Goal: Task Accomplishment & Management: Manage account settings

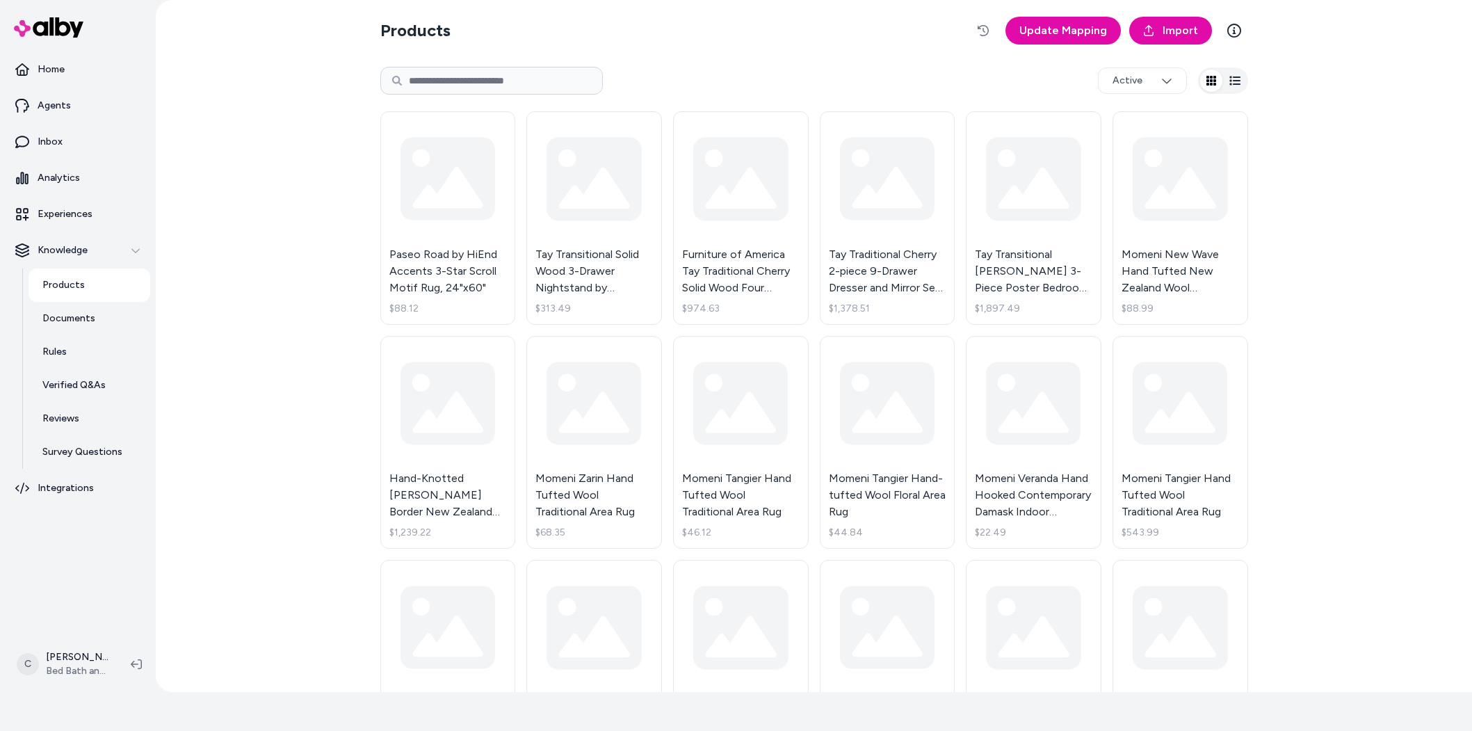
click at [451, 81] on input at bounding box center [491, 81] width 222 height 28
paste input "******"
type input "******"
drag, startPoint x: 230, startPoint y: 221, endPoint x: 241, endPoint y: 242, distance: 23.6
click at [231, 228] on div "Products Update Mapping Import ****** Active Paseo Road by HiEnd Accents 3-Star…" at bounding box center [814, 346] width 1316 height 692
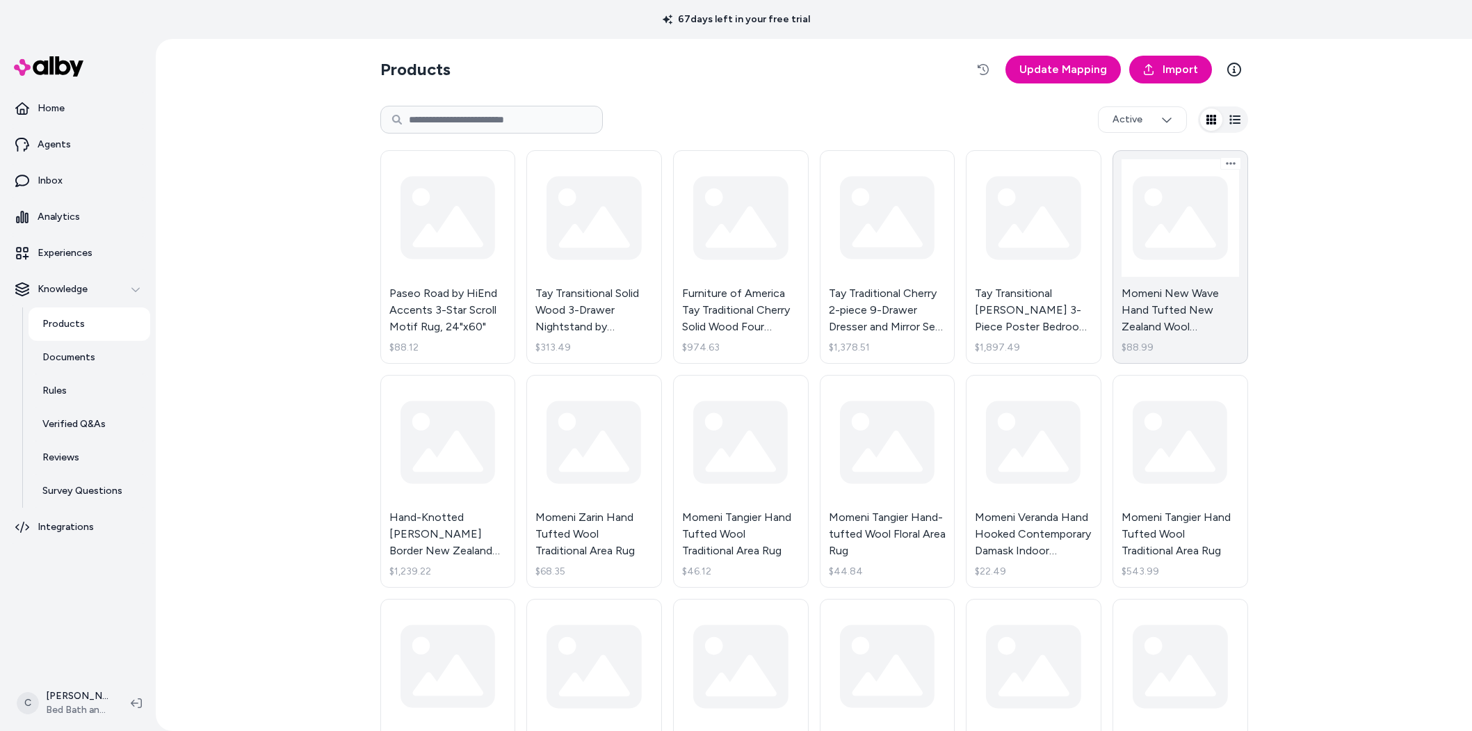
drag, startPoint x: 496, startPoint y: 120, endPoint x: 1109, endPoint y: 334, distance: 649.0
click at [496, 120] on input at bounding box center [491, 120] width 222 height 28
type input "******"
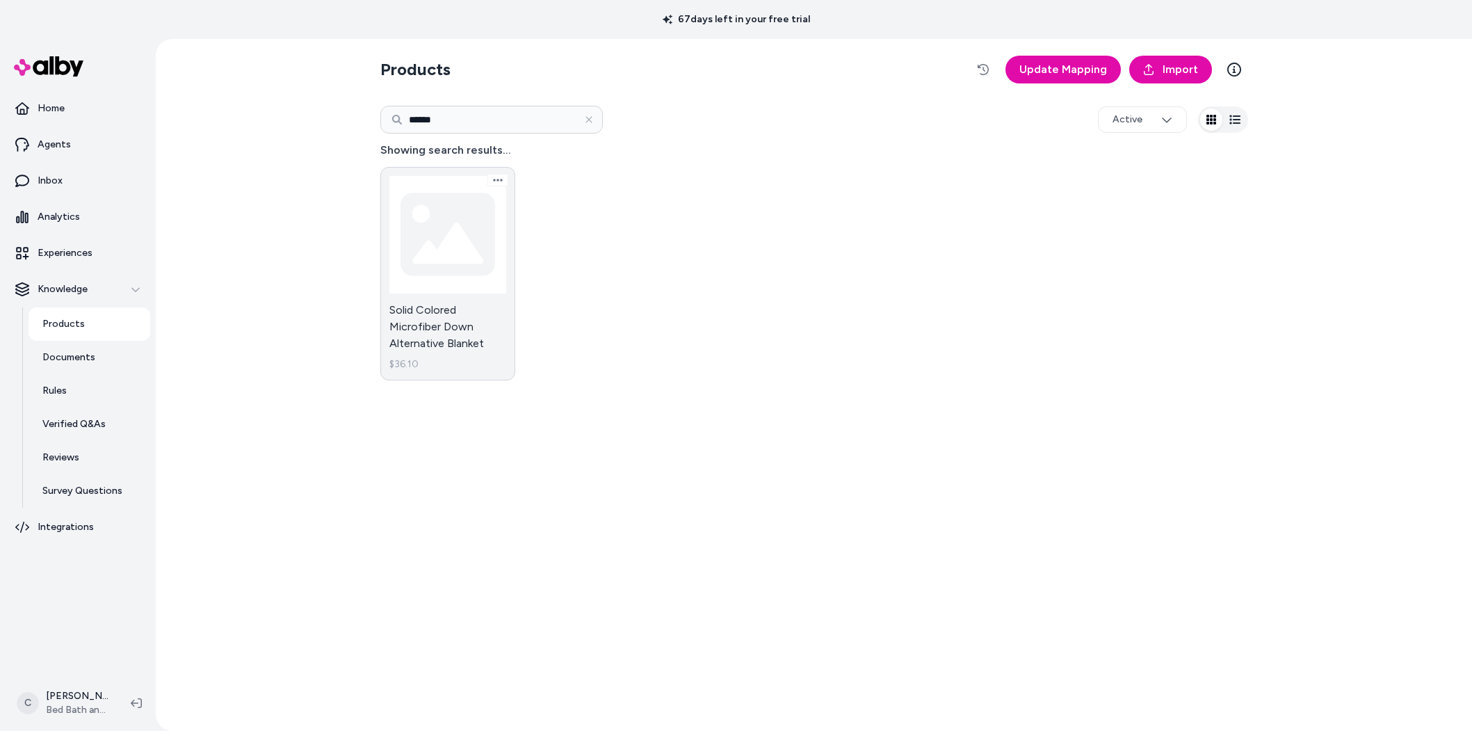
click at [449, 308] on link "Solid Colored Microfiber Down Alternative Blanket $36.10" at bounding box center [448, 273] width 136 height 213
click at [375, 266] on div "Products Update Mapping Import ****** Active Showing search results... Solid Co…" at bounding box center [814, 385] width 890 height 692
click at [454, 342] on link "Solid Colored Microfiber Down Alternative Blanket $36.10" at bounding box center [448, 273] width 136 height 213
click at [428, 303] on link "Solid Colored Microfiber Down Alternative Blanket $36.10" at bounding box center [448, 273] width 136 height 213
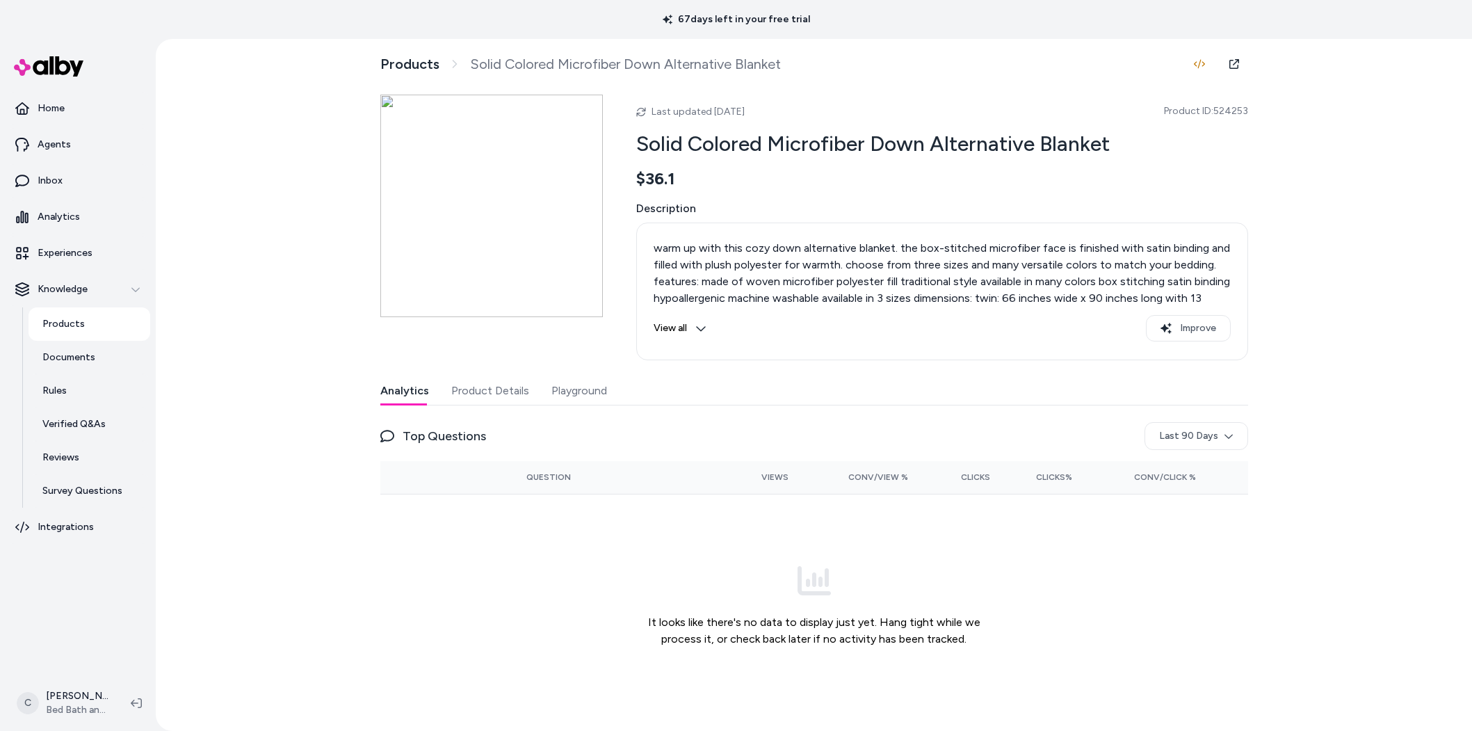
click at [521, 368] on div "Last updated Aug 14, 2025 Product ID: 524253 Solid Colored Microfiber Down Alte…" at bounding box center [814, 406] width 868 height 622
click at [514, 392] on button "Product Details" at bounding box center [490, 391] width 78 height 28
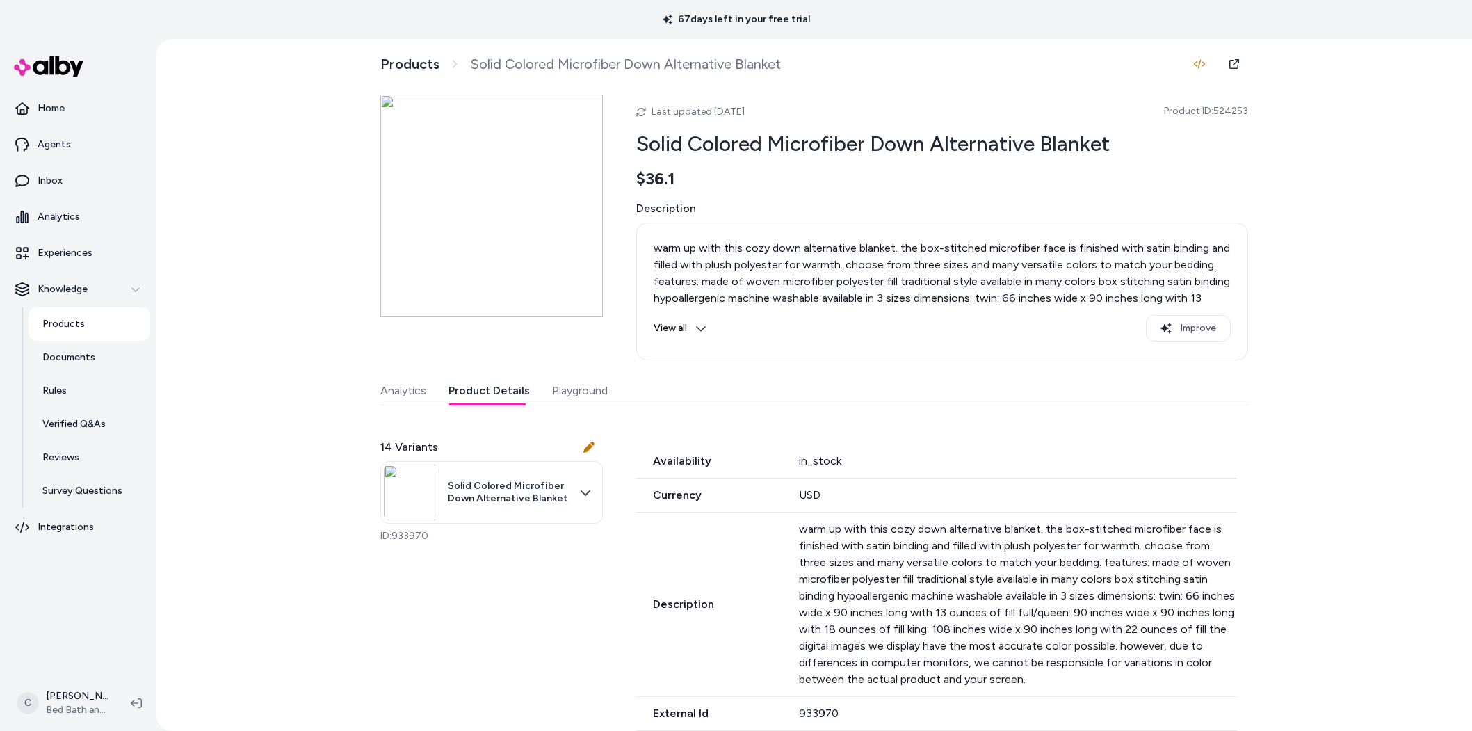
scroll to position [130, 0]
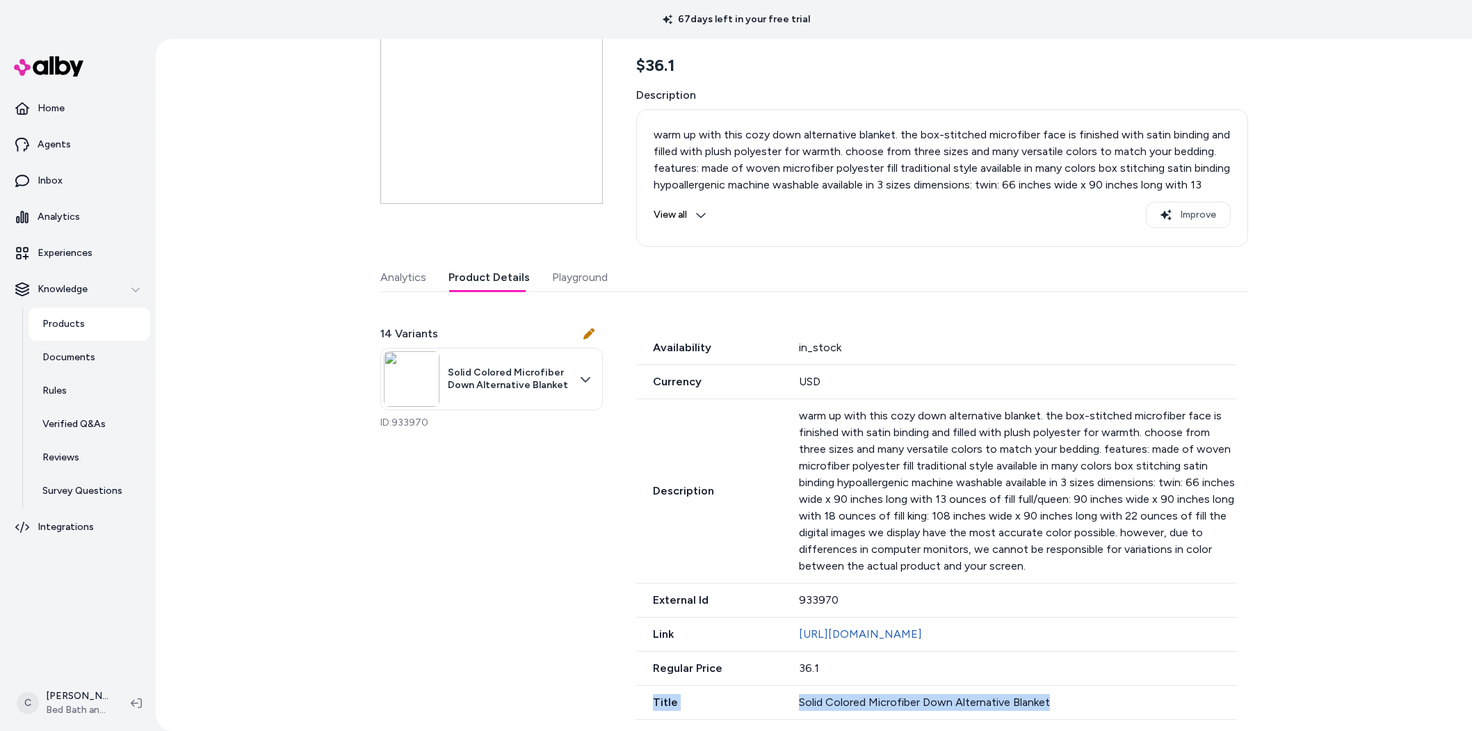
drag, startPoint x: 1048, startPoint y: 695, endPoint x: 529, endPoint y: 707, distance: 518.7
click at [529, 707] on div "14 Variants Solid Colored Microfiber Down Alternative Blanket ID: 933970 Availa…" at bounding box center [814, 514] width 868 height 411
drag, startPoint x: 530, startPoint y: 708, endPoint x: 495, endPoint y: 715, distance: 35.6
click at [515, 710] on div "14 Variants Solid Colored Microfiber Down Alternative Blanket ID: 933970 Availa…" at bounding box center [814, 514] width 868 height 411
drag, startPoint x: 360, startPoint y: 552, endPoint x: 384, endPoint y: 527, distance: 34.9
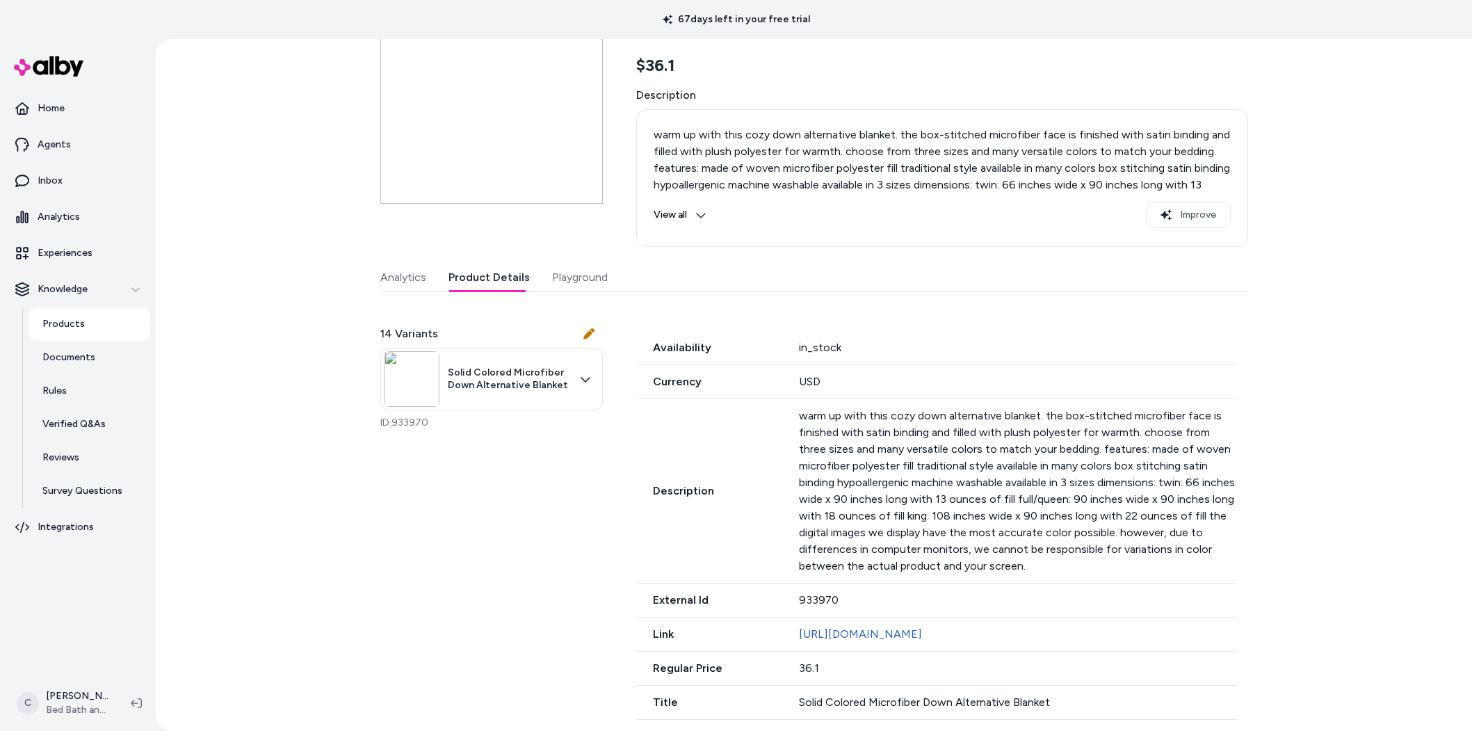
click at [359, 553] on div "Products Solid Colored Microfiber Down Alternative Blanket Last updated Aug 14,…" at bounding box center [814, 385] width 1316 height 692
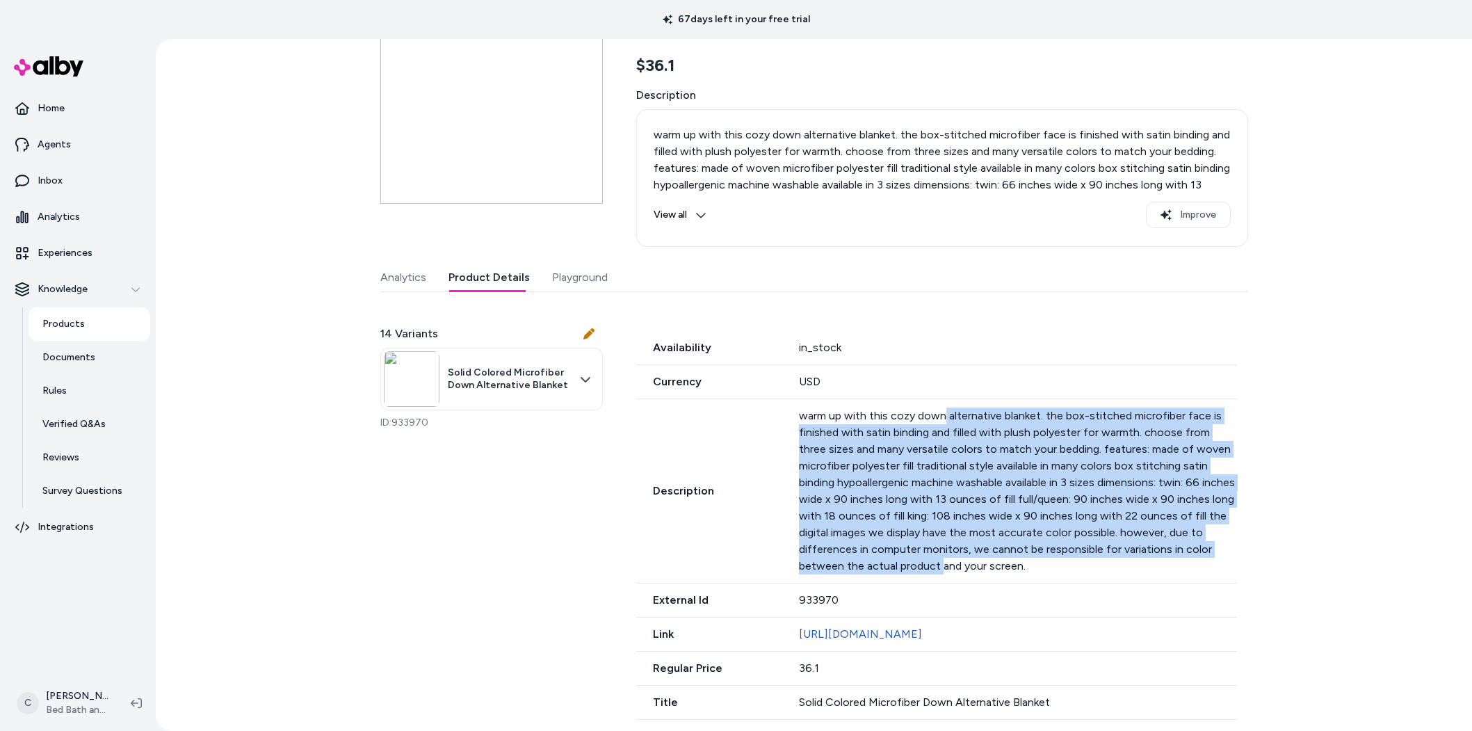
drag, startPoint x: 937, startPoint y: 411, endPoint x: 928, endPoint y: 541, distance: 130.3
click at [930, 544] on p "warm up with this cozy down alternative blanket. the box-stitched microfiber fa…" at bounding box center [1017, 490] width 437 height 167
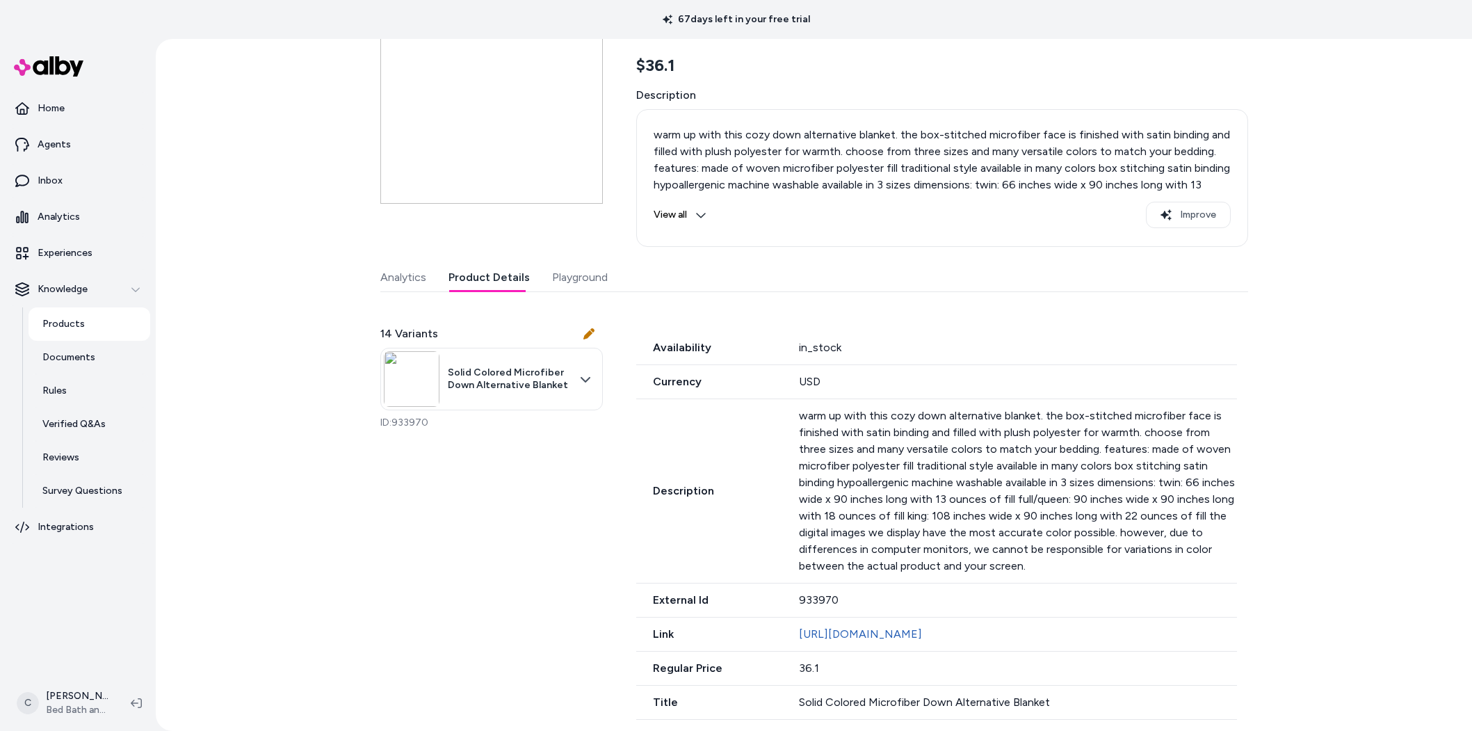
click at [817, 541] on p "warm up with this cozy down alternative blanket. the box-stitched microfiber fa…" at bounding box center [1017, 490] width 437 height 167
drag, startPoint x: 453, startPoint y: 606, endPoint x: 435, endPoint y: 587, distance: 25.6
click at [452, 607] on div "14 Variants Solid Colored Microfiber Down Alternative Blanket ID: 933970 Availa…" at bounding box center [814, 514] width 868 height 411
click at [63, 138] on p "Agents" at bounding box center [54, 145] width 33 height 14
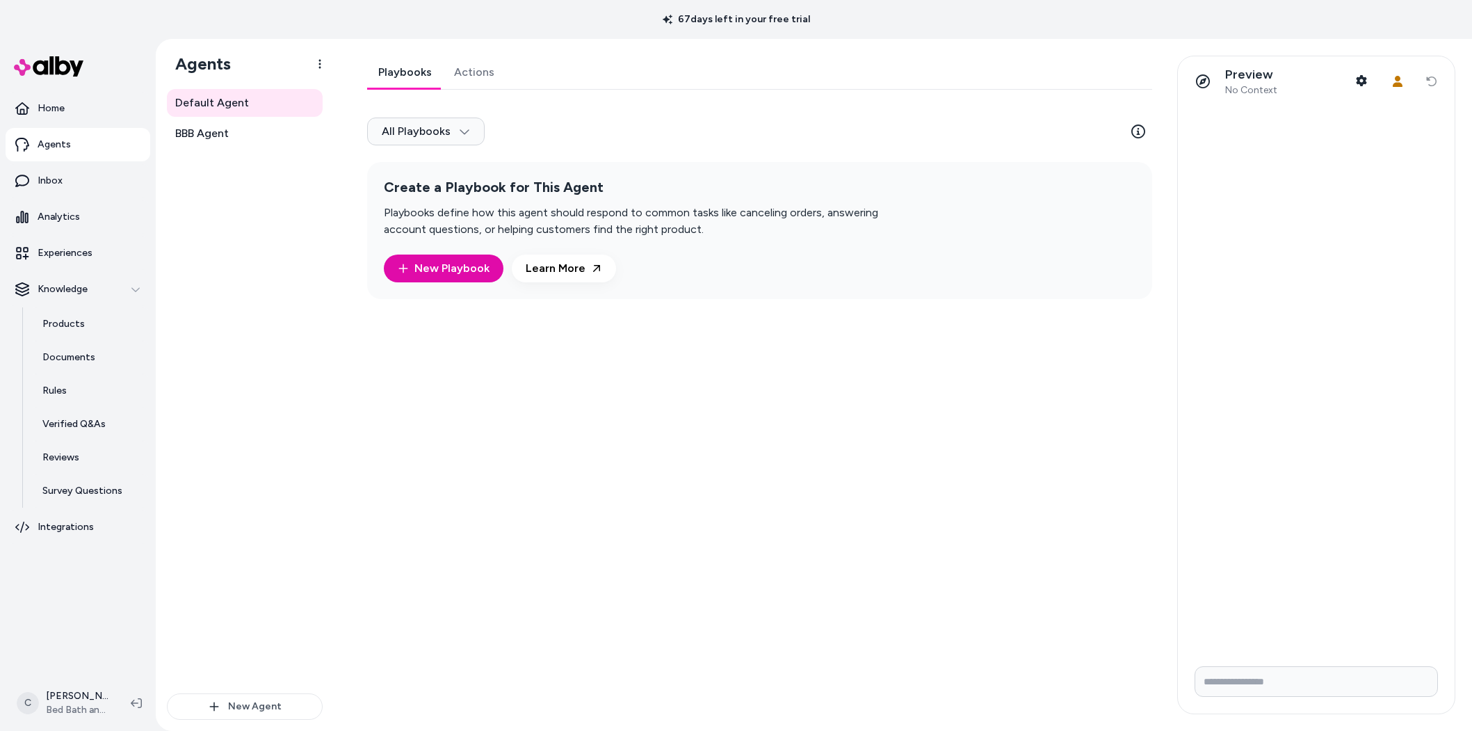
click at [459, 78] on link "Actions" at bounding box center [474, 72] width 63 height 33
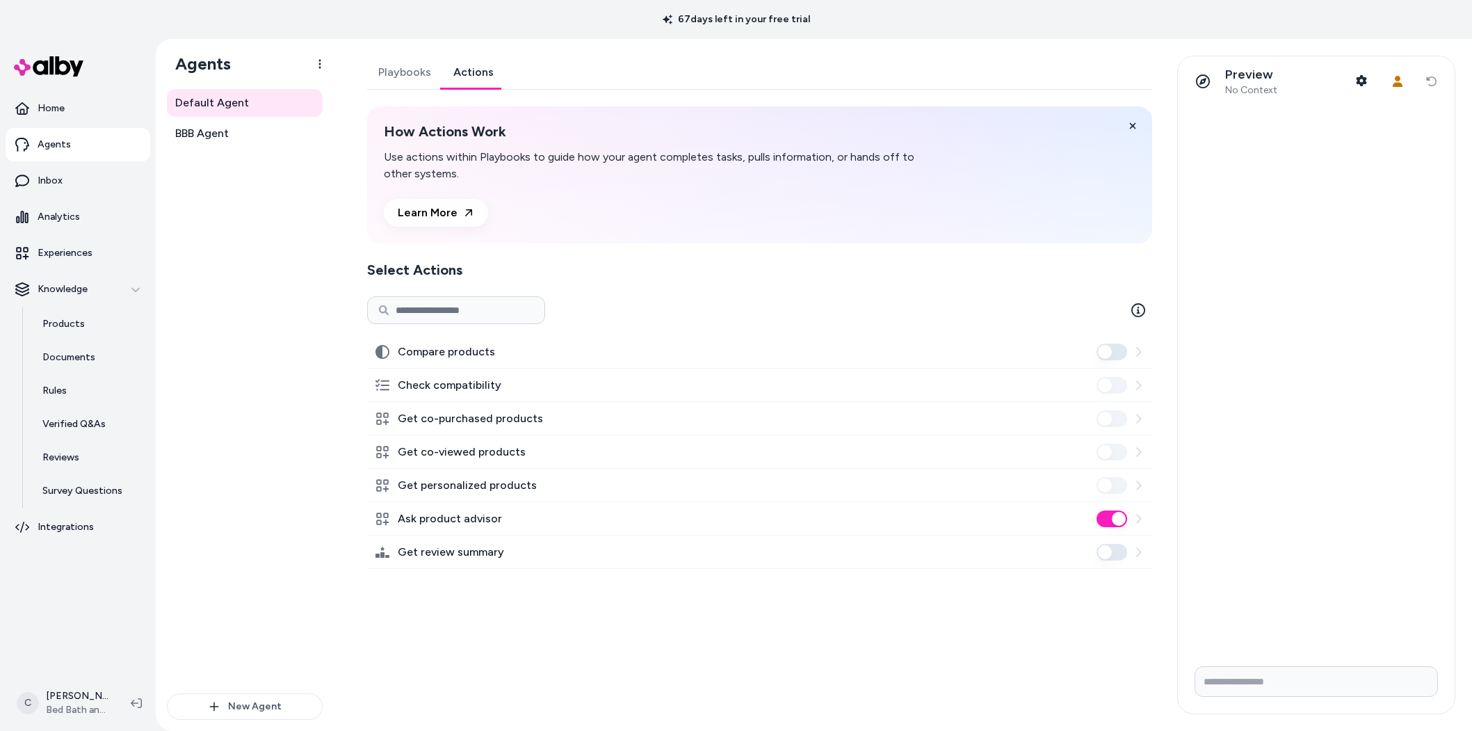
click at [1102, 351] on button "Compare products" at bounding box center [1111, 351] width 31 height 17
click at [77, 457] on p "Reviews" at bounding box center [60, 457] width 37 height 14
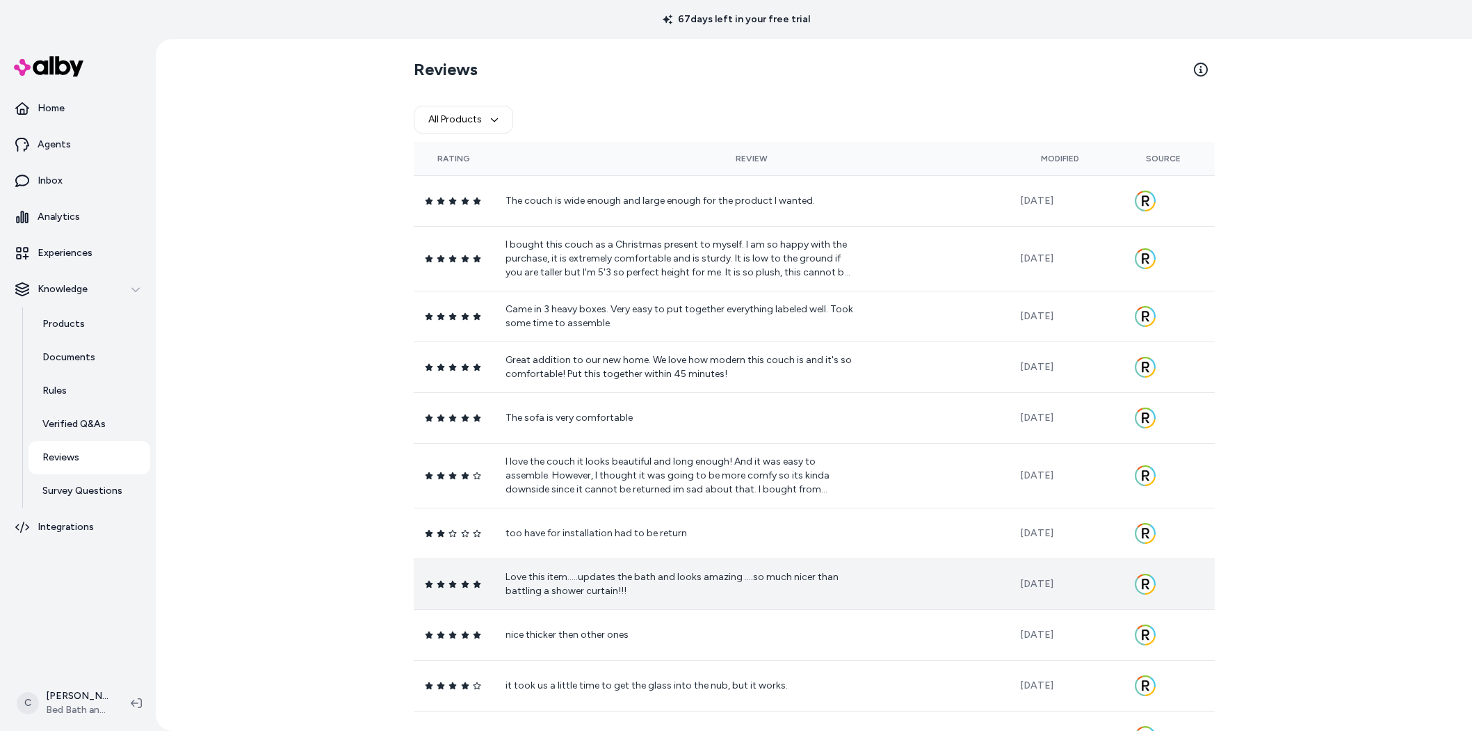
scroll to position [146, 0]
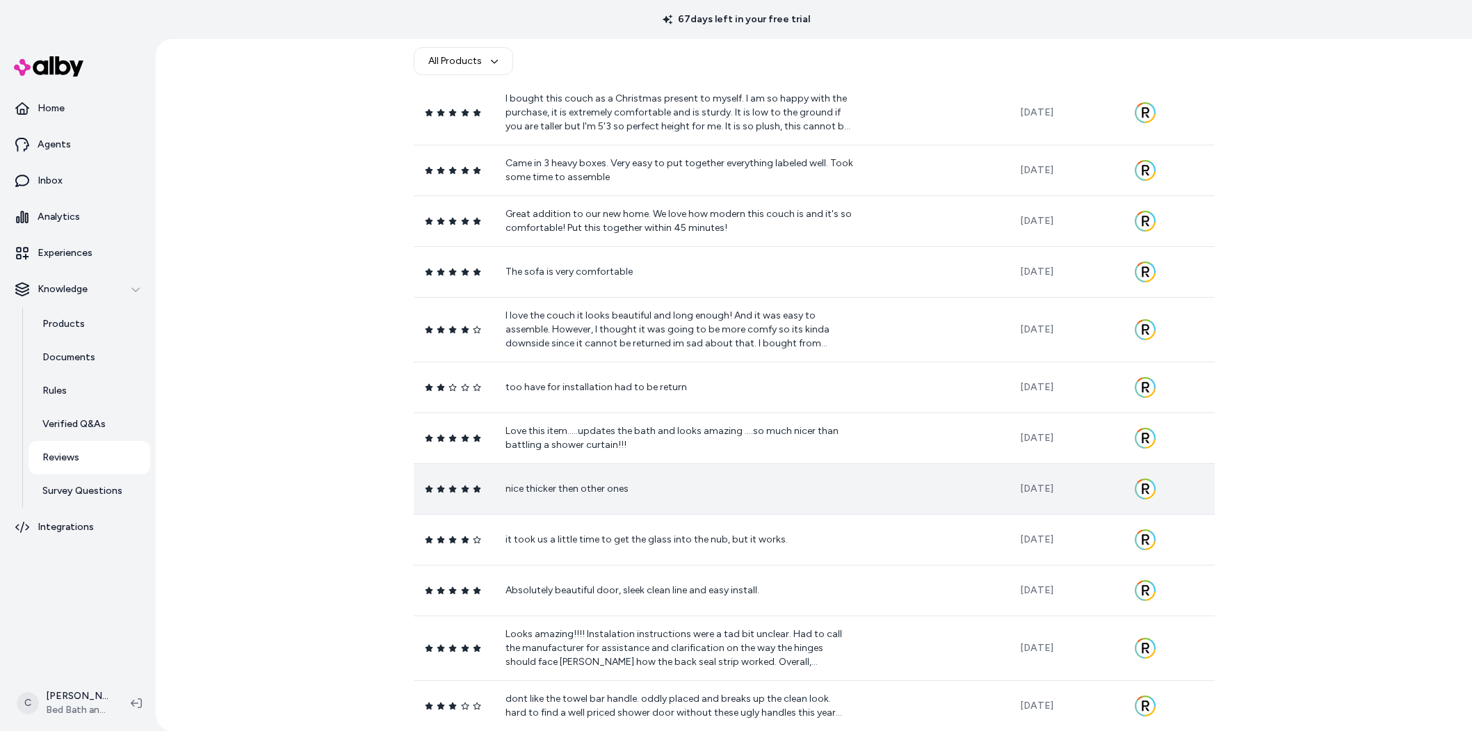
click at [840, 470] on td "nice thicker then other ones" at bounding box center [751, 488] width 514 height 51
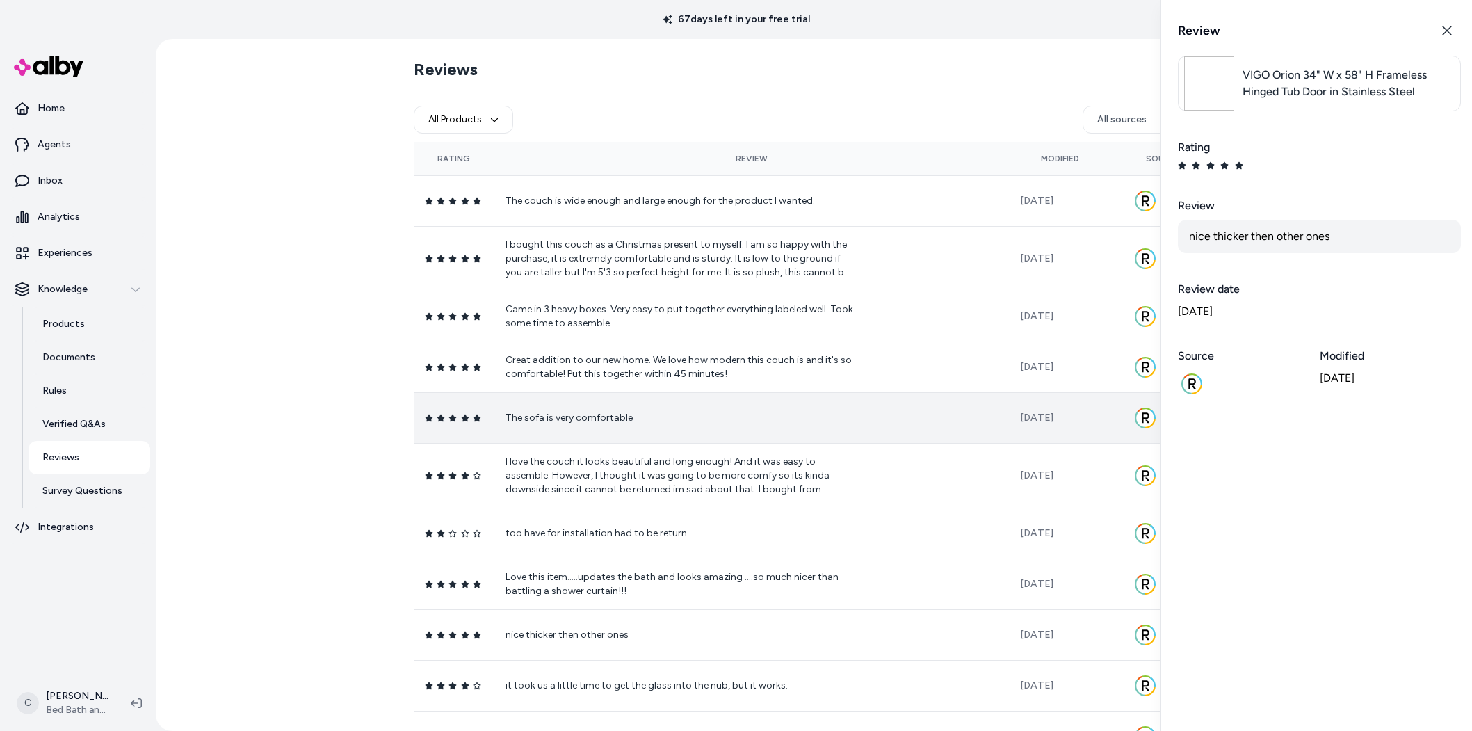
scroll to position [146, 0]
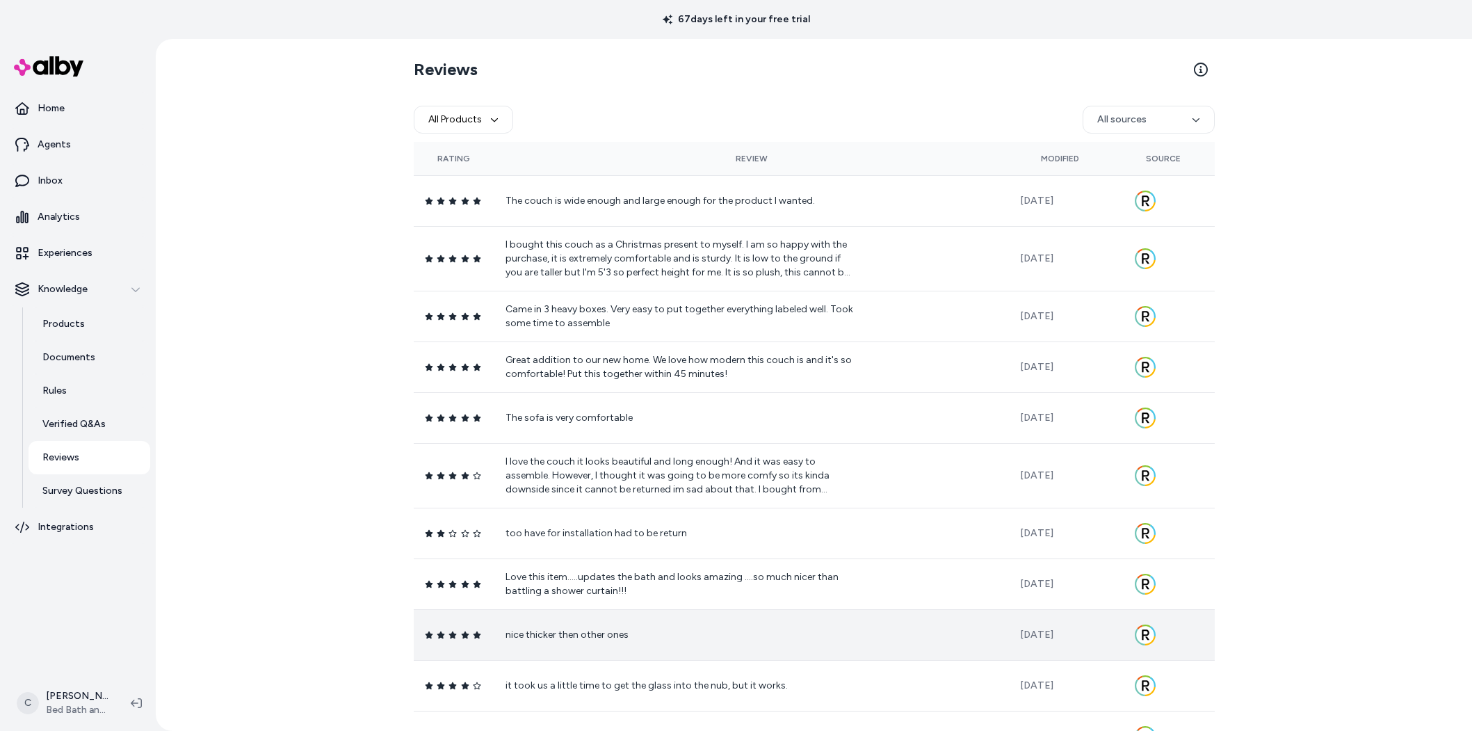
scroll to position [146, 0]
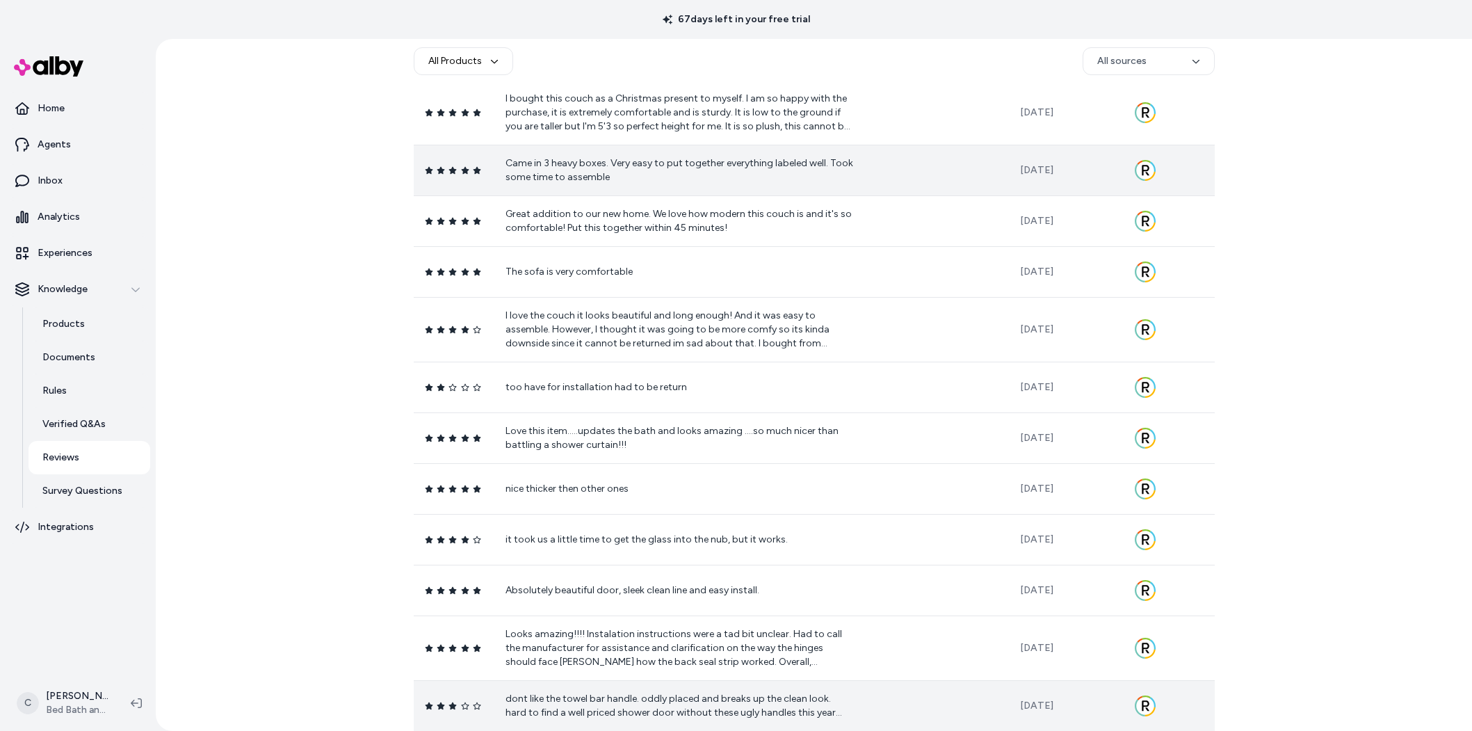
drag, startPoint x: 747, startPoint y: 143, endPoint x: 757, endPoint y: 167, distance: 25.6
click at [747, 143] on tbody "The couch is wide enough and large enough for the product I wanted. Aug 12, 202…" at bounding box center [814, 379] width 801 height 701
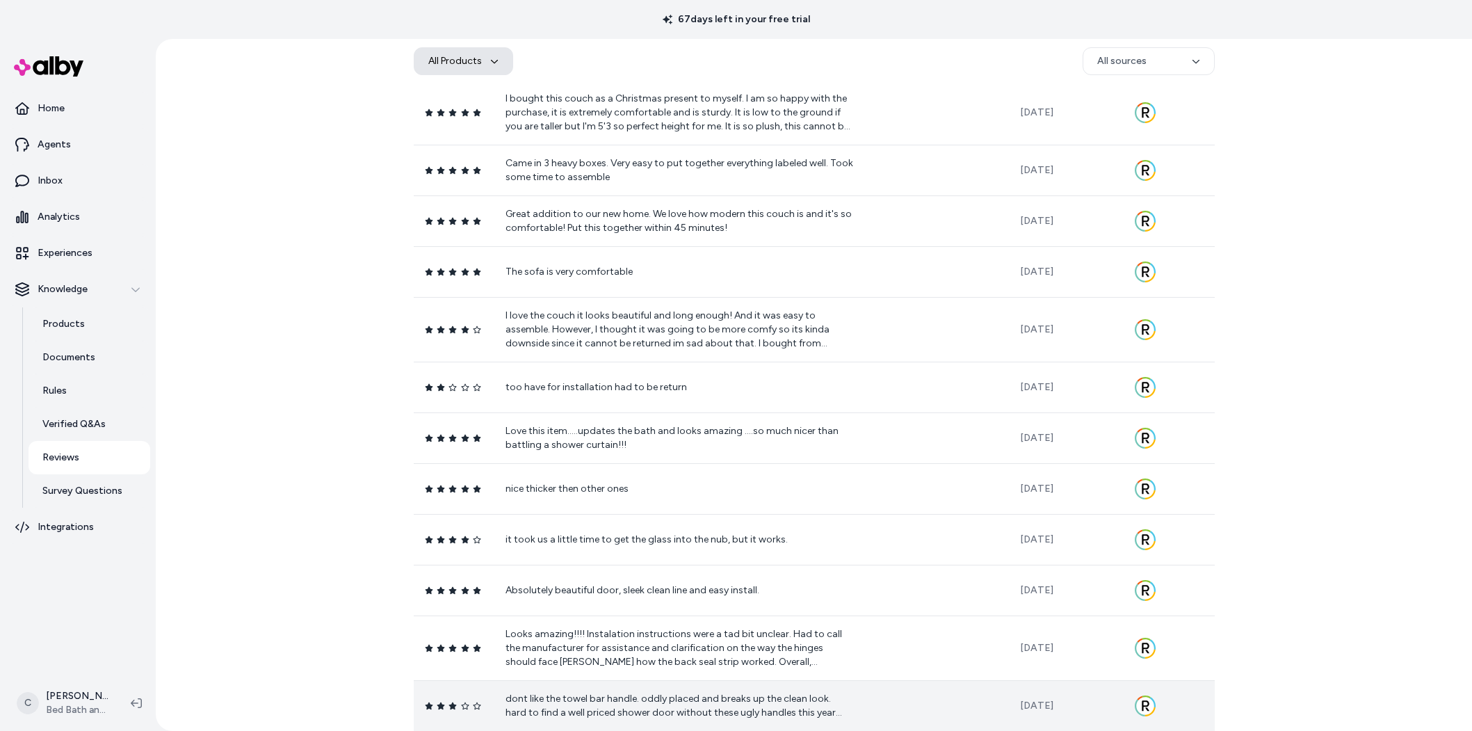
click at [448, 67] on button "All Products" at bounding box center [463, 61] width 99 height 28
click at [503, 104] on input "Search products..." at bounding box center [509, 104] width 177 height 28
click at [51, 139] on p "Agents" at bounding box center [54, 145] width 33 height 14
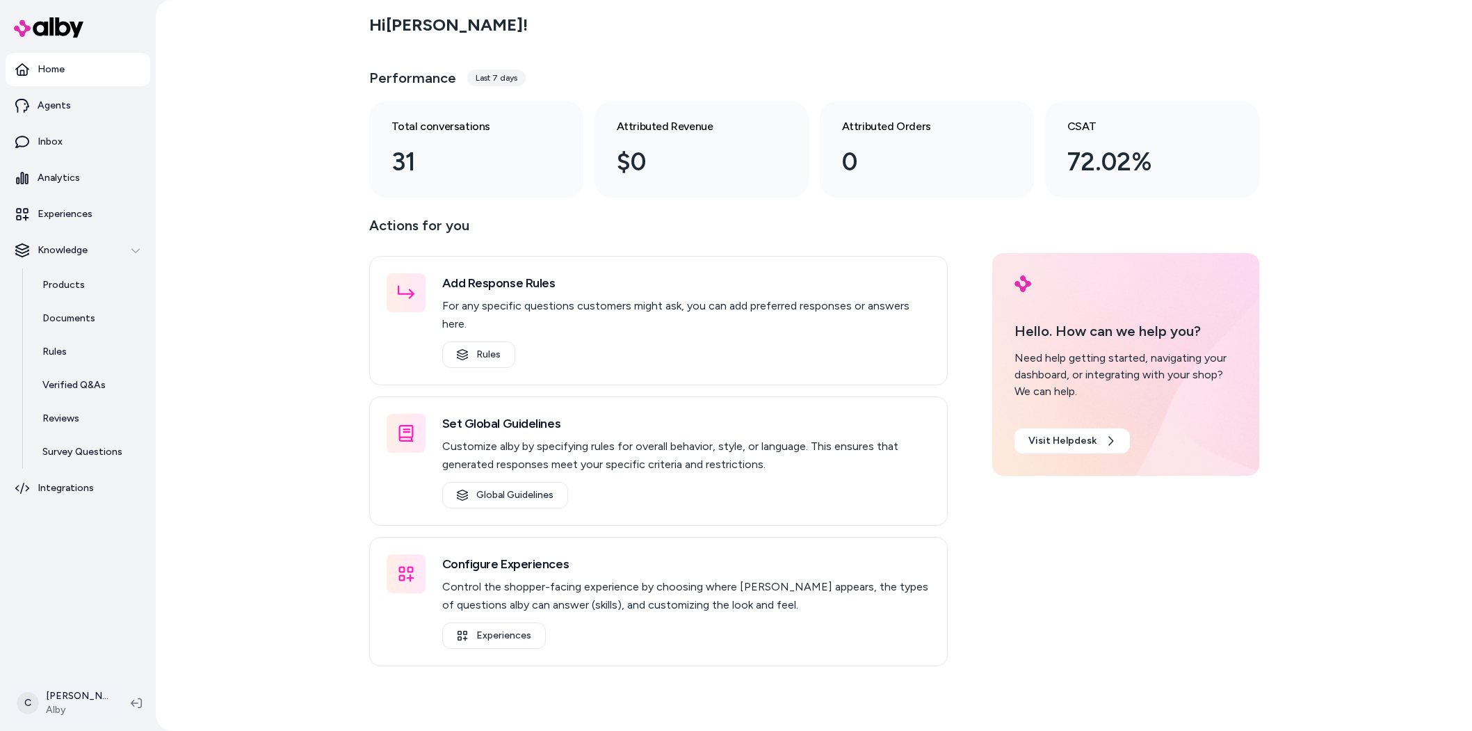
click at [88, 707] on html "Home Agents Inbox Analytics Experiences Knowledge Products Documents Rules Veri…" at bounding box center [736, 365] width 1472 height 731
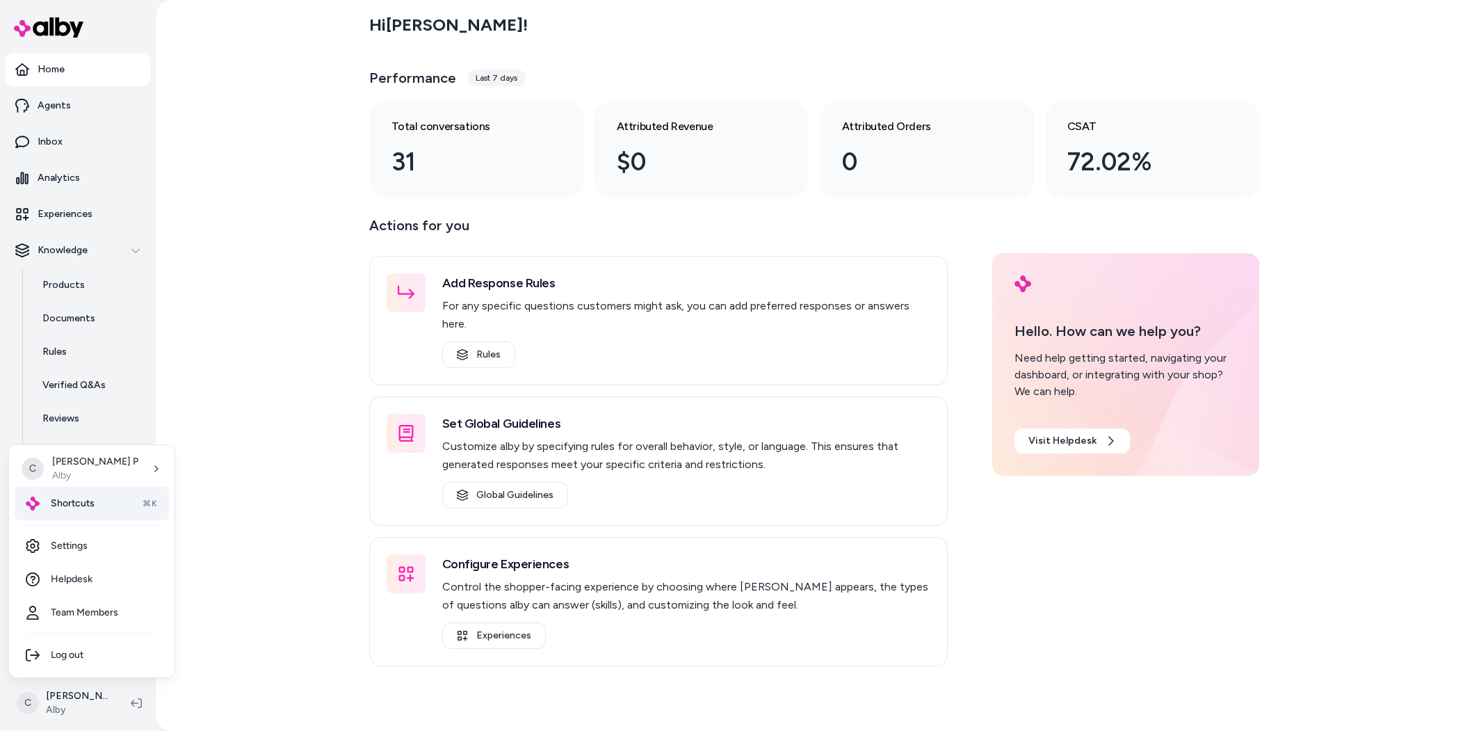
click at [95, 503] on div "Shortcuts ⌘K" at bounding box center [92, 503] width 154 height 33
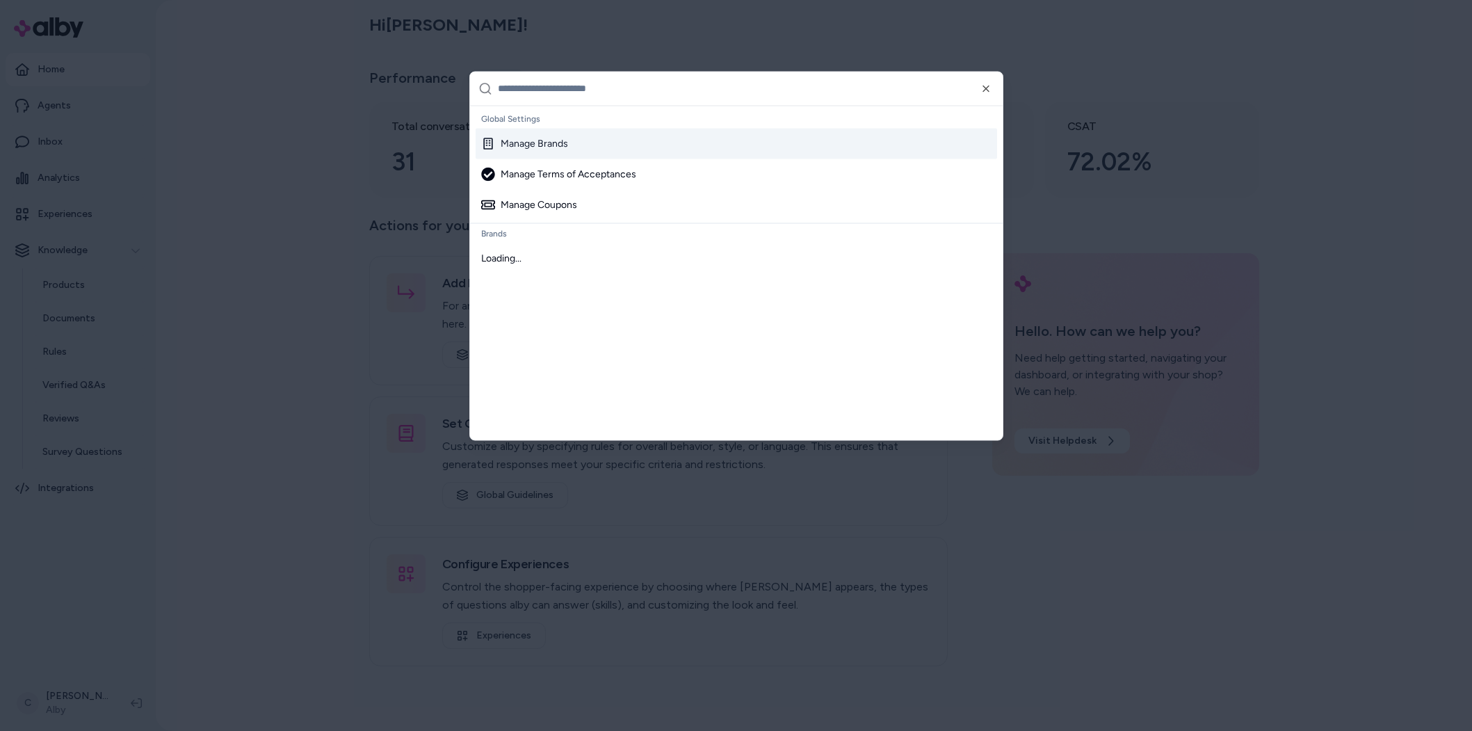
click at [538, 91] on input "text" at bounding box center [746, 88] width 496 height 33
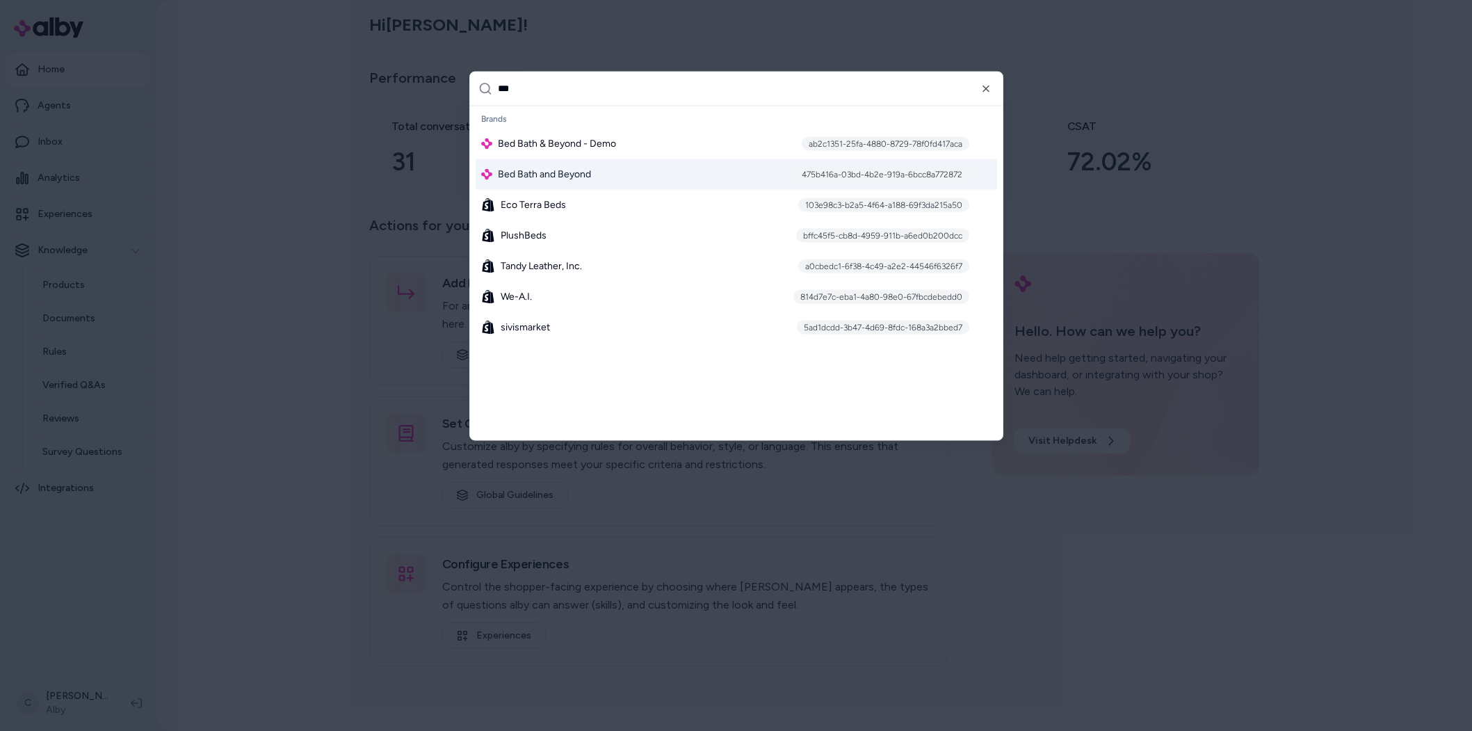
type input "***"
click at [582, 167] on span "Bed Bath and Beyond" at bounding box center [544, 174] width 93 height 14
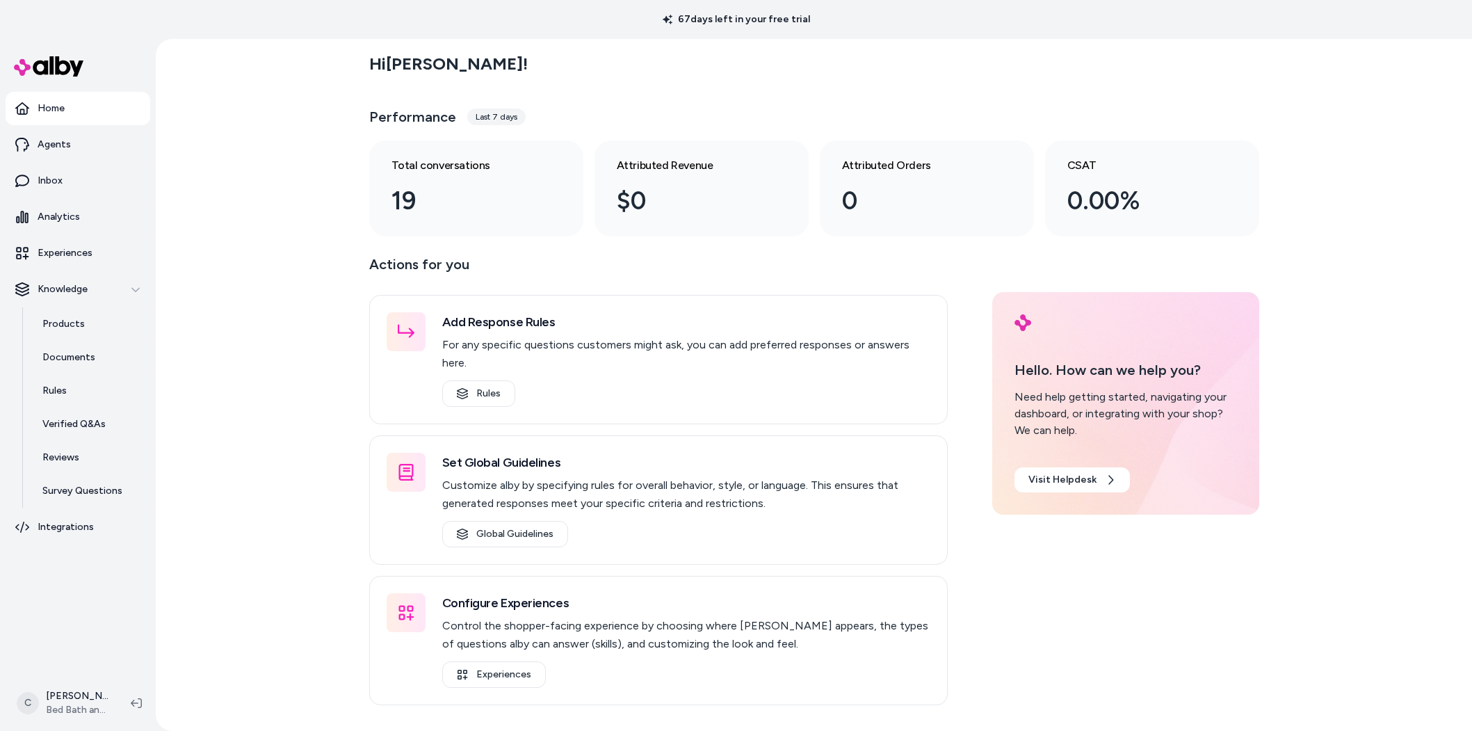
click at [149, 509] on ul "Home Agents Inbox Analytics Experiences Knowledge Products Documents Rules Veri…" at bounding box center [78, 318] width 145 height 452
click at [69, 135] on link "Agents" at bounding box center [78, 144] width 145 height 33
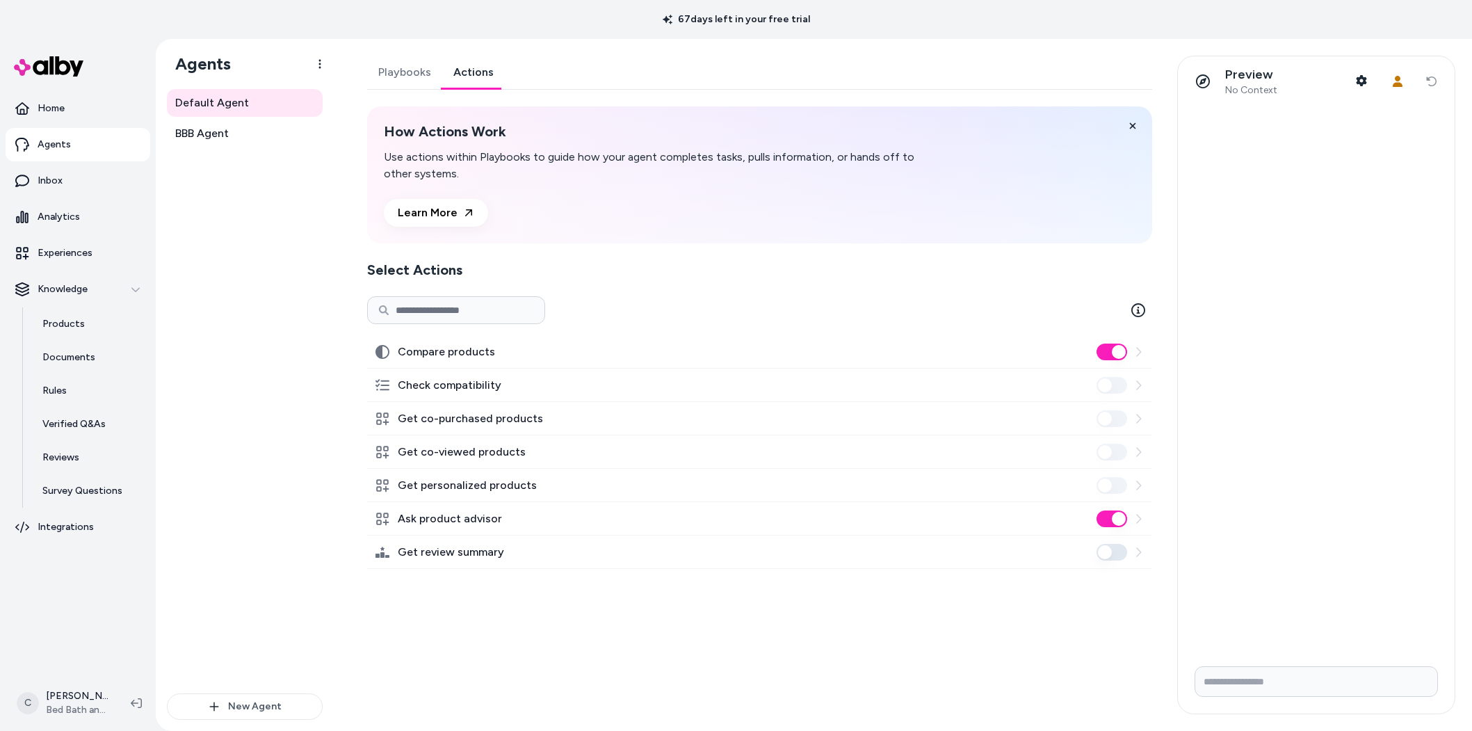
click at [466, 72] on link "Actions" at bounding box center [473, 72] width 63 height 33
click at [1112, 552] on button "Get review summary" at bounding box center [1111, 552] width 31 height 17
click at [87, 441] on link "Reviews" at bounding box center [90, 457] width 122 height 33
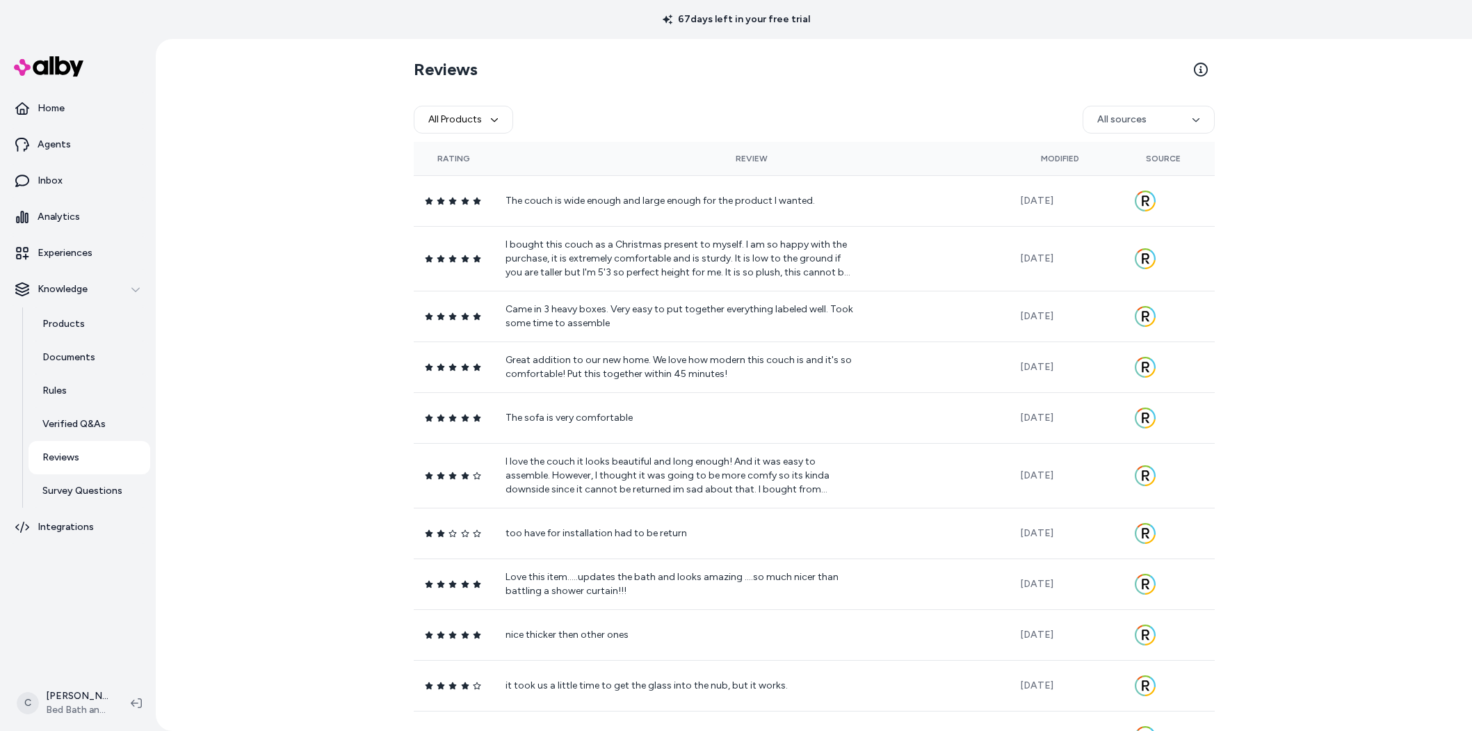
drag, startPoint x: 179, startPoint y: 316, endPoint x: 200, endPoint y: 303, distance: 24.7
click at [179, 316] on div "Reviews All Products All sources Rating Review Modified Source The couch is wid…" at bounding box center [814, 385] width 1316 height 692
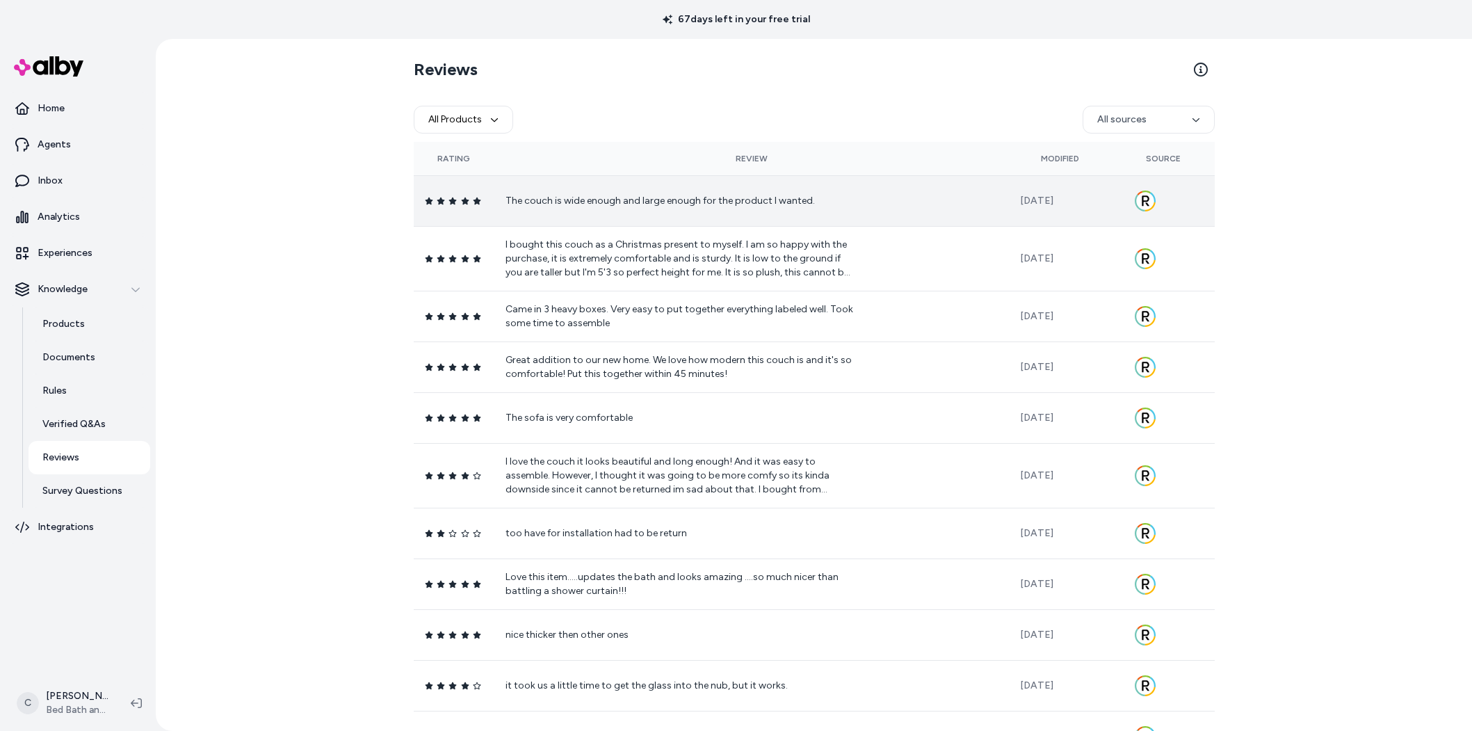
click at [710, 186] on td "The couch is wide enough and large enough for the product I wanted." at bounding box center [751, 200] width 514 height 51
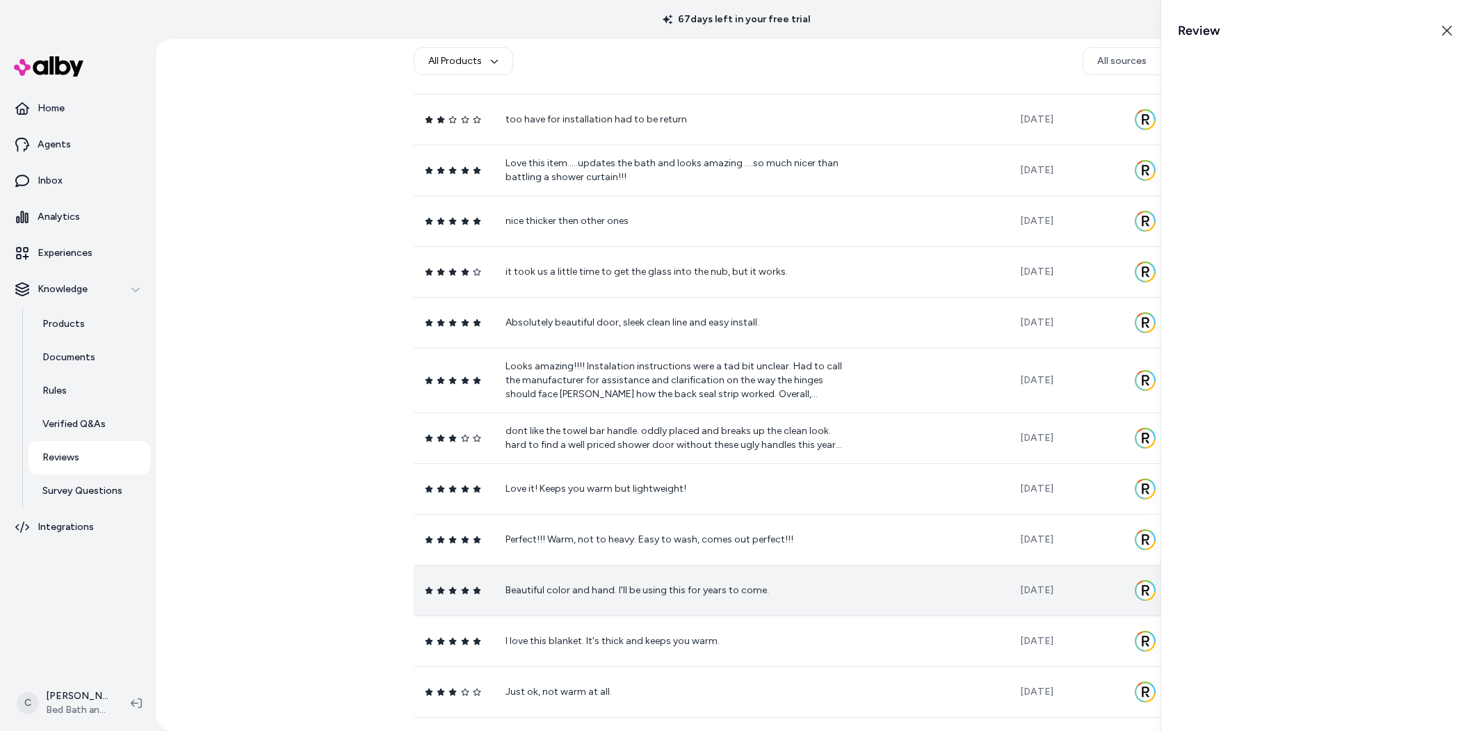
scroll to position [529, 0]
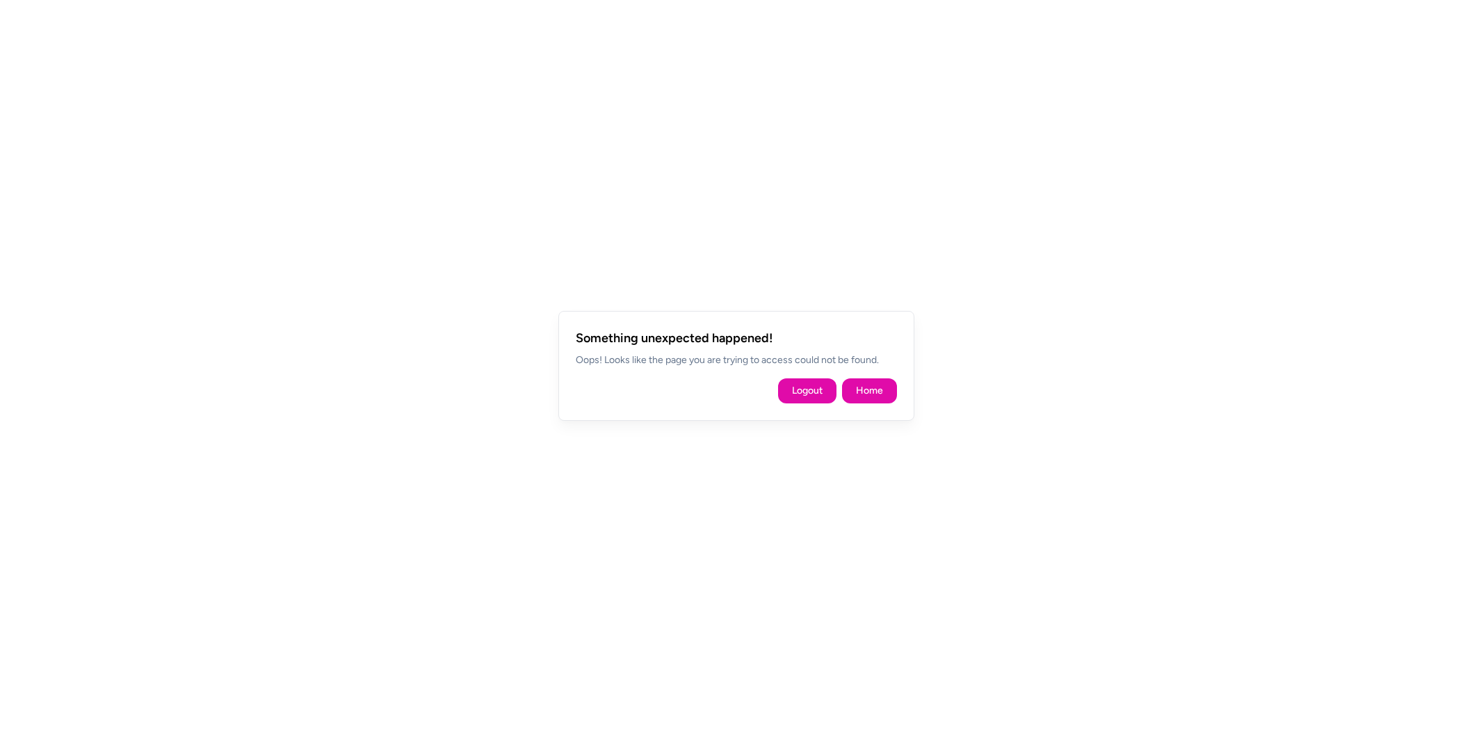
click at [838, 398] on div "Logout Home" at bounding box center [736, 390] width 321 height 25
click at [860, 397] on link "Home" at bounding box center [869, 391] width 27 height 14
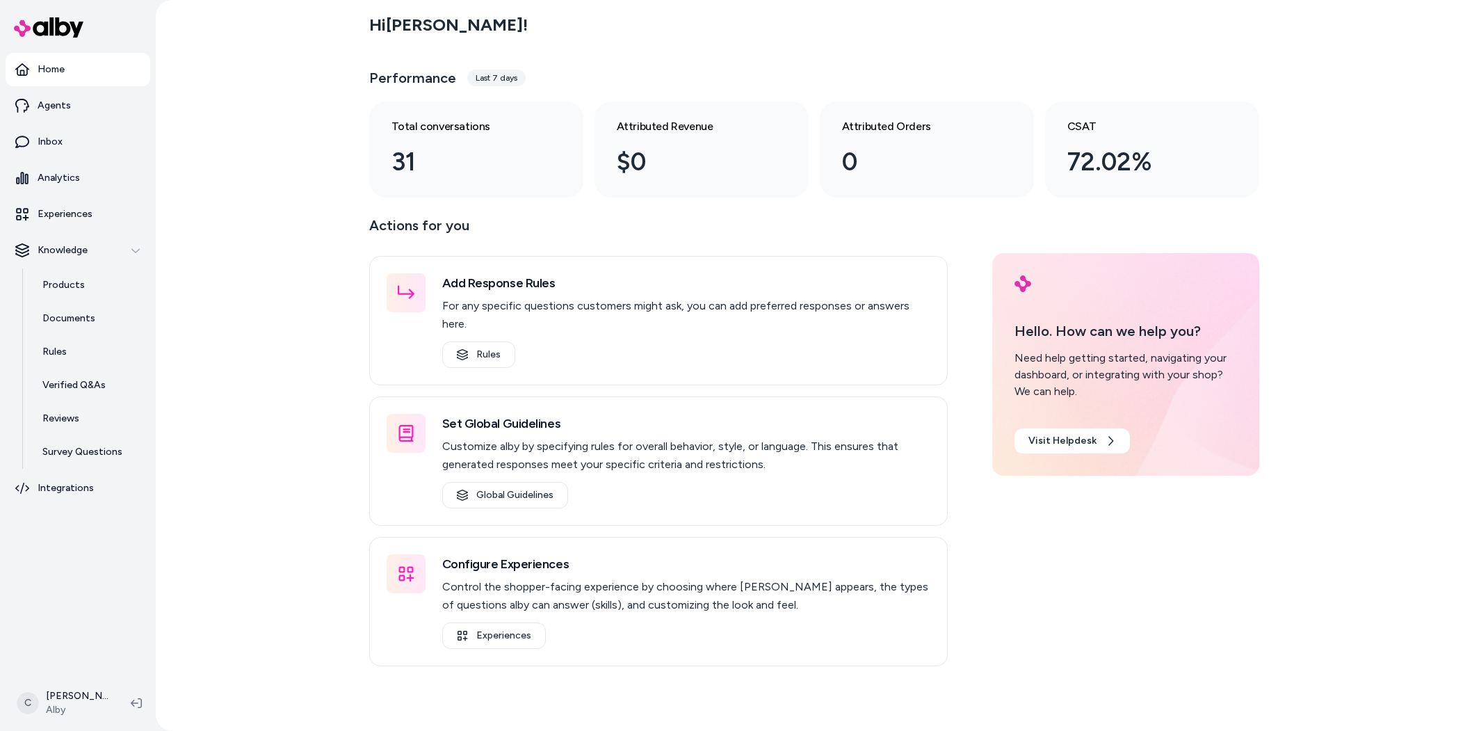
drag, startPoint x: 301, startPoint y: 211, endPoint x: 377, endPoint y: 18, distance: 206.9
click at [301, 209] on div "Hi [PERSON_NAME] ! Performance Last 7 days Total conversations 31 Attributed Re…" at bounding box center [814, 365] width 1316 height 731
click at [91, 684] on html "Home Agents Inbox Analytics Experiences Knowledge Products Documents Rules Veri…" at bounding box center [736, 365] width 1472 height 731
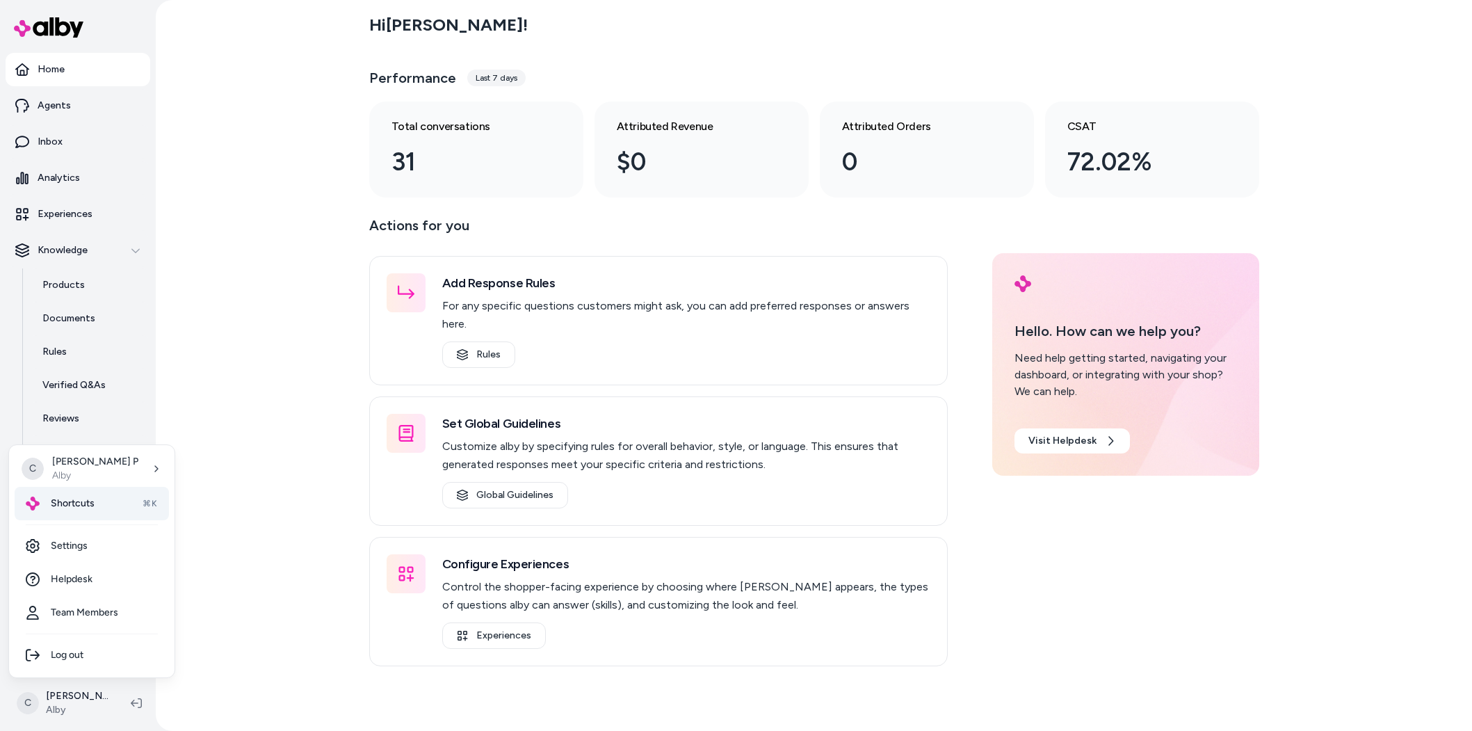
click at [66, 510] on div "Shortcuts ⌘K" at bounding box center [92, 503] width 154 height 33
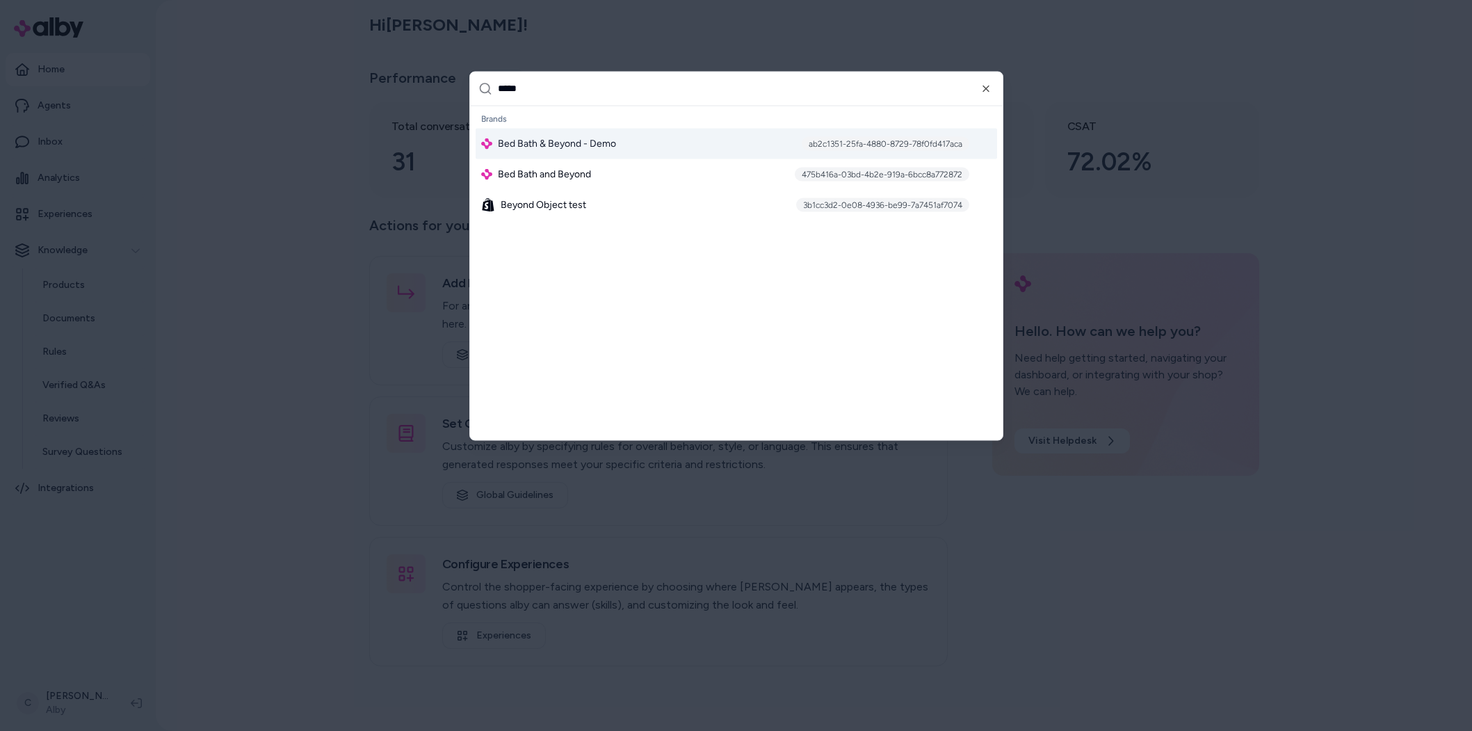
type input "******"
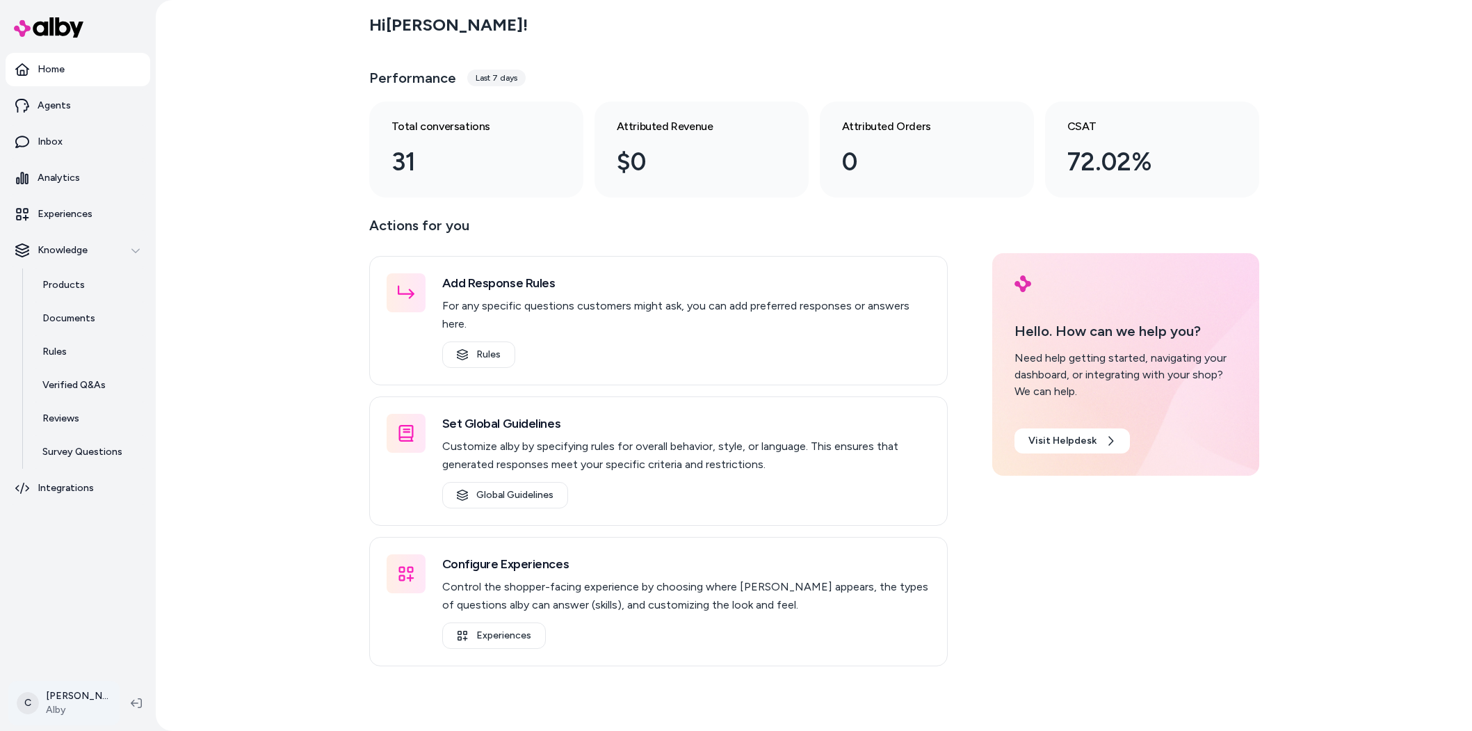
click at [54, 695] on html "Home Agents Inbox Analytics Experiences Knowledge Products Documents Rules Veri…" at bounding box center [736, 365] width 1472 height 731
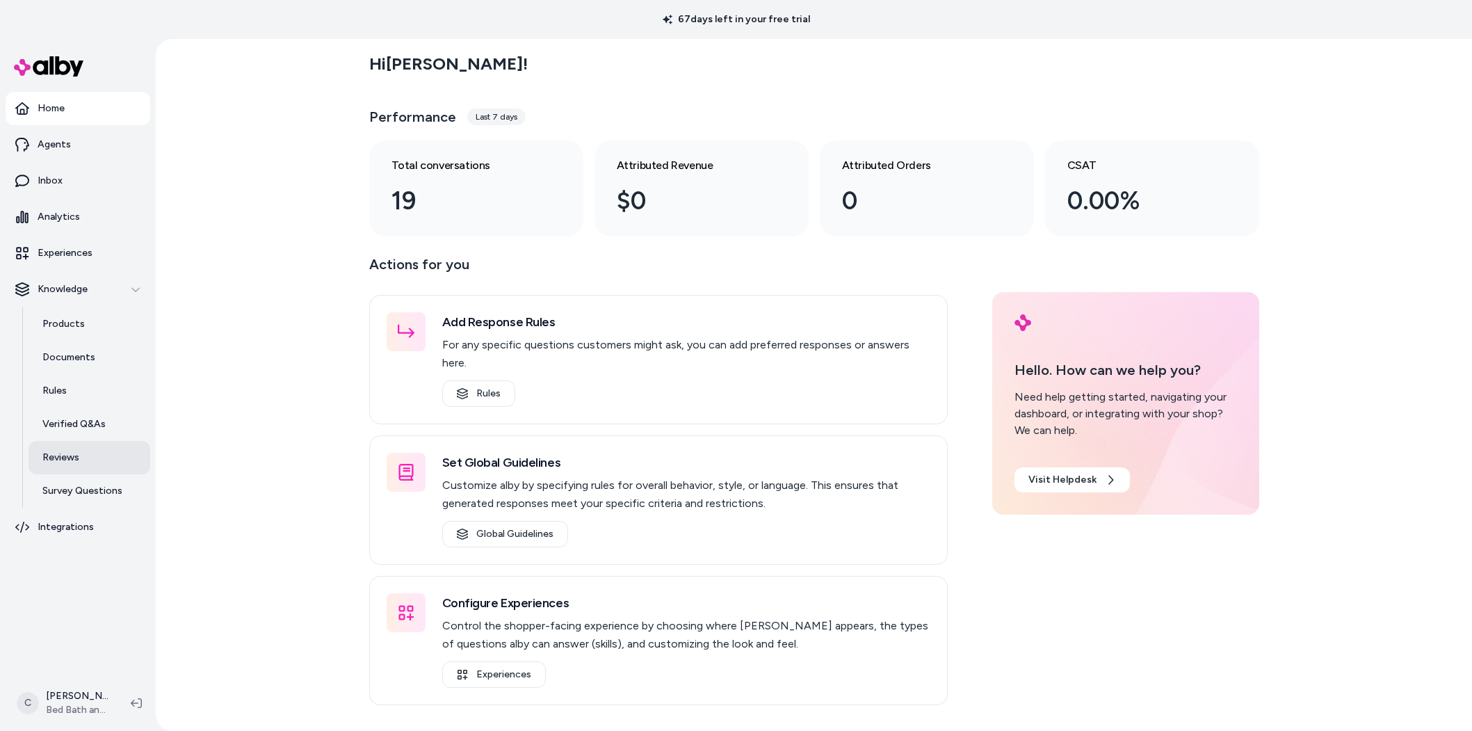
click at [70, 455] on p "Reviews" at bounding box center [60, 457] width 37 height 14
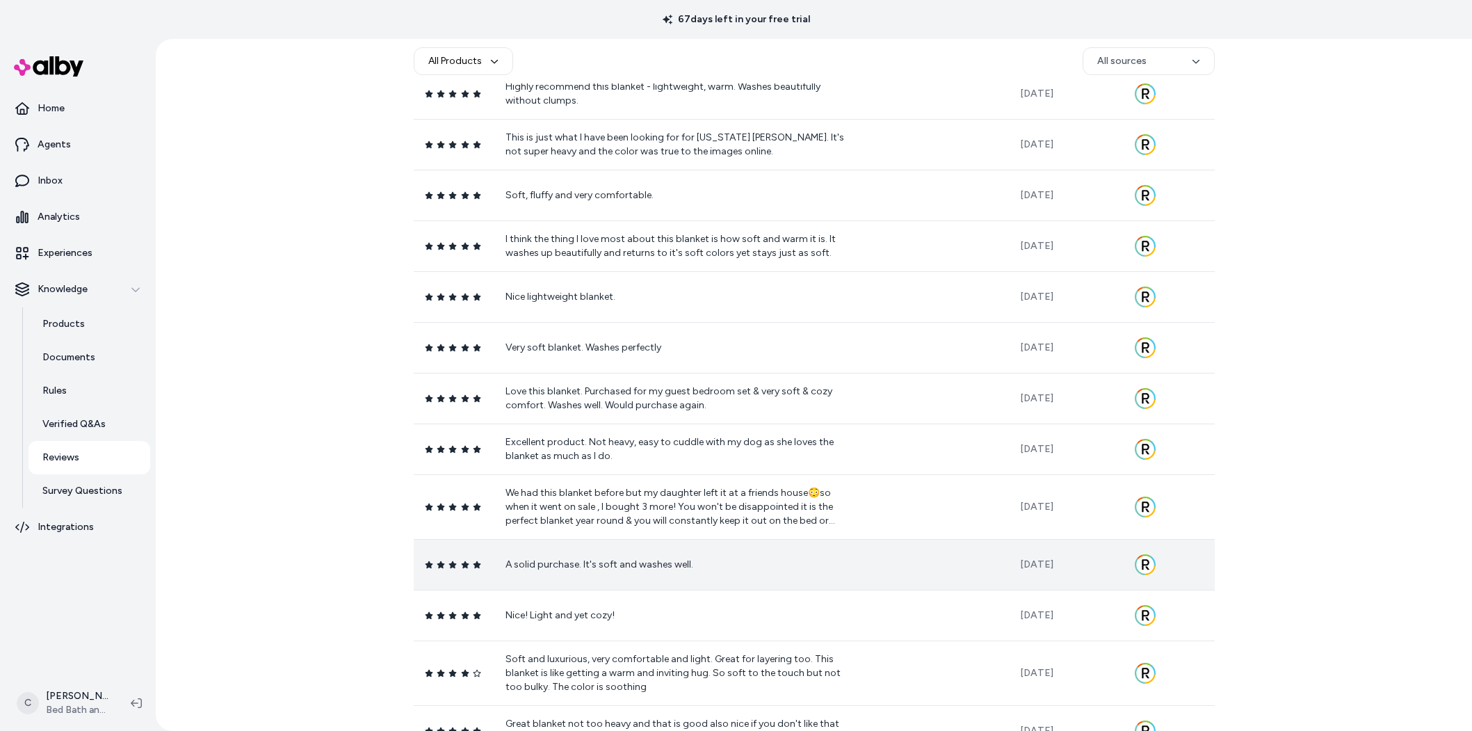
scroll to position [1586, 0]
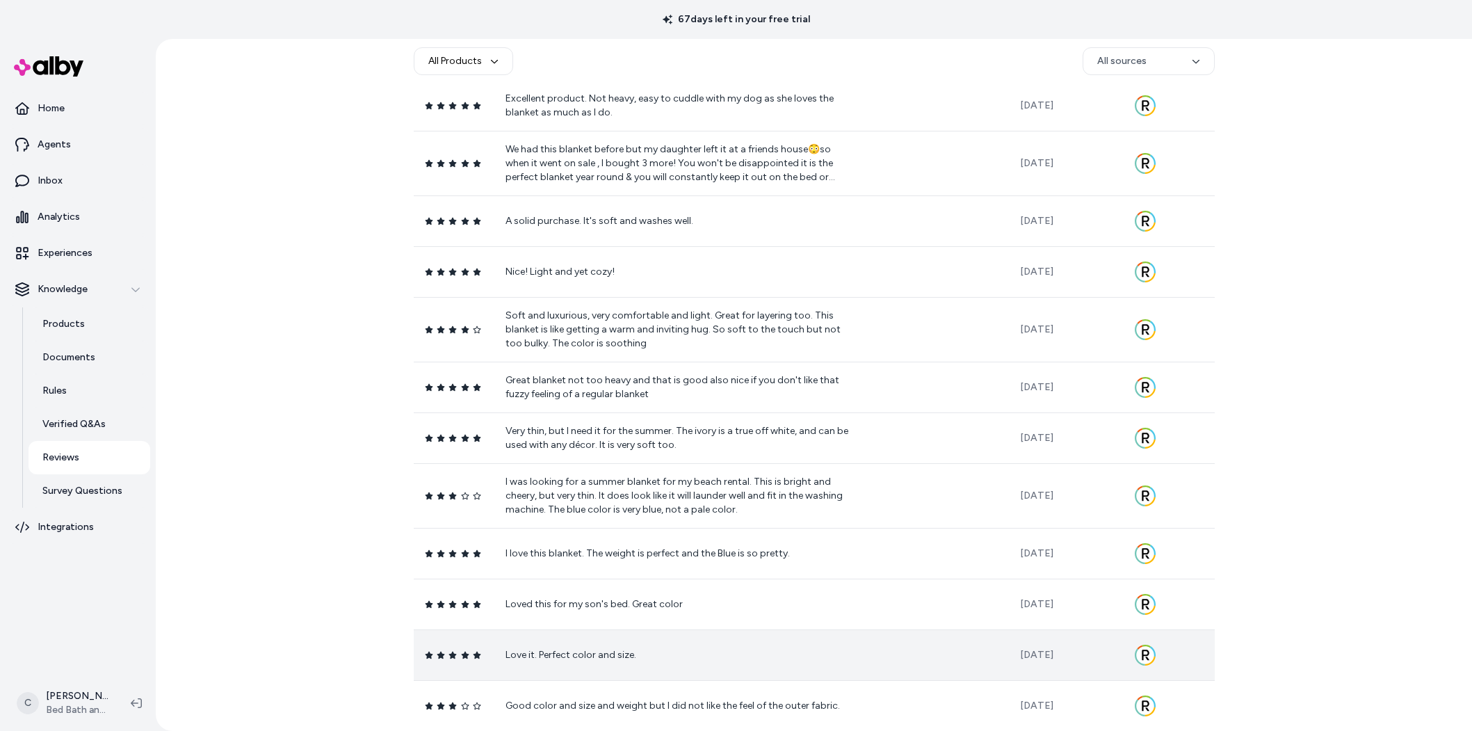
click at [567, 666] on td "Love it. Perfect color and size." at bounding box center [751, 654] width 514 height 51
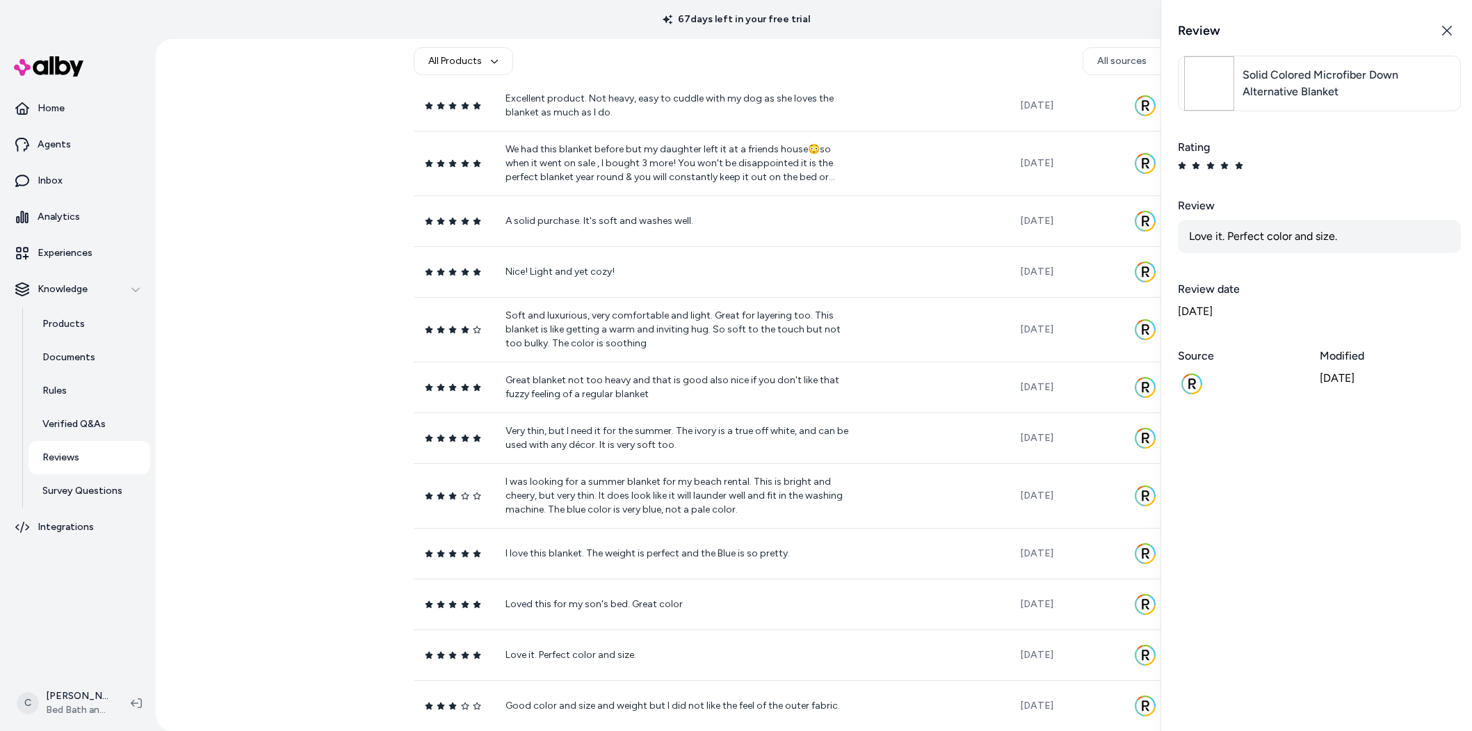
click at [1349, 96] on span "Solid Colored Microfiber Down Alternative Blanket" at bounding box center [1344, 83] width 204 height 33
click at [1316, 94] on span "Solid Colored Microfiber Down Alternative Blanket" at bounding box center [1344, 83] width 204 height 33
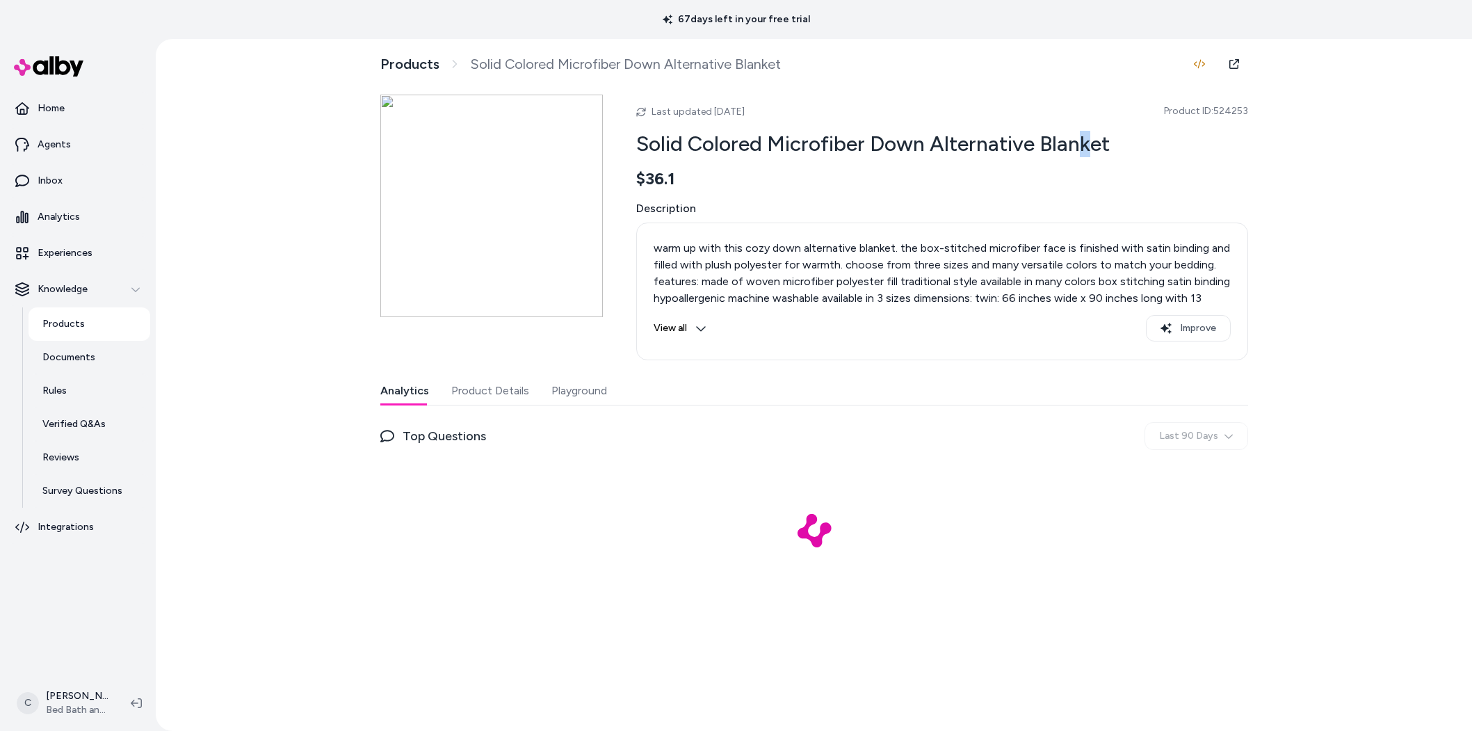
drag, startPoint x: 1079, startPoint y: 141, endPoint x: 806, endPoint y: 154, distance: 273.5
click at [852, 150] on h2 "Solid Colored Microfiber Down Alternative Blanket" at bounding box center [942, 144] width 612 height 26
drag, startPoint x: 806, startPoint y: 154, endPoint x: 819, endPoint y: 174, distance: 24.7
click at [806, 154] on h2 "Solid Colored Microfiber Down Alternative Blanket" at bounding box center [942, 144] width 612 height 26
click at [535, 388] on div "Analytics Product Details Playground" at bounding box center [814, 391] width 868 height 29
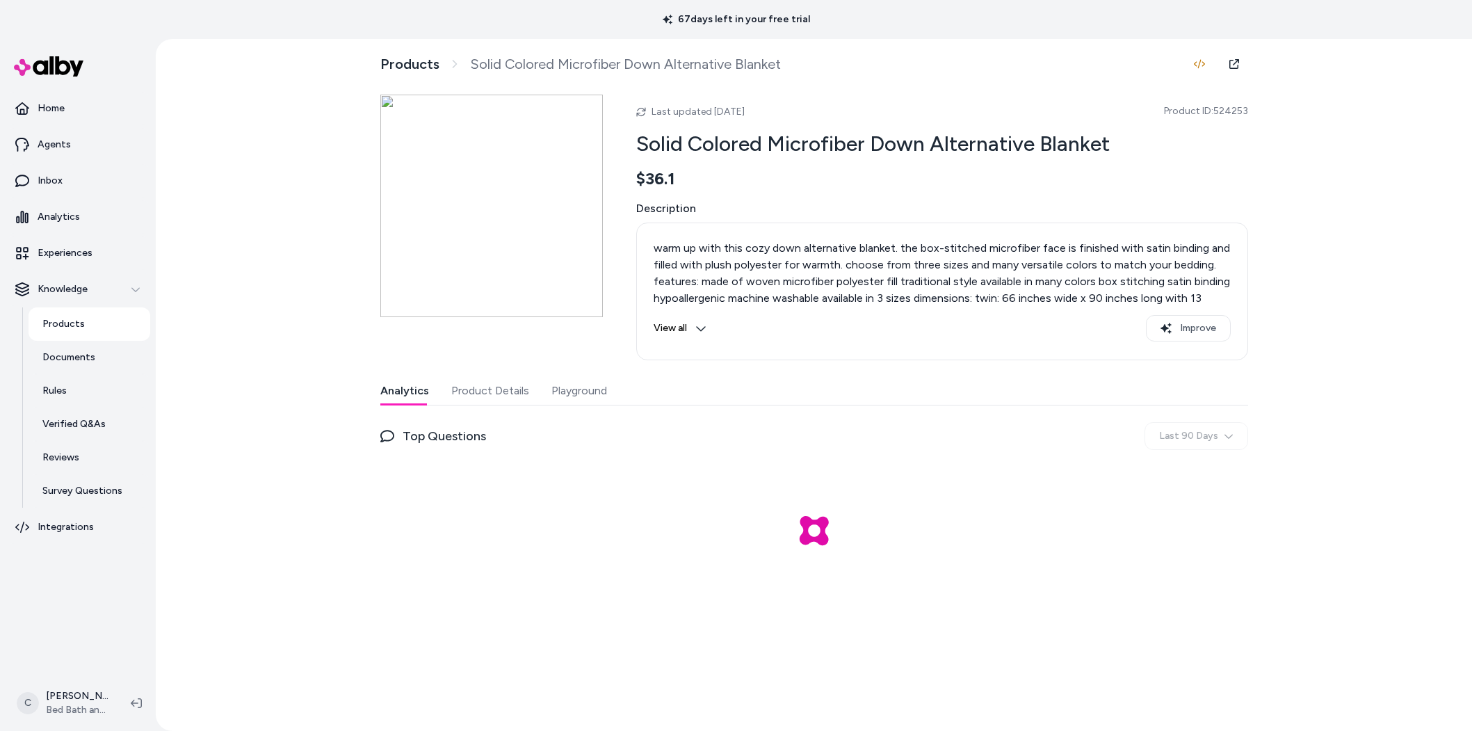
click at [572, 387] on button "Playground" at bounding box center [579, 391] width 56 height 28
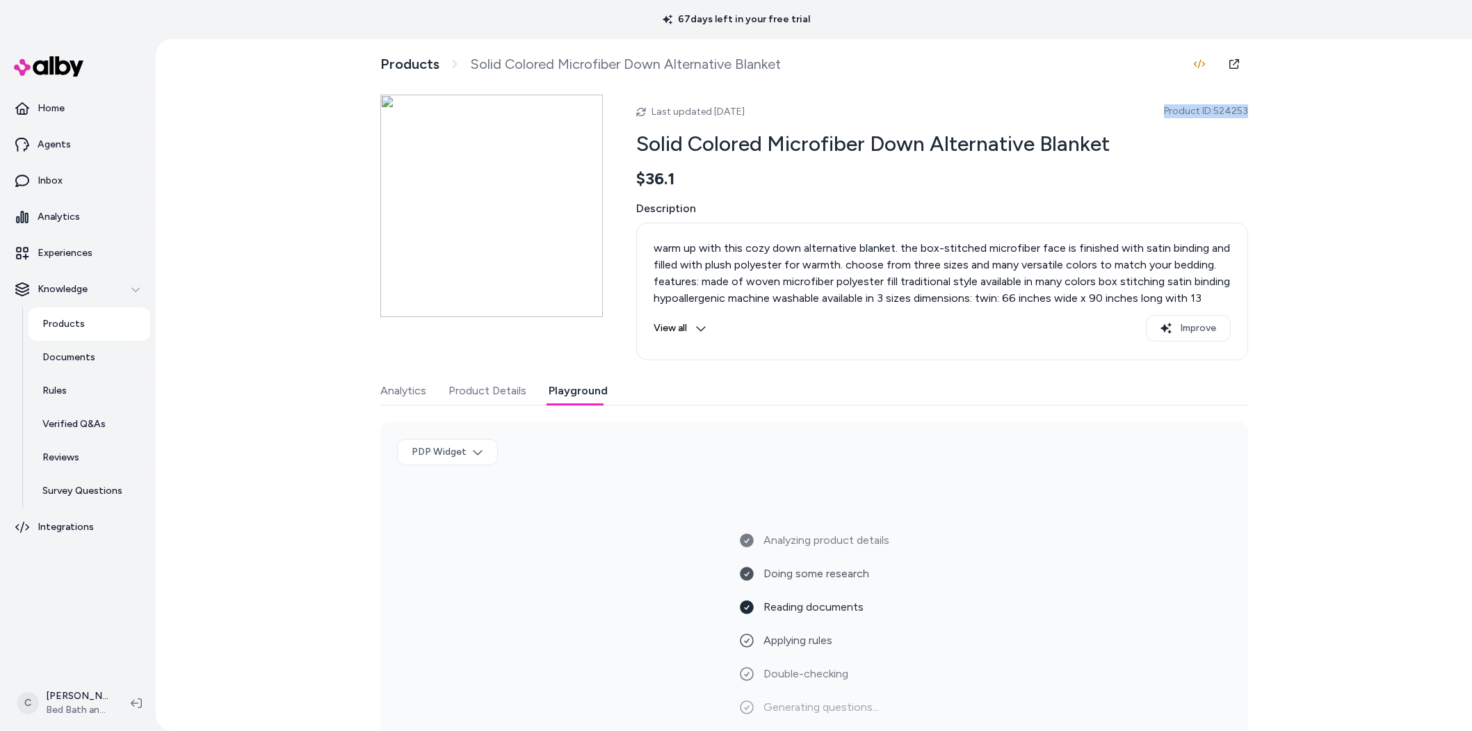
drag, startPoint x: 1256, startPoint y: 108, endPoint x: 885, endPoint y: 117, distance: 371.3
click at [922, 120] on div "Products Solid Colored Microfiber Down Alternative Blanket Last updated [DATE] …" at bounding box center [814, 385] width 1316 height 692
drag, startPoint x: 686, startPoint y: 123, endPoint x: 599, endPoint y: 126, distance: 87.6
click at [599, 126] on div "Last updated [DATE] Product ID: 524253 Solid Colored Microfiber Down Alternativ…" at bounding box center [814, 228] width 868 height 266
click at [722, 311] on div "warm up with this cozy down alternative blanket. the box-stitched microfiber fa…" at bounding box center [941, 291] width 577 height 114
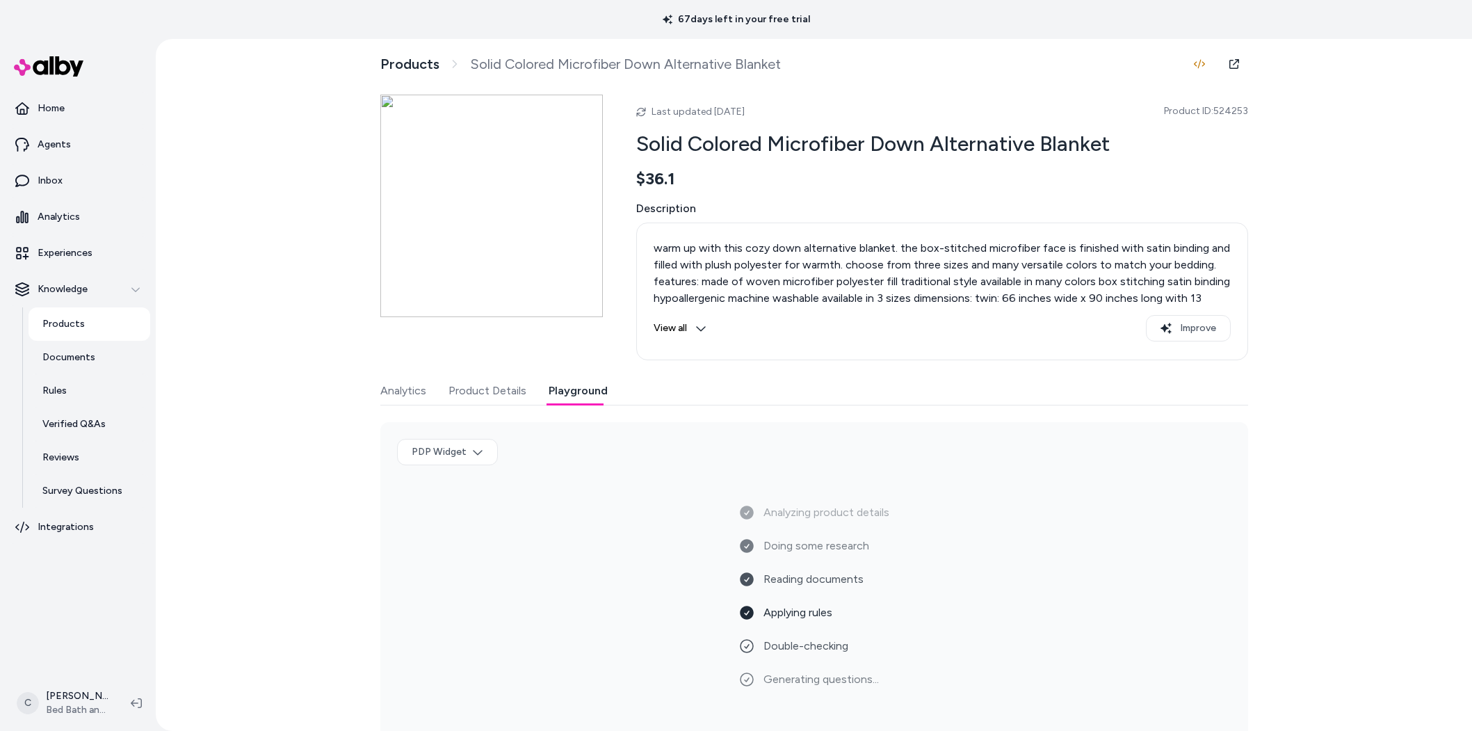
scroll to position [40, 0]
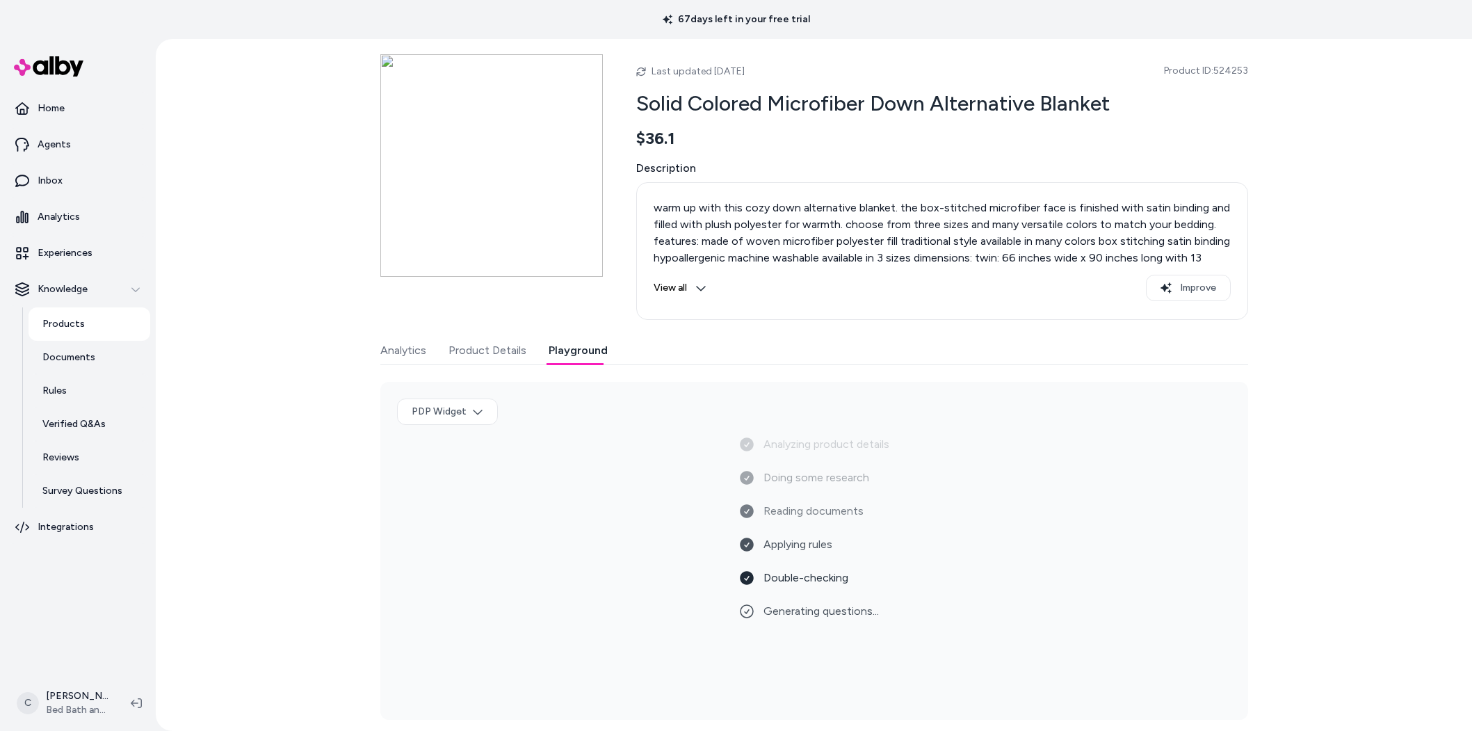
click at [741, 71] on span "Last updated [DATE]" at bounding box center [697, 71] width 93 height 12
click at [740, 71] on span "Last updated [DATE]" at bounding box center [697, 71] width 93 height 12
click at [487, 358] on button "Product Details" at bounding box center [487, 350] width 78 height 28
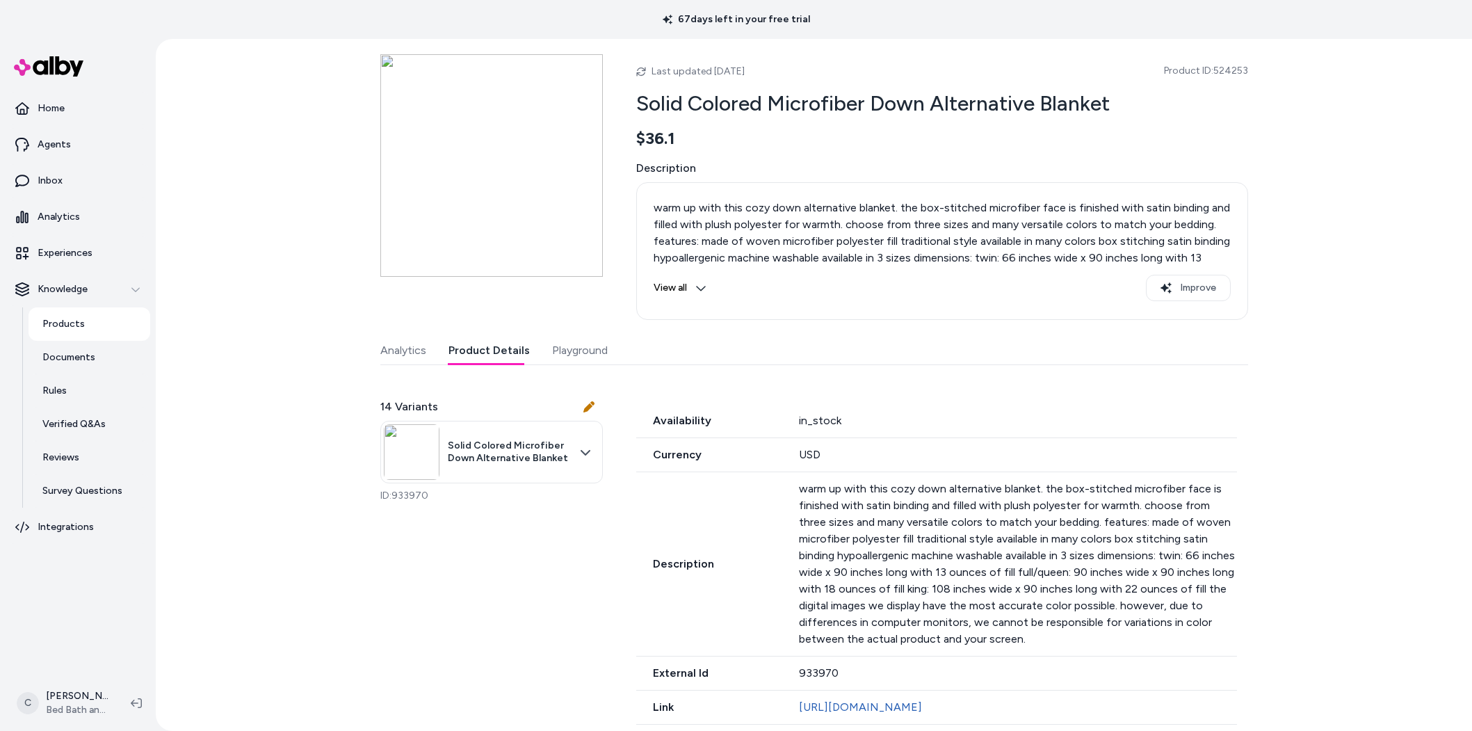
click at [572, 352] on div "Last updated [DATE] Product ID: 524253 Solid Colored Microfiber Down Alternativ…" at bounding box center [814, 423] width 868 height 738
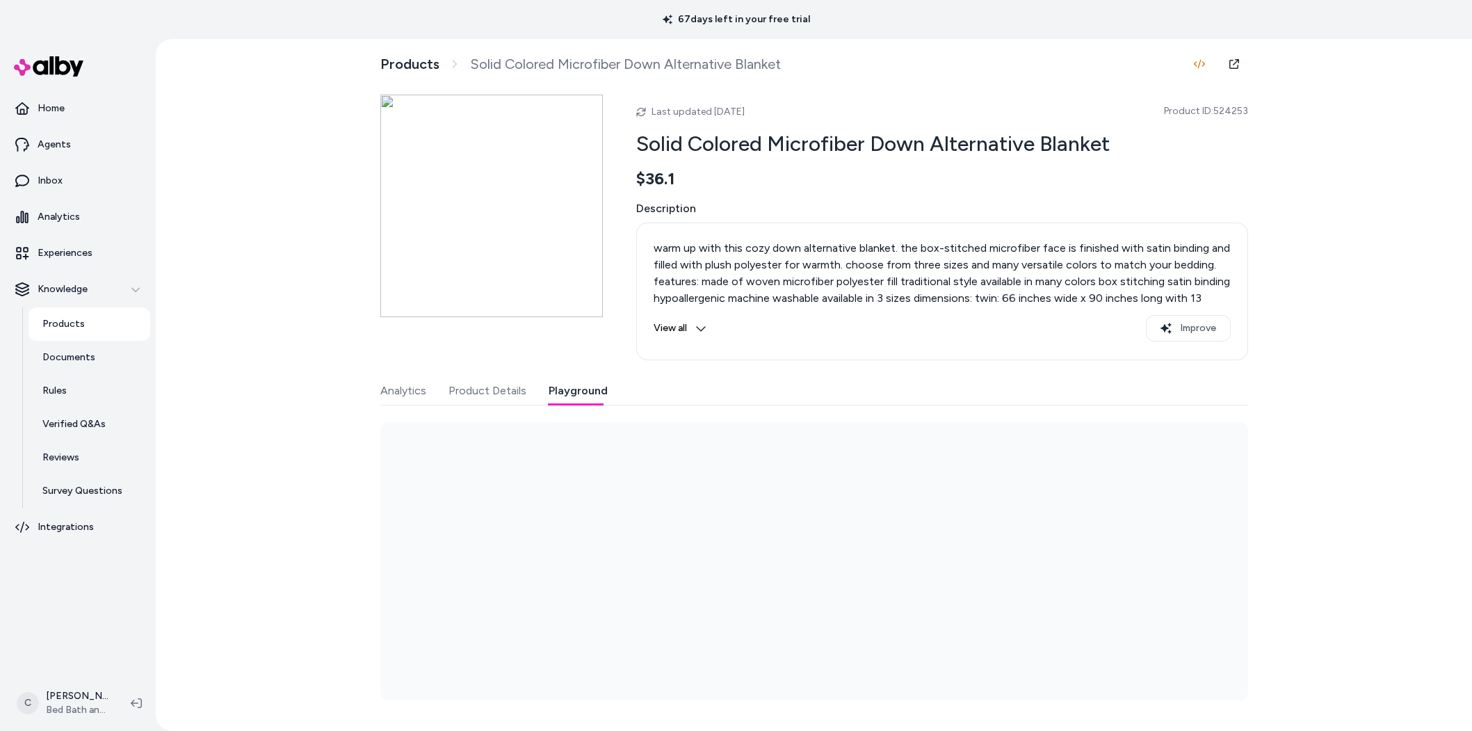
click at [842, 519] on div at bounding box center [814, 561] width 868 height 278
click at [683, 331] on button "View all" at bounding box center [679, 328] width 53 height 26
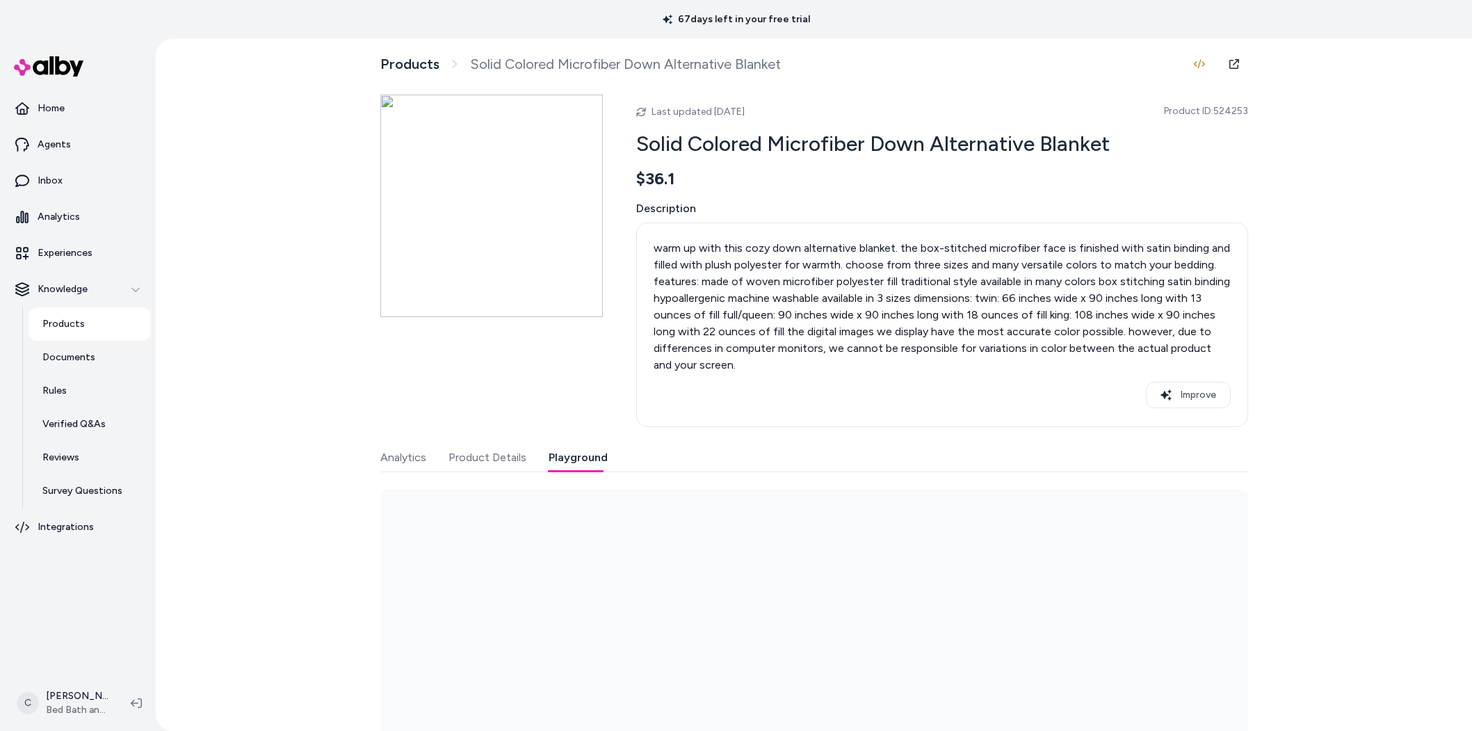
drag, startPoint x: 1051, startPoint y: 323, endPoint x: 879, endPoint y: 370, distance: 178.8
click at [879, 370] on p "warm up with this cozy down alternative blanket. the box-stitched microfiber fa…" at bounding box center [941, 306] width 577 height 133
click at [877, 371] on p "warm up with this cozy down alternative blanket. the box-stitched microfiber fa…" at bounding box center [941, 306] width 577 height 133
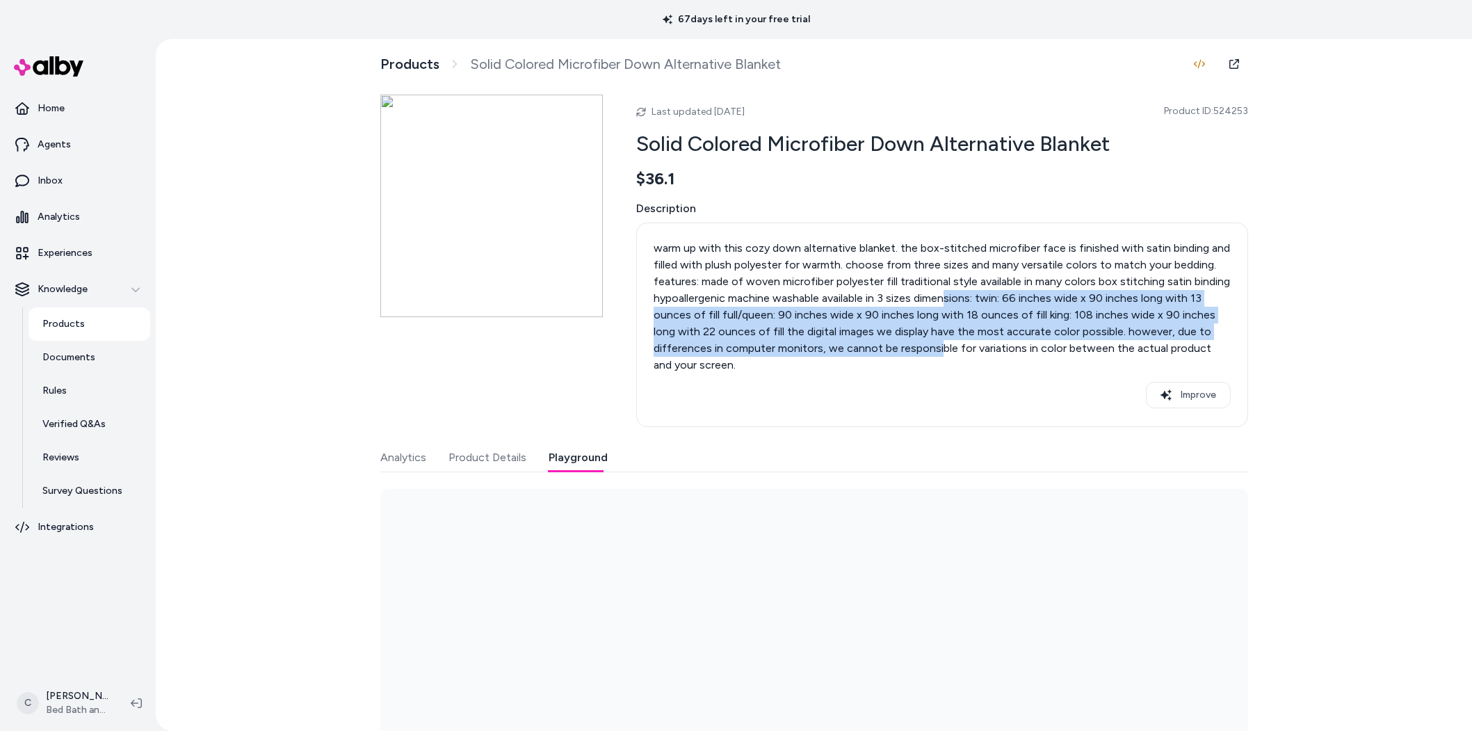
drag, startPoint x: 938, startPoint y: 320, endPoint x: 932, endPoint y: 344, distance: 25.0
click at [932, 344] on p "warm up with this cozy down alternative blanket. the box-stitched microfiber fa…" at bounding box center [941, 306] width 577 height 133
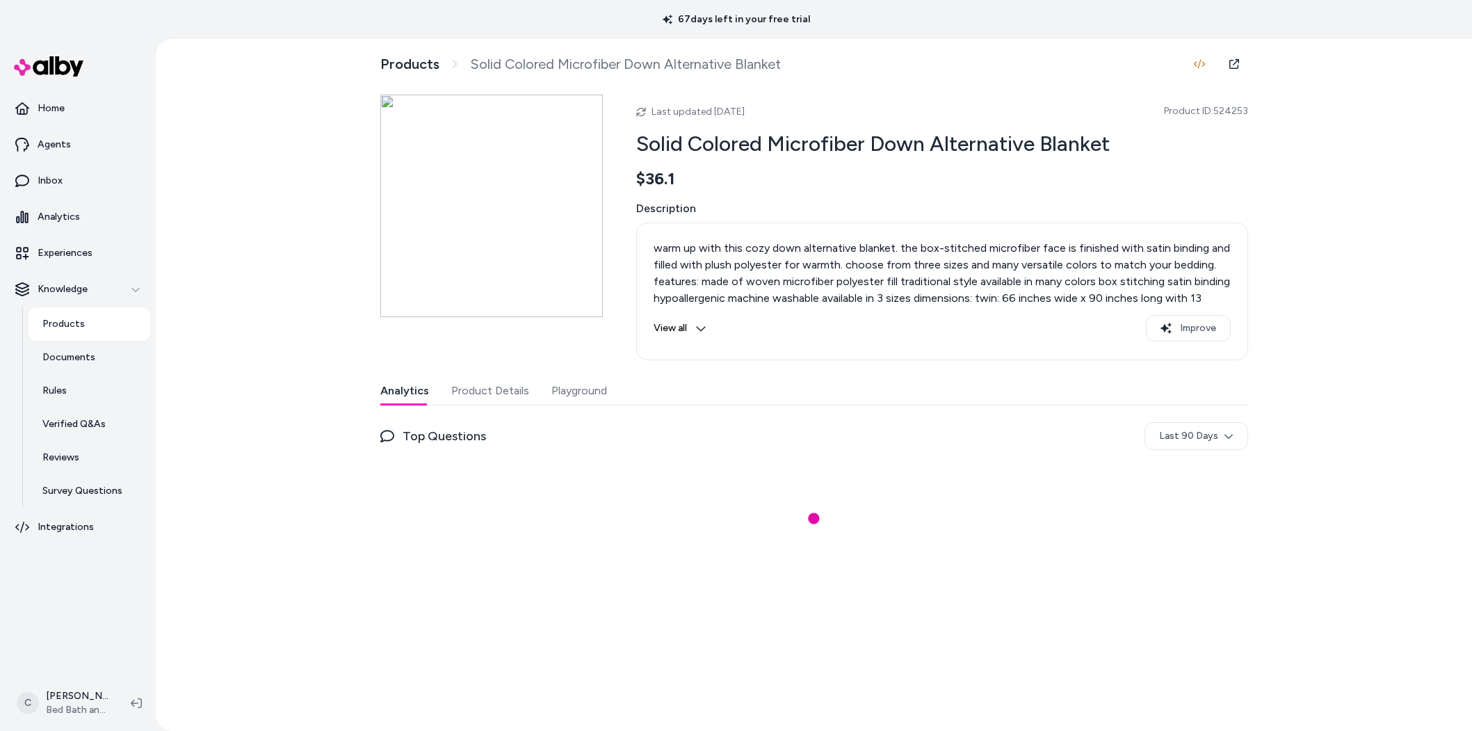
click at [692, 332] on button "View all" at bounding box center [679, 328] width 53 height 26
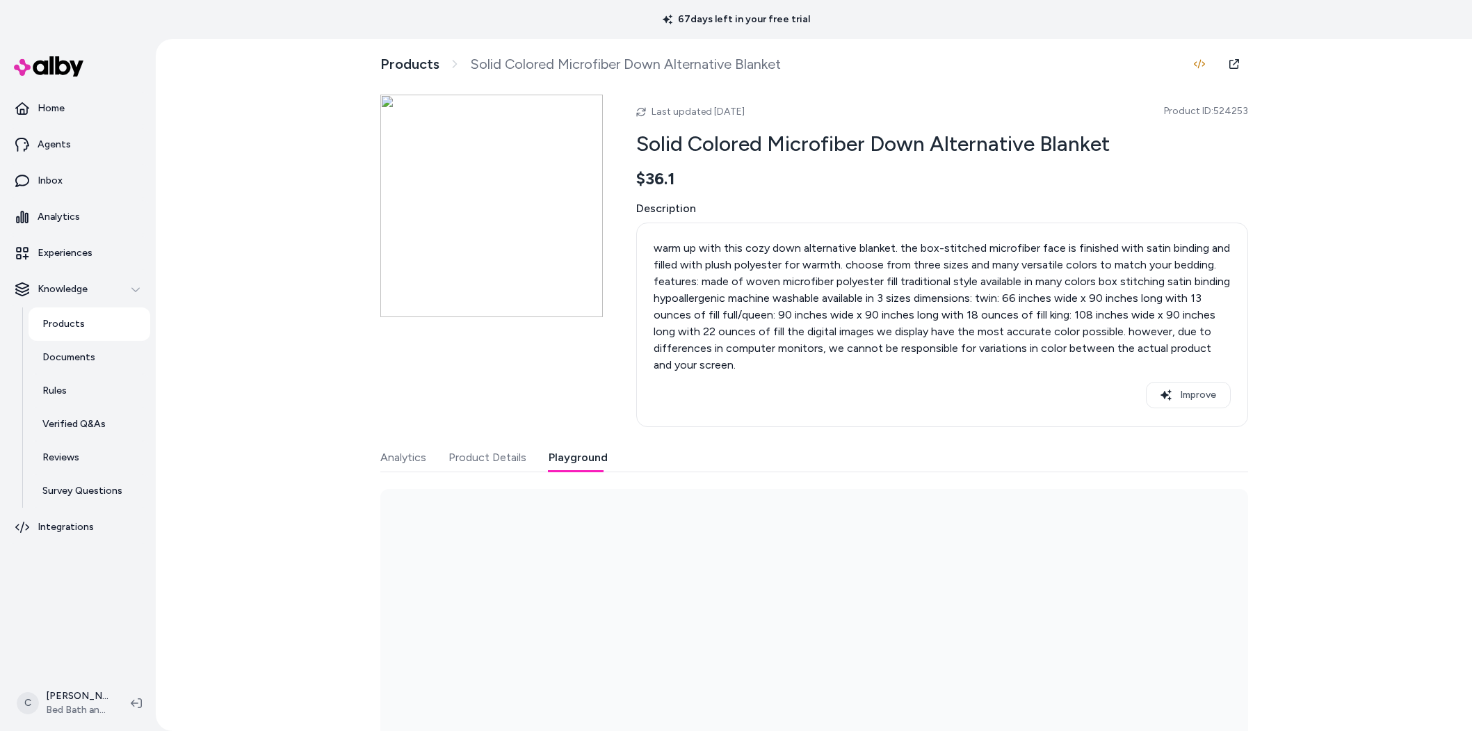
click at [566, 456] on button "Playground" at bounding box center [577, 458] width 59 height 28
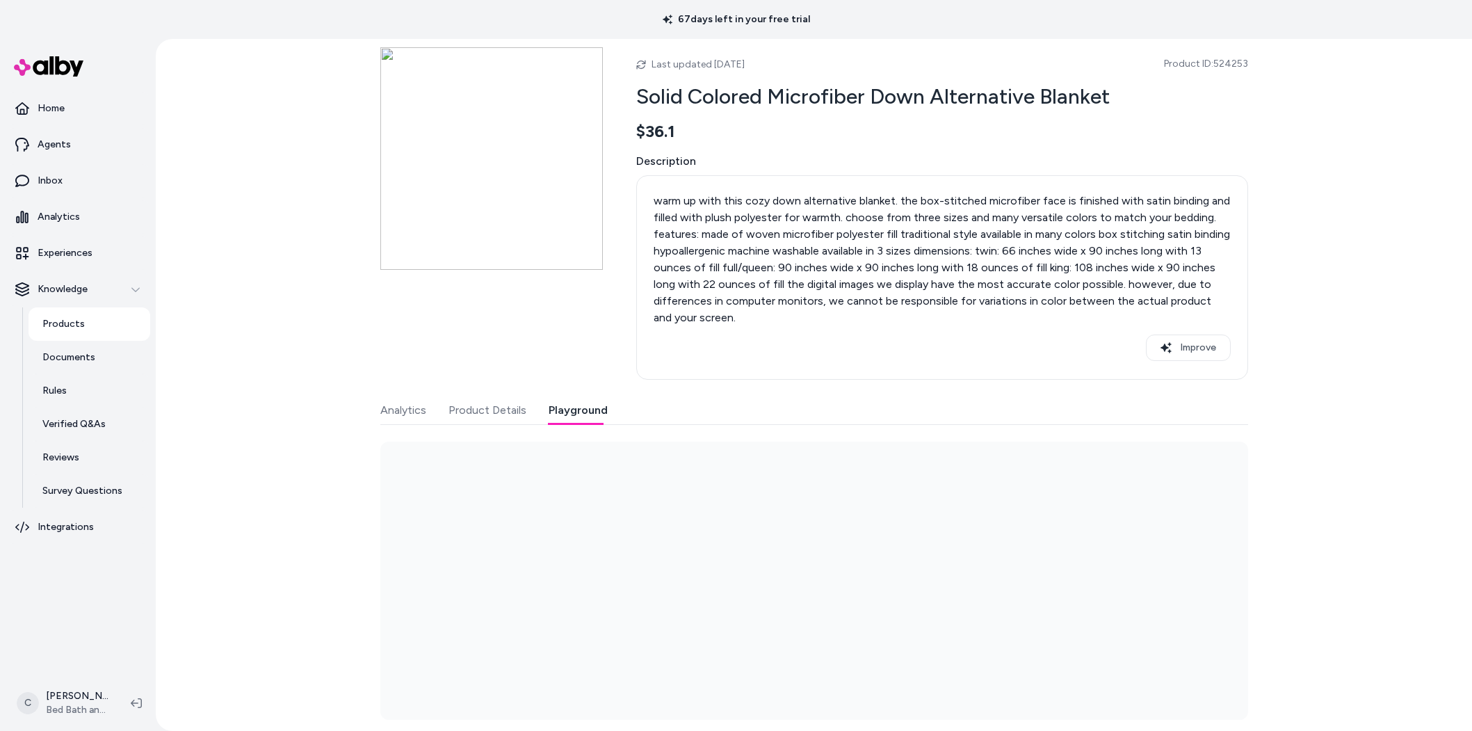
click at [259, 658] on div "Products Solid Colored Microfiber Down Alternative Blanket Last updated Aug 14,…" at bounding box center [814, 385] width 1316 height 692
drag, startPoint x: 494, startPoint y: 403, endPoint x: 500, endPoint y: 408, distance: 7.9
click at [493, 405] on button "Product Details" at bounding box center [487, 410] width 78 height 28
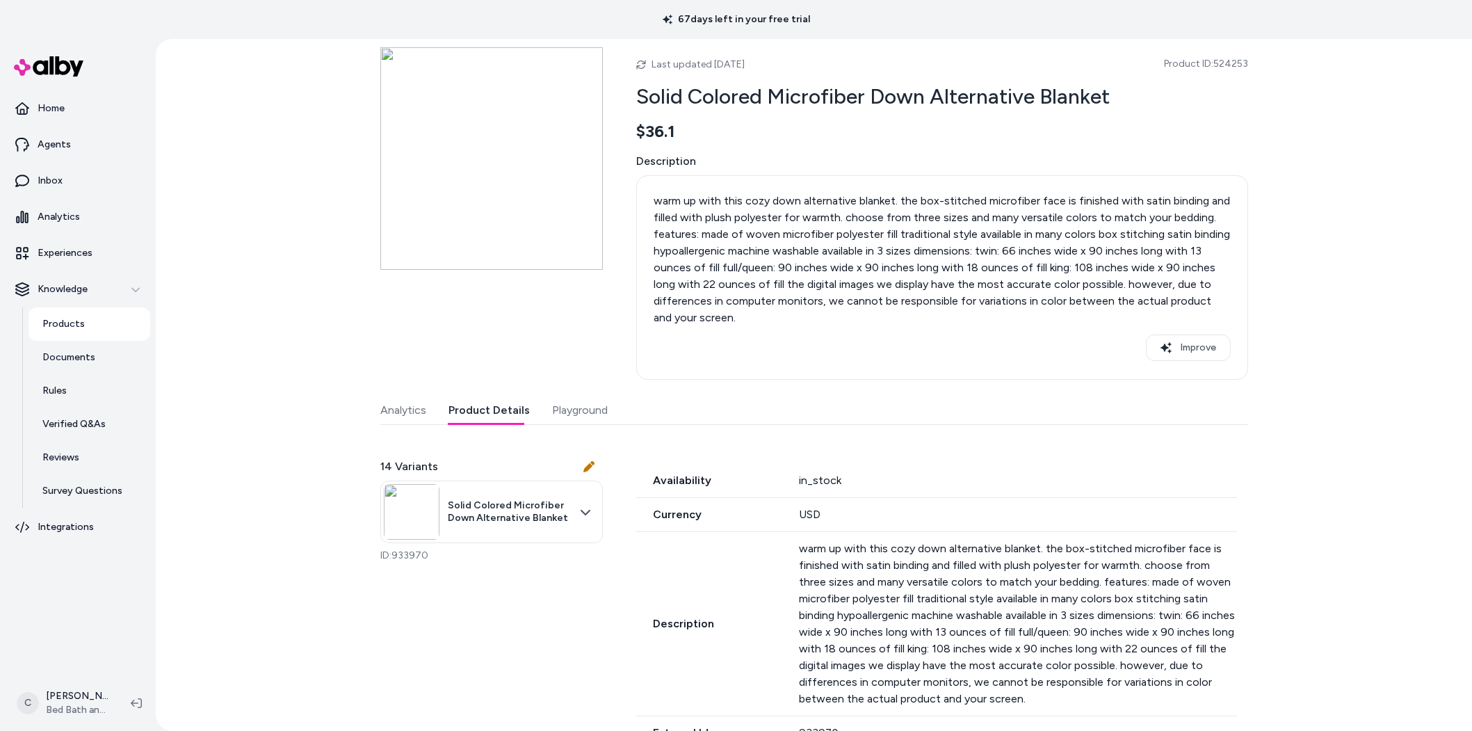
scroll to position [197, 0]
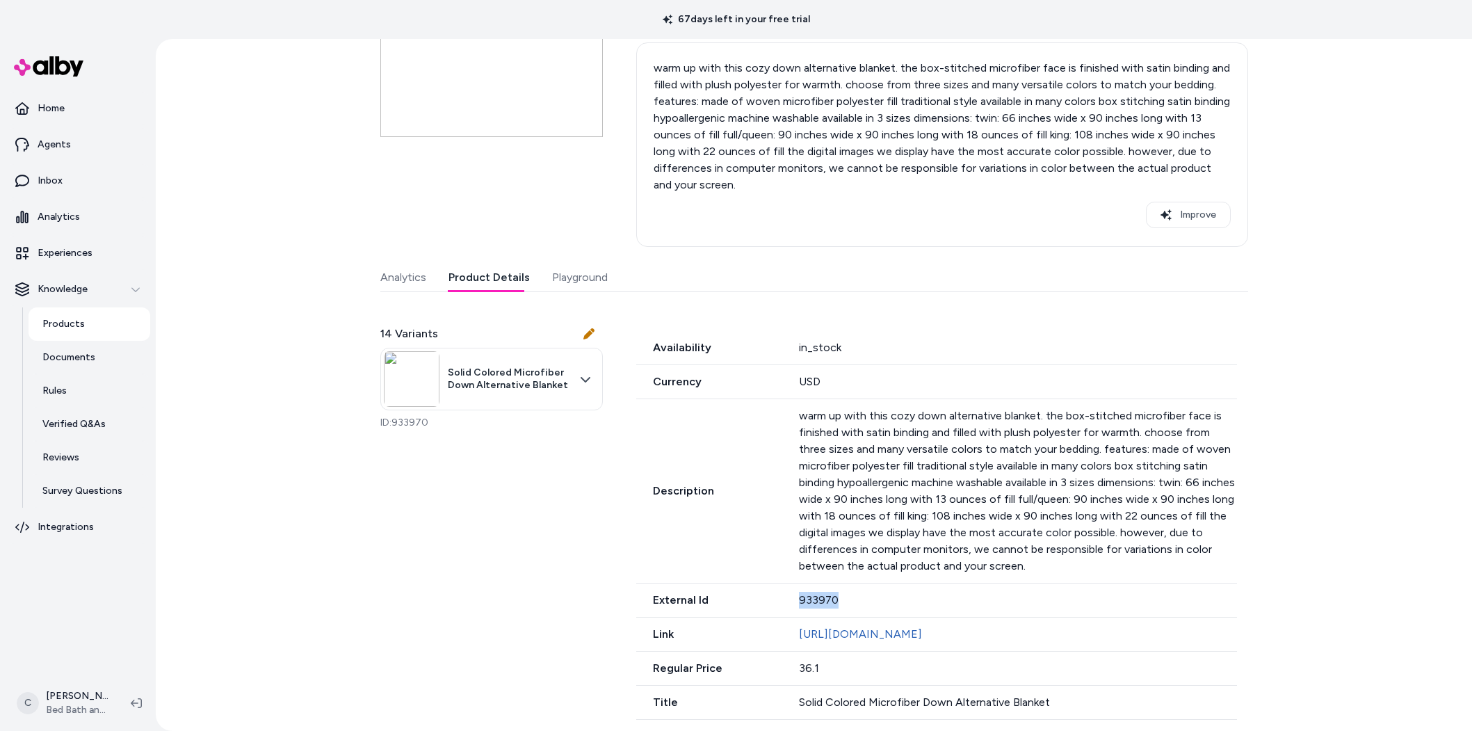
click at [732, 583] on div "External Id 933970" at bounding box center [936, 600] width 601 height 34
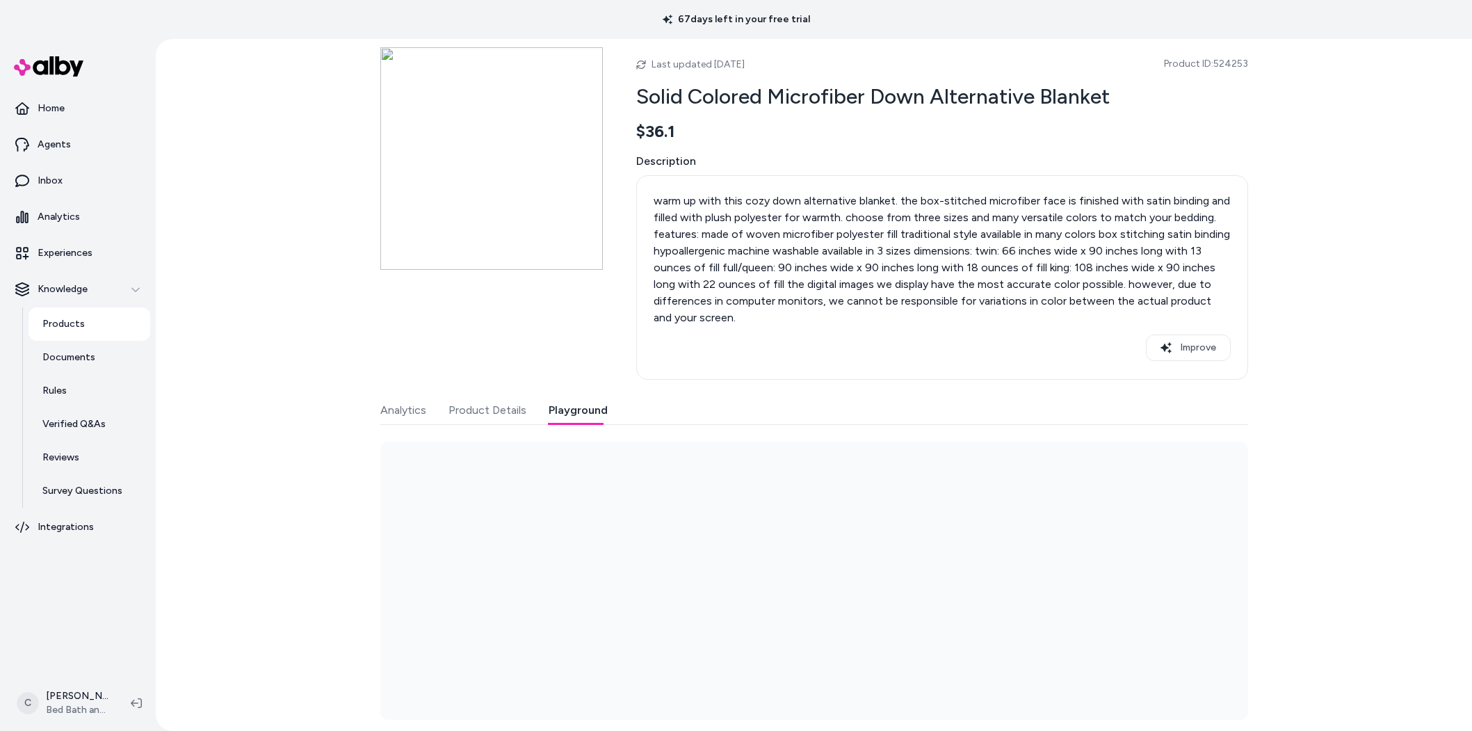
click at [586, 272] on div "Last updated Aug 14, 2025 Product ID: 524253 Solid Colored Microfiber Down Alte…" at bounding box center [814, 383] width 868 height 672
click at [501, 397] on button "Product Details" at bounding box center [487, 410] width 78 height 28
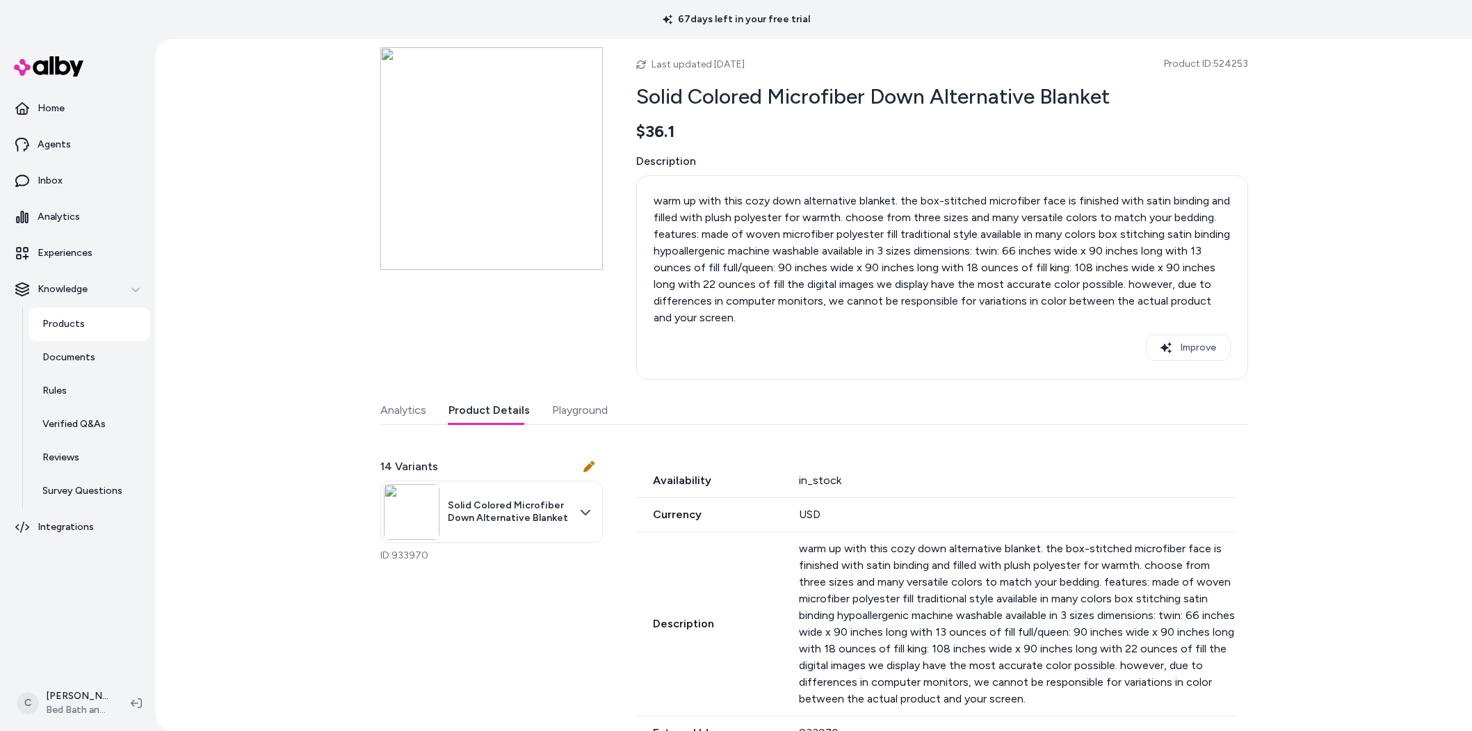
click at [601, 404] on div "Analytics Product Details Playground" at bounding box center [814, 410] width 868 height 29
drag, startPoint x: 585, startPoint y: 397, endPoint x: 583, endPoint y: 427, distance: 29.9
click at [584, 412] on button "Playground" at bounding box center [580, 410] width 56 height 28
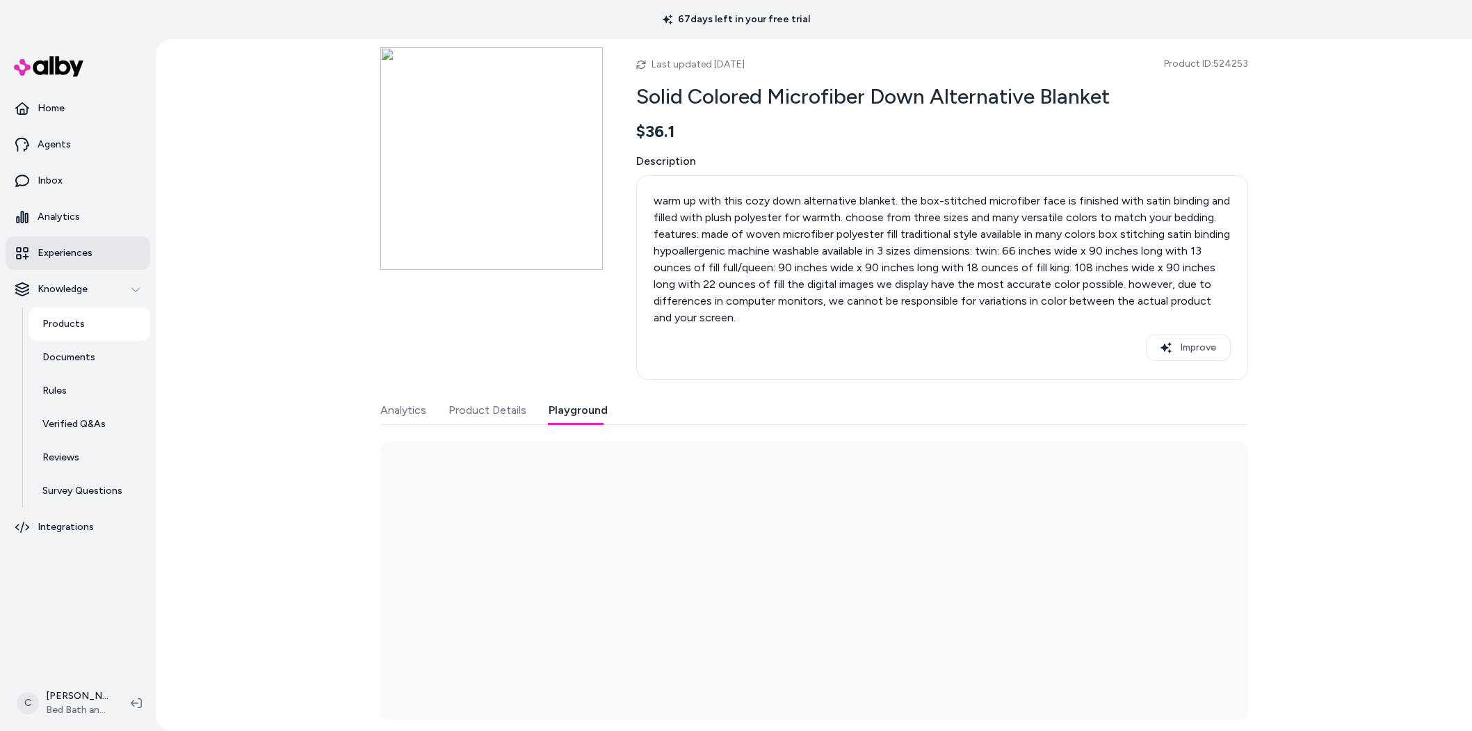
click at [88, 261] on link "Experiences" at bounding box center [78, 252] width 145 height 33
click at [1237, 63] on span "Product ID: 524253" at bounding box center [1206, 64] width 84 height 14
click at [1227, 63] on span "Product ID: 524253" at bounding box center [1206, 64] width 84 height 14
copy span "524253"
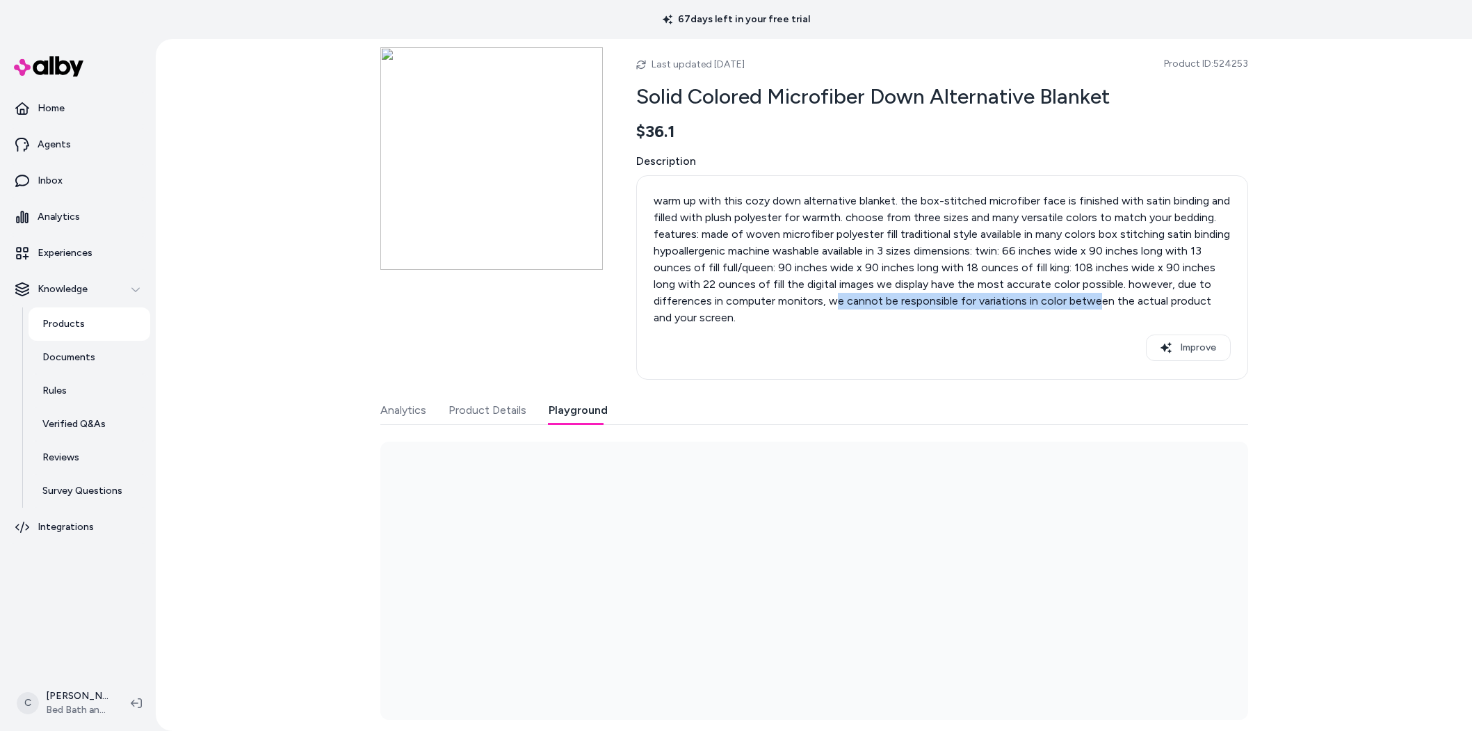
drag, startPoint x: 667, startPoint y: 286, endPoint x: 1089, endPoint y: 295, distance: 422.0
click at [1089, 295] on p "warm up with this cozy down alternative blanket. the box-stitched microfiber fa…" at bounding box center [941, 259] width 577 height 133
drag, startPoint x: 1048, startPoint y: 292, endPoint x: 674, endPoint y: 295, distance: 374.0
click at [674, 295] on p "warm up with this cozy down alternative blanket. the box-stitched microfiber fa…" at bounding box center [941, 259] width 577 height 133
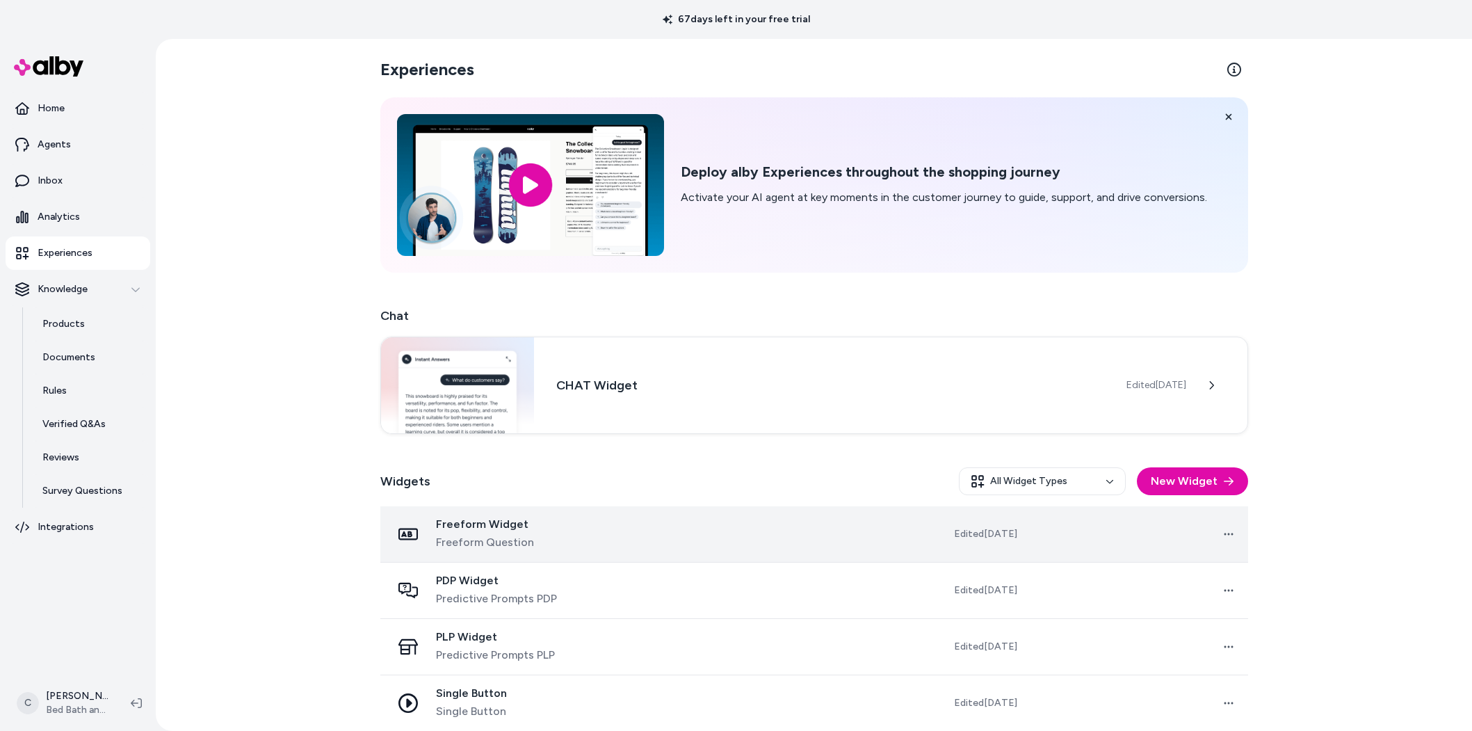
scroll to position [11, 0]
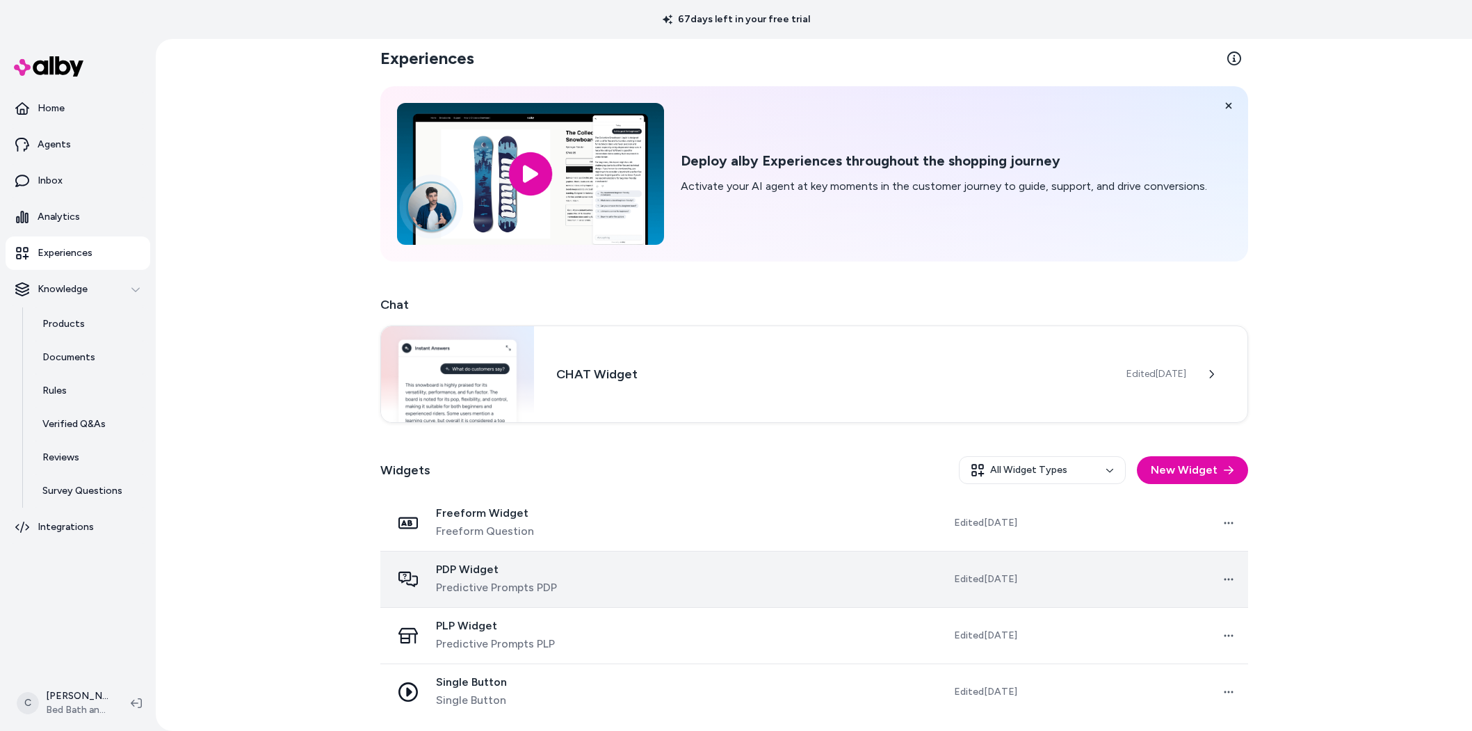
click at [487, 580] on span "Predictive Prompts PDP" at bounding box center [496, 587] width 121 height 17
click at [740, 565] on td at bounding box center [739, 579] width 219 height 56
click at [462, 571] on span "PDP Widget" at bounding box center [496, 569] width 121 height 14
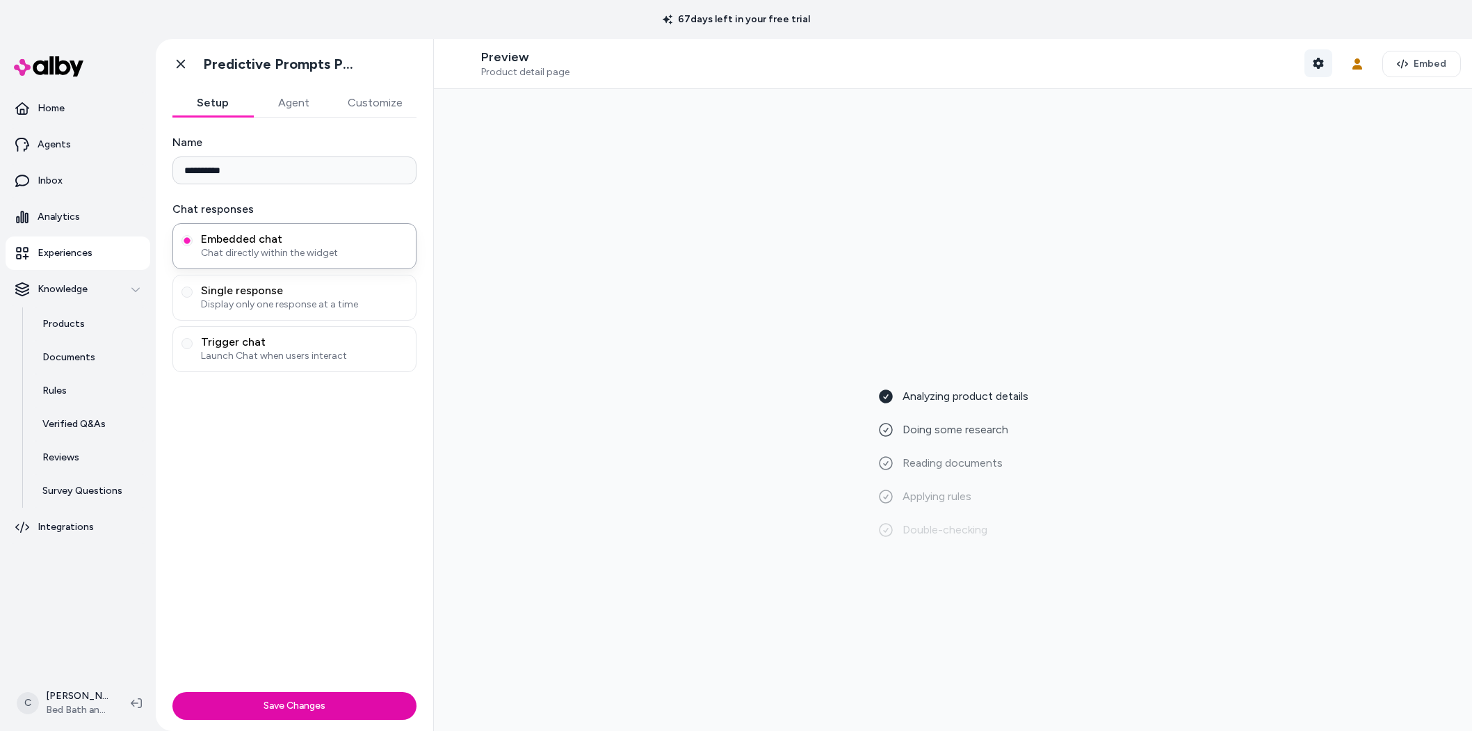
click at [1312, 65] on icon "button" at bounding box center [1317, 63] width 11 height 11
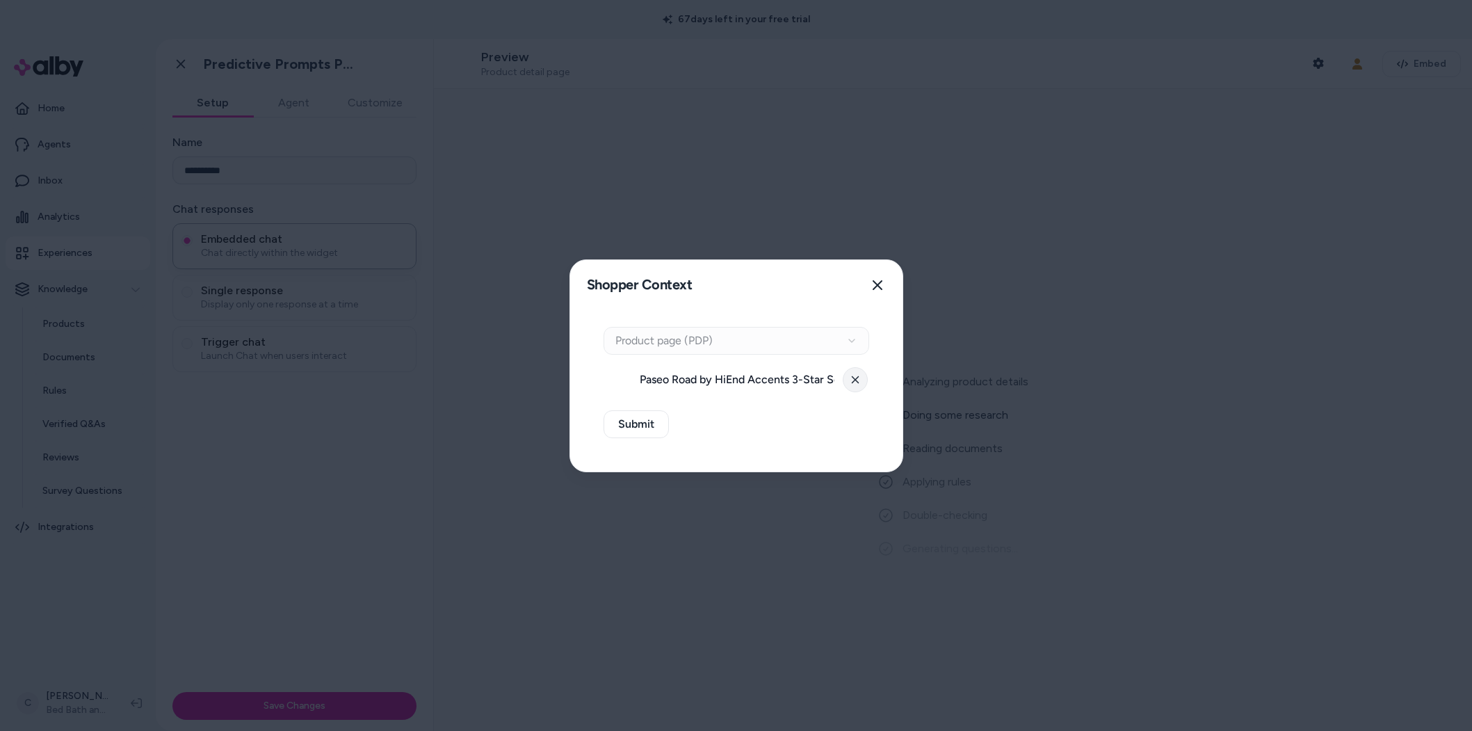
click at [865, 377] on button at bounding box center [855, 379] width 25 height 25
click at [838, 343] on div "Context Type Product page (PDP)" at bounding box center [736, 341] width 266 height 28
click at [821, 366] on button "Select a product" at bounding box center [736, 380] width 266 height 28
type input "******"
click at [716, 425] on input "******" at bounding box center [699, 418] width 178 height 28
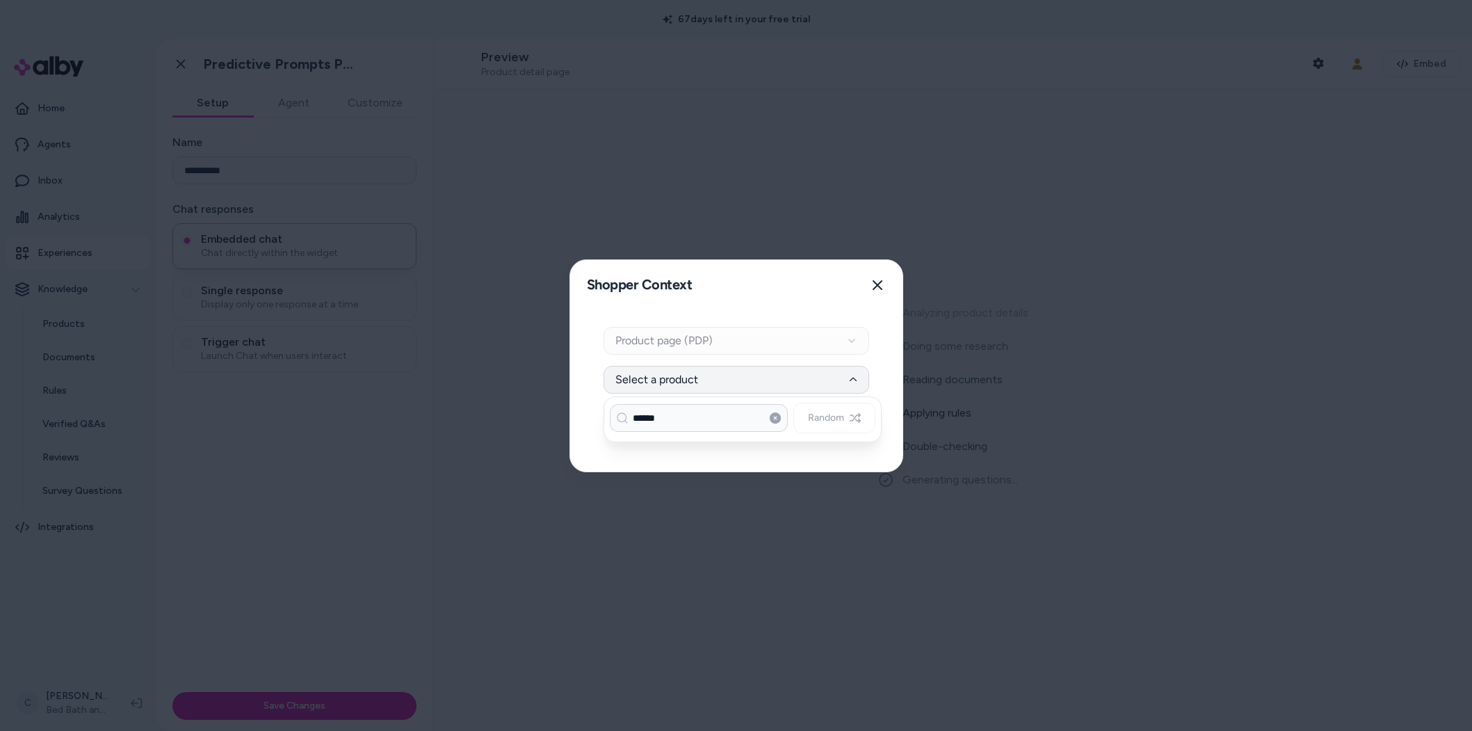
click at [677, 418] on input "******" at bounding box center [699, 418] width 178 height 28
drag, startPoint x: 674, startPoint y: 423, endPoint x: 672, endPoint y: 435, distance: 11.9
click at [672, 435] on div "****** Random" at bounding box center [742, 419] width 278 height 46
click at [670, 428] on input "******" at bounding box center [699, 418] width 178 height 28
click at [774, 414] on icon at bounding box center [775, 417] width 11 height 11
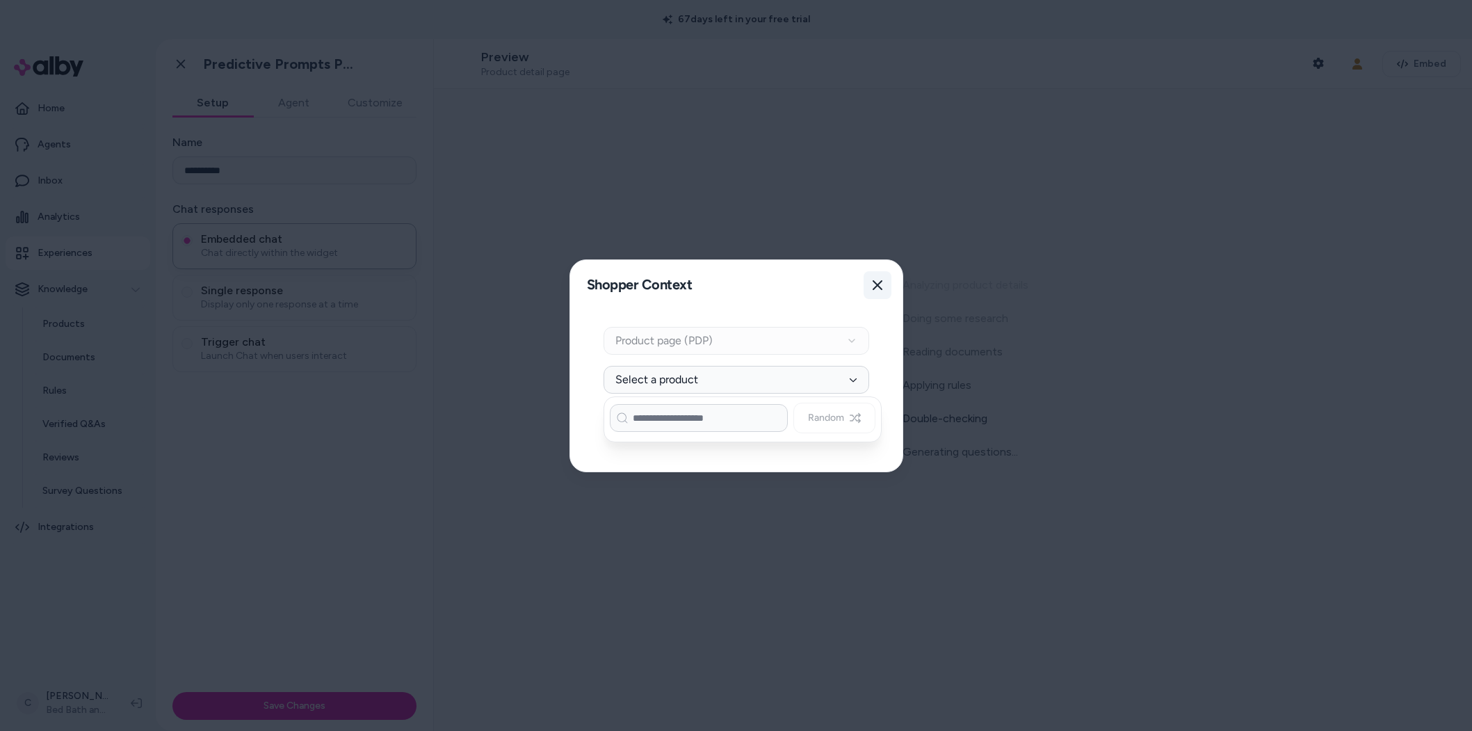
click at [881, 277] on button "Close" at bounding box center [877, 285] width 28 height 28
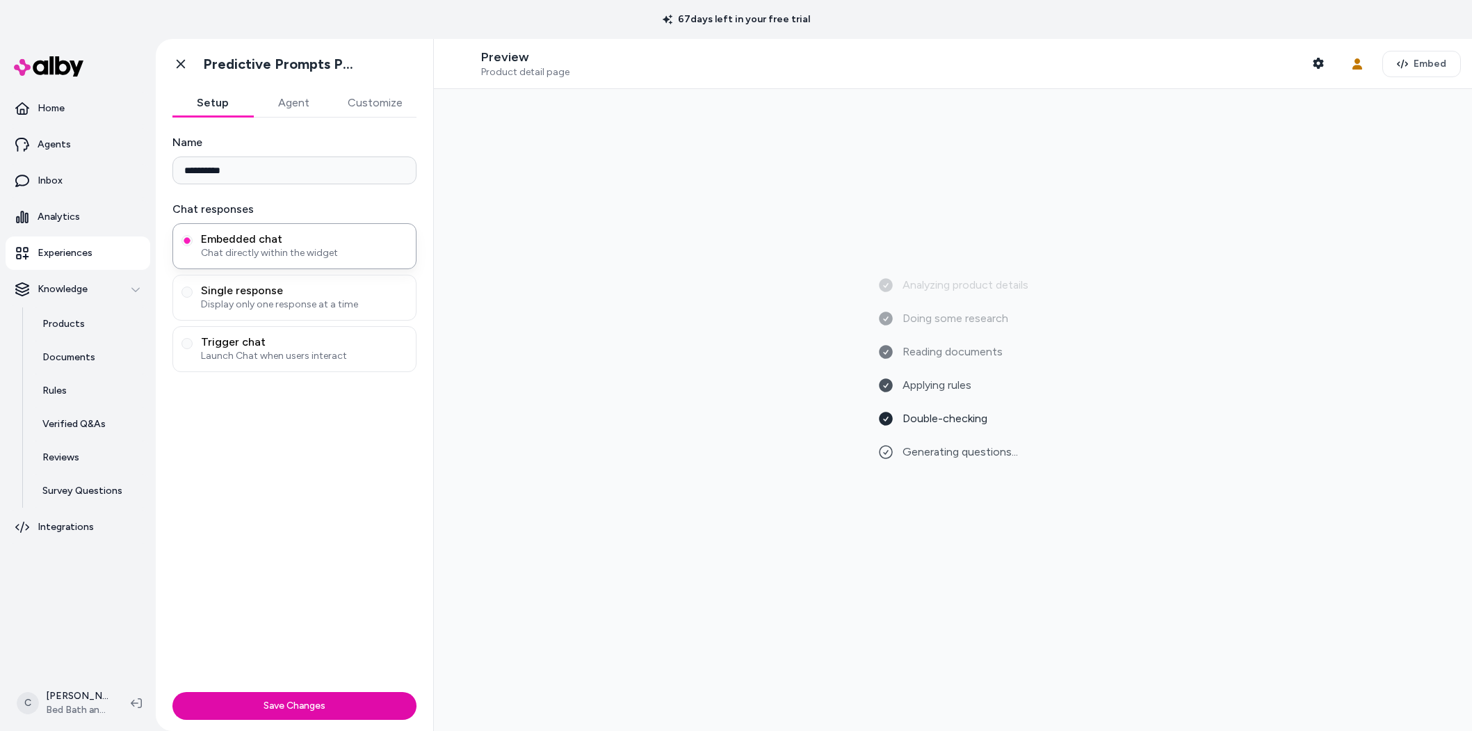
drag, startPoint x: 637, startPoint y: 270, endPoint x: 610, endPoint y: 235, distance: 44.1
click at [637, 269] on div "Analyzing product details Doing some research Reading documents Applying rules …" at bounding box center [953, 409] width 1016 height 619
drag, startPoint x: 715, startPoint y: 341, endPoint x: 972, endPoint y: 438, distance: 274.3
click at [872, 441] on div "Analyzing product details Doing some research Reading documents Applying rules …" at bounding box center [953, 409] width 1016 height 619
drag, startPoint x: 945, startPoint y: 411, endPoint x: 929, endPoint y: 353, distance: 59.7
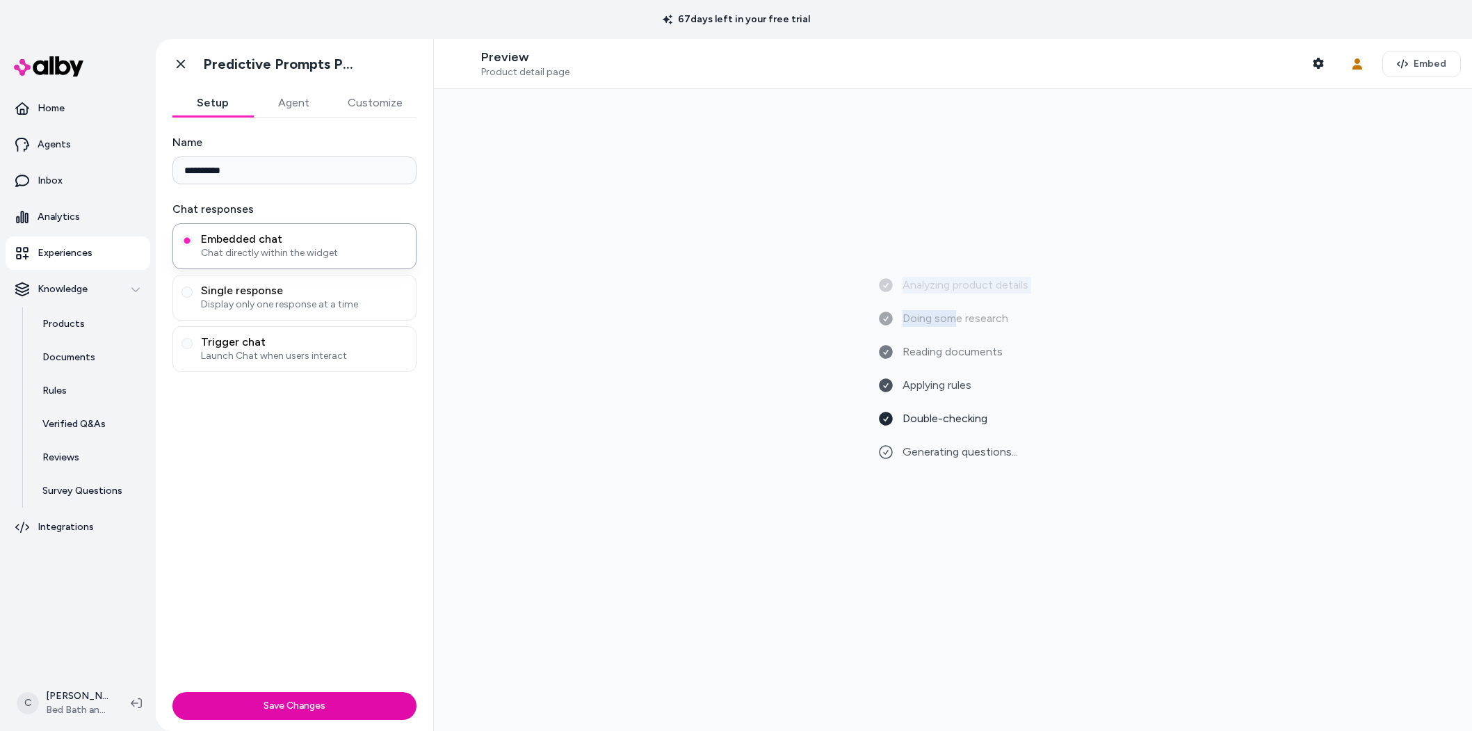
click at [953, 434] on div "Analyzing product details Doing some research Reading documents Applying rules …" at bounding box center [952, 410] width 151 height 267
drag, startPoint x: 929, startPoint y: 353, endPoint x: 920, endPoint y: 318, distance: 36.6
click at [929, 370] on div "Analyzing product details Doing some research Reading documents Applying rules …" at bounding box center [952, 410] width 151 height 267
drag, startPoint x: 919, startPoint y: 425, endPoint x: 934, endPoint y: 460, distance: 38.6
click at [925, 388] on div "Analyzing product details Doing some research Reading documents Applying rules …" at bounding box center [952, 480] width 151 height 184
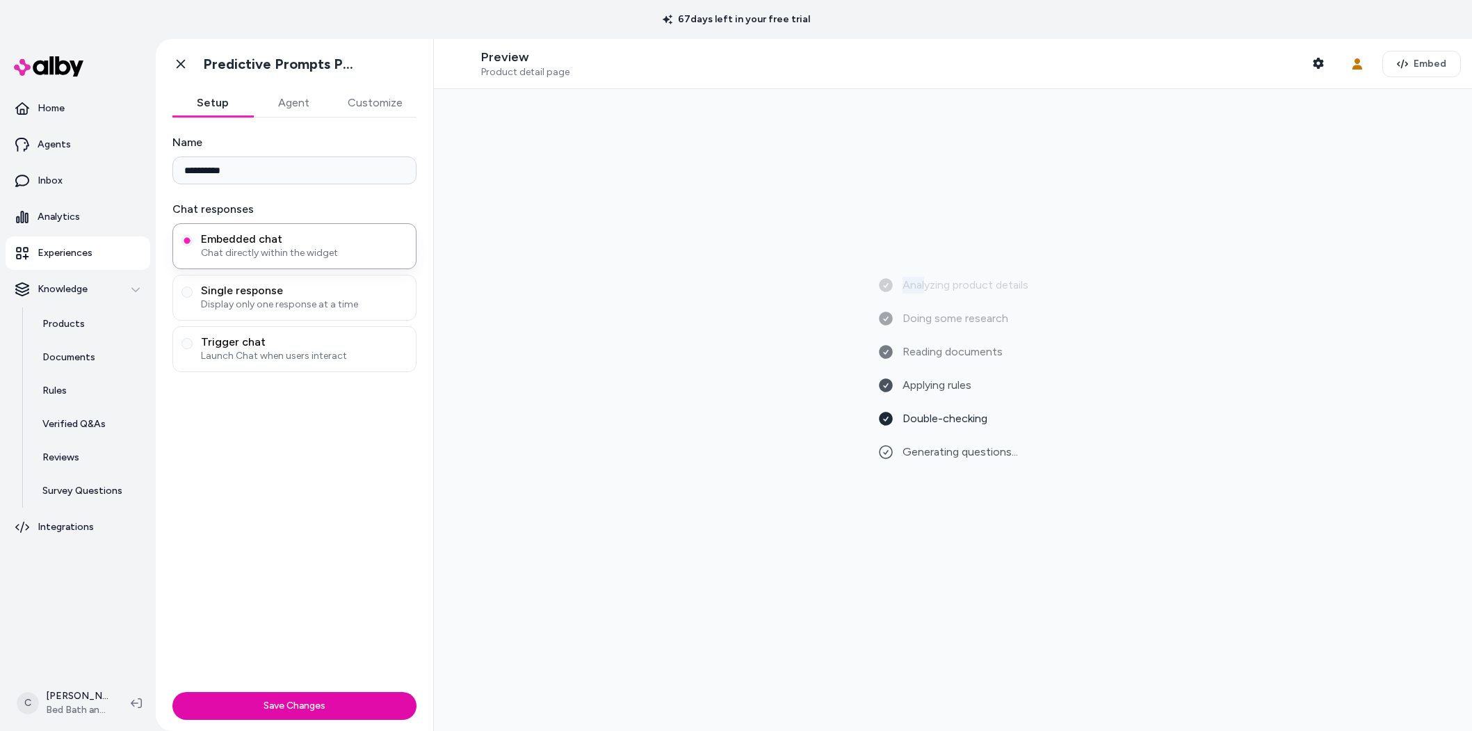
click at [913, 306] on div "Analyzing product details Doing some research Reading documents Applying rules …" at bounding box center [952, 410] width 151 height 267
drag, startPoint x: 945, startPoint y: 439, endPoint x: 980, endPoint y: 478, distance: 52.7
click at [980, 478] on div "Analyzing product details Doing some research Reading documents Applying rules …" at bounding box center [952, 480] width 151 height 184
drag, startPoint x: 952, startPoint y: 389, endPoint x: 833, endPoint y: 138, distance: 277.7
click at [848, 194] on div "Analyzing product details Doing some research Reading documents Applying rules …" at bounding box center [953, 409] width 1016 height 619
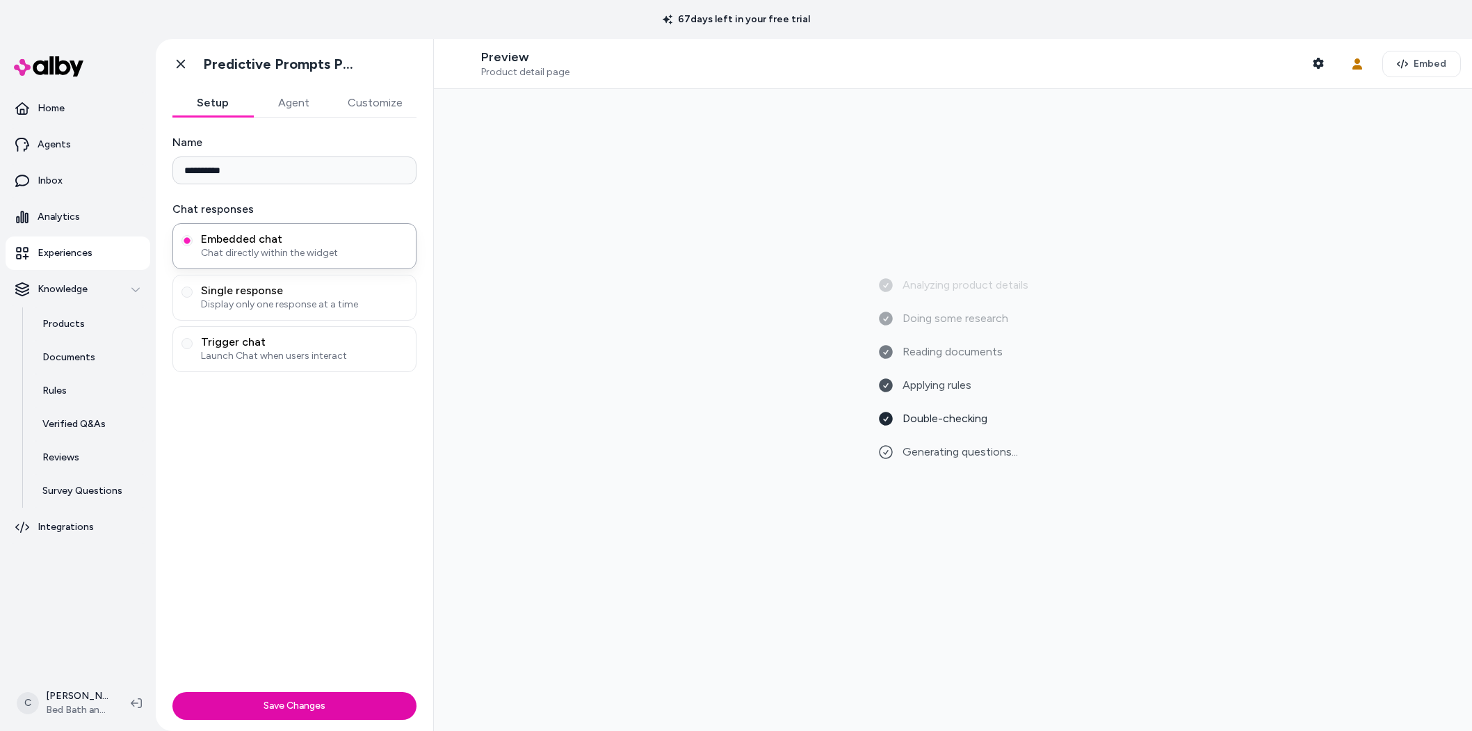
drag, startPoint x: 859, startPoint y: 258, endPoint x: 653, endPoint y: 83, distance: 269.8
click at [842, 245] on div "Analyzing product details Doing some research Reading documents Applying rules …" at bounding box center [953, 409] width 1016 height 619
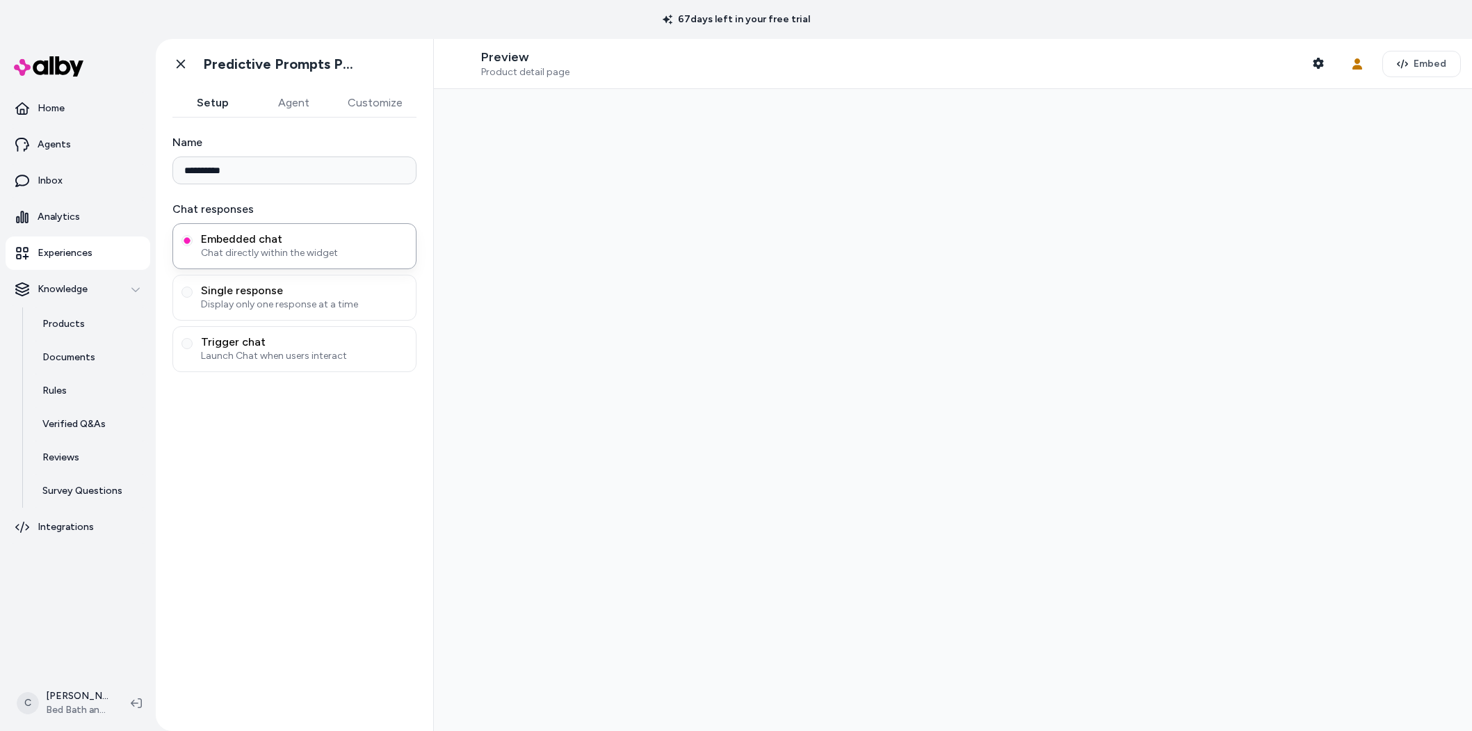
type input "**********"
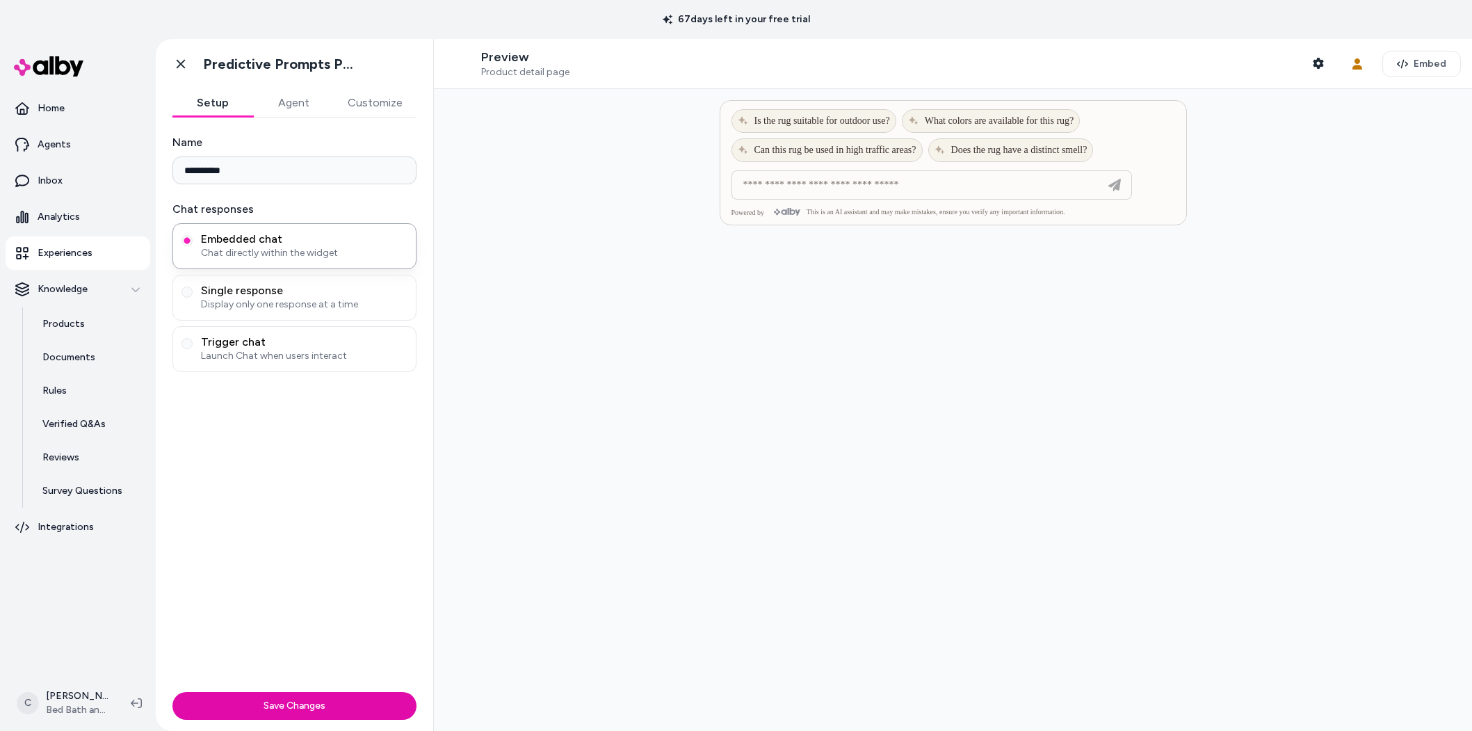
click at [70, 708] on html "**********" at bounding box center [736, 365] width 1472 height 731
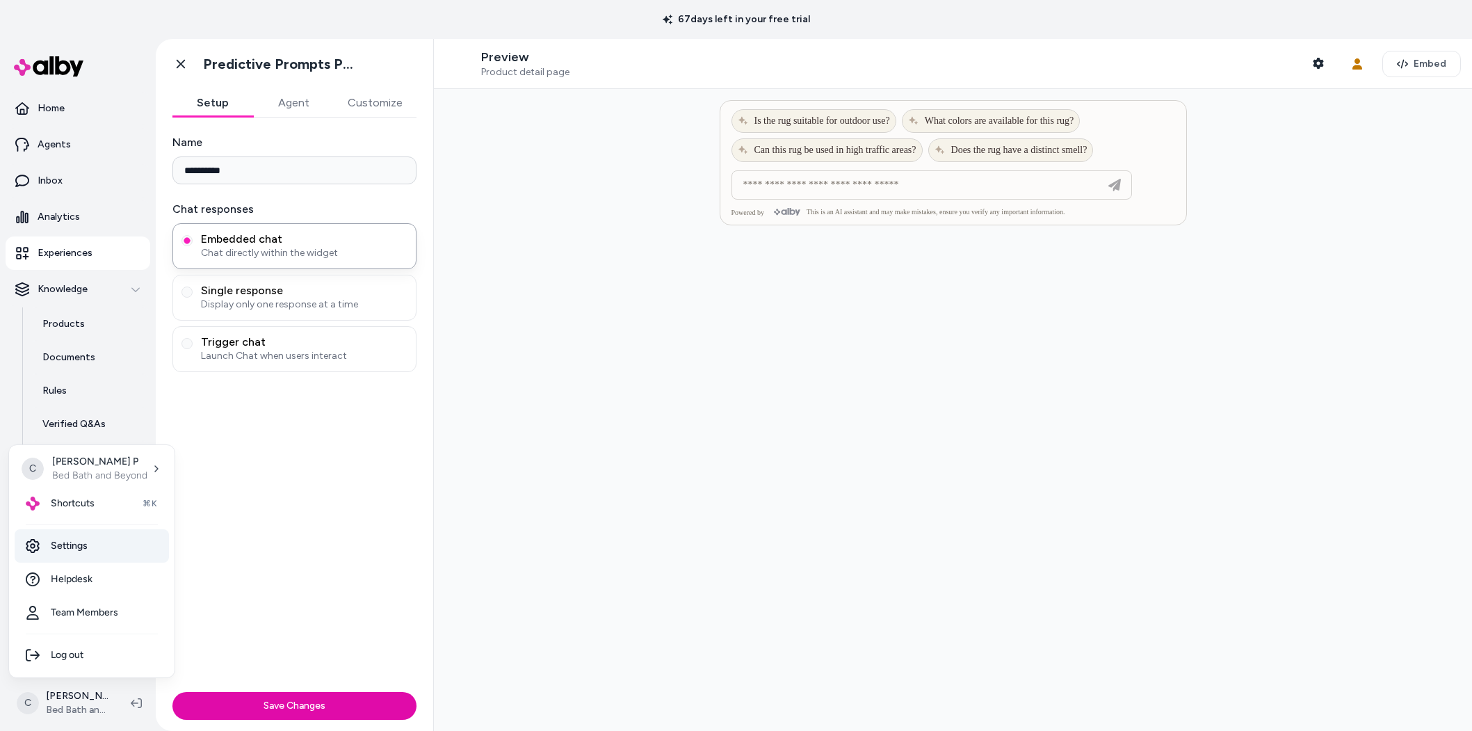
click at [88, 532] on link "Settings" at bounding box center [92, 545] width 154 height 33
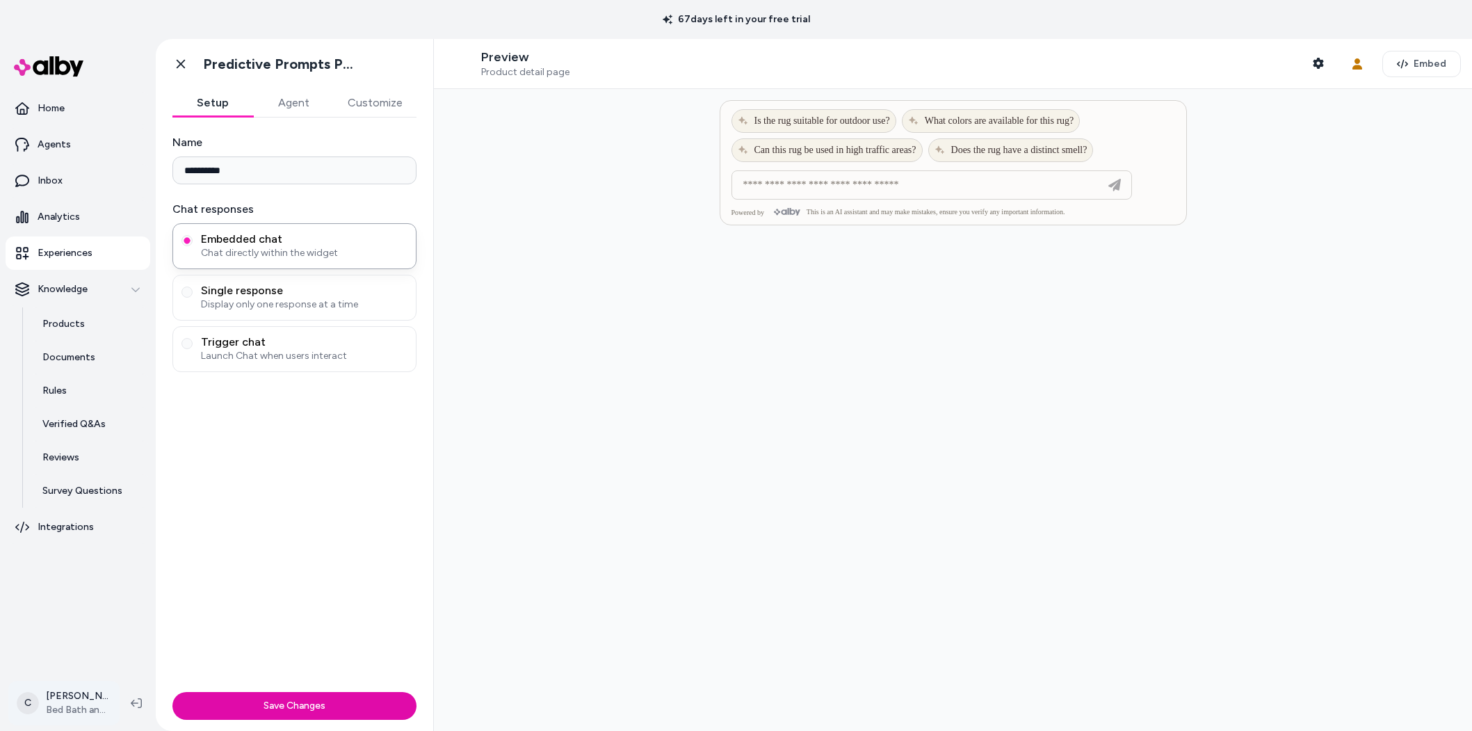
click at [74, 699] on html "**********" at bounding box center [736, 365] width 1472 height 731
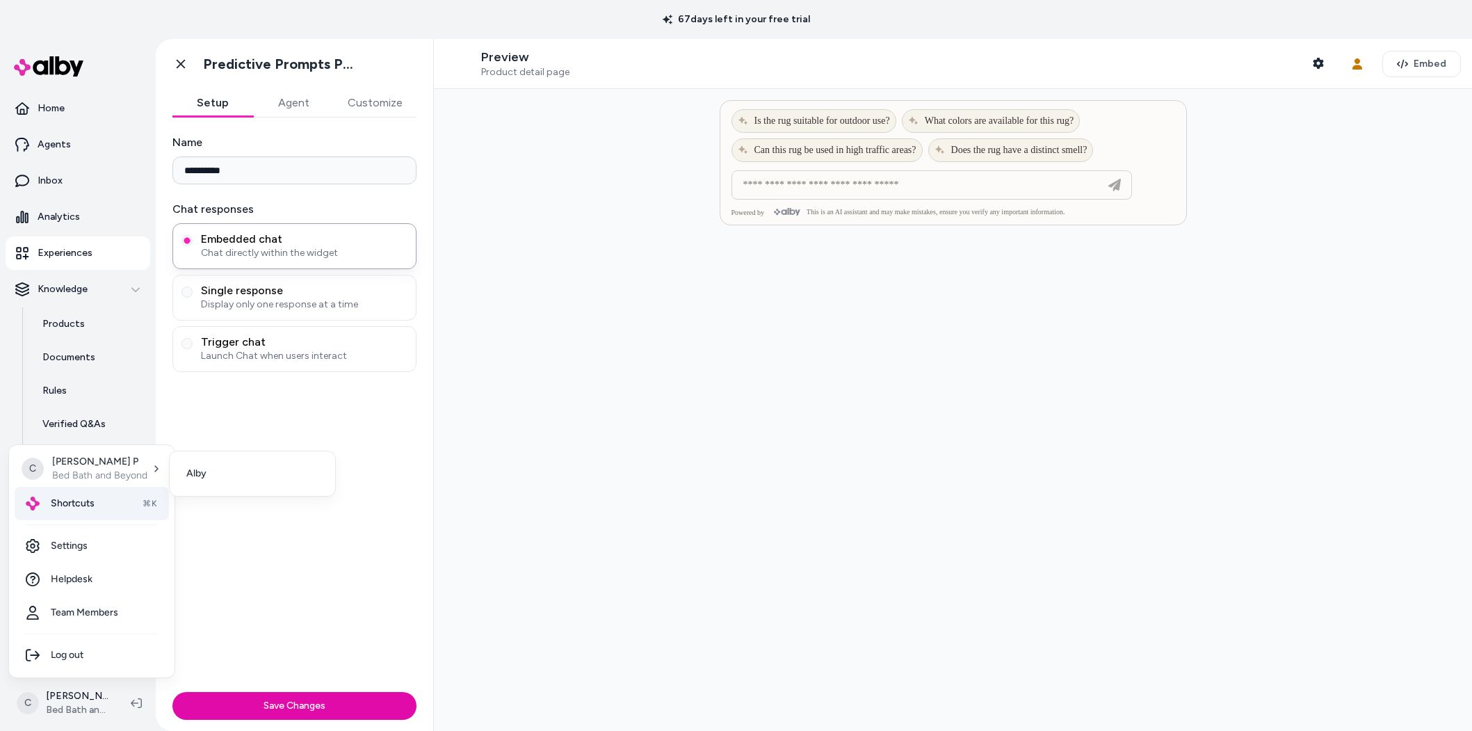
click at [88, 493] on div "Shortcuts ⌘K" at bounding box center [92, 503] width 154 height 33
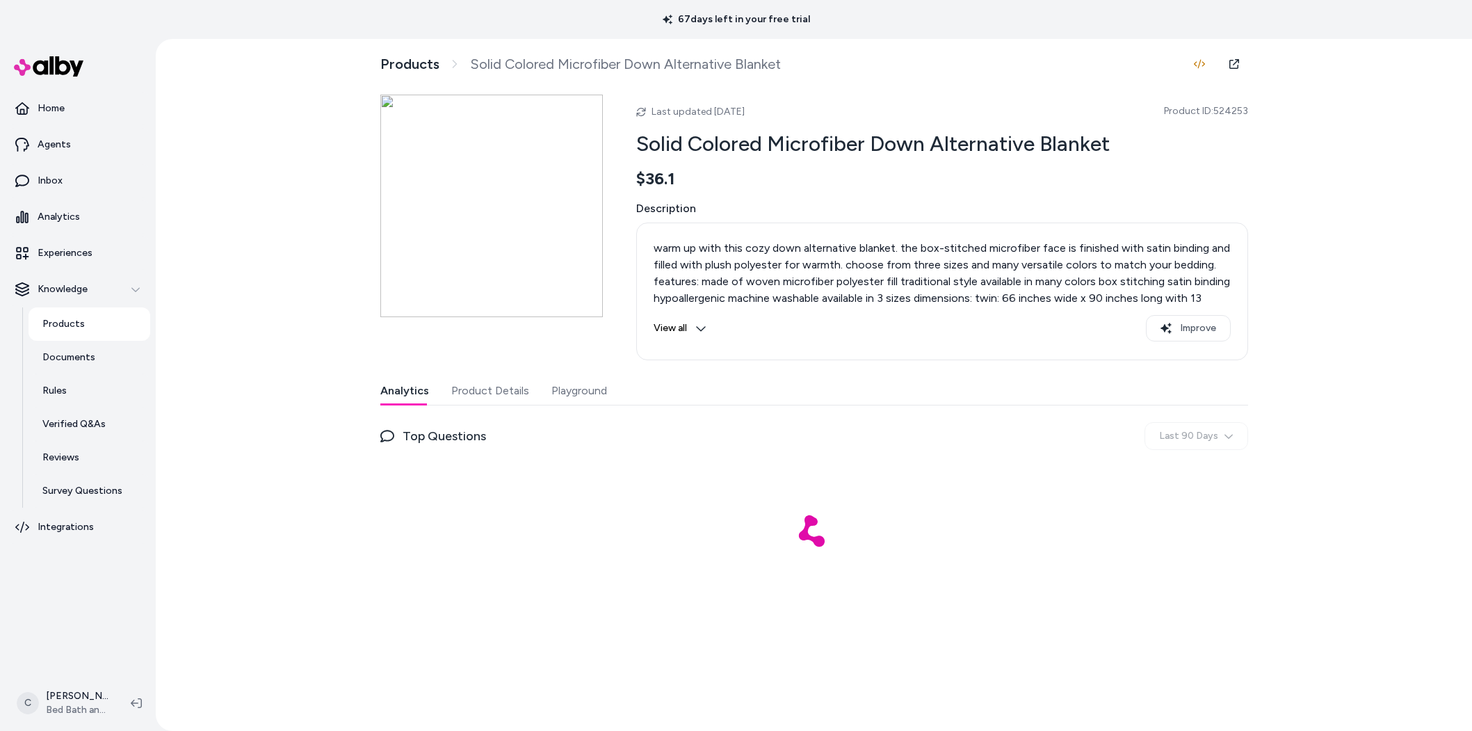
click at [583, 391] on button "Playground" at bounding box center [579, 391] width 56 height 28
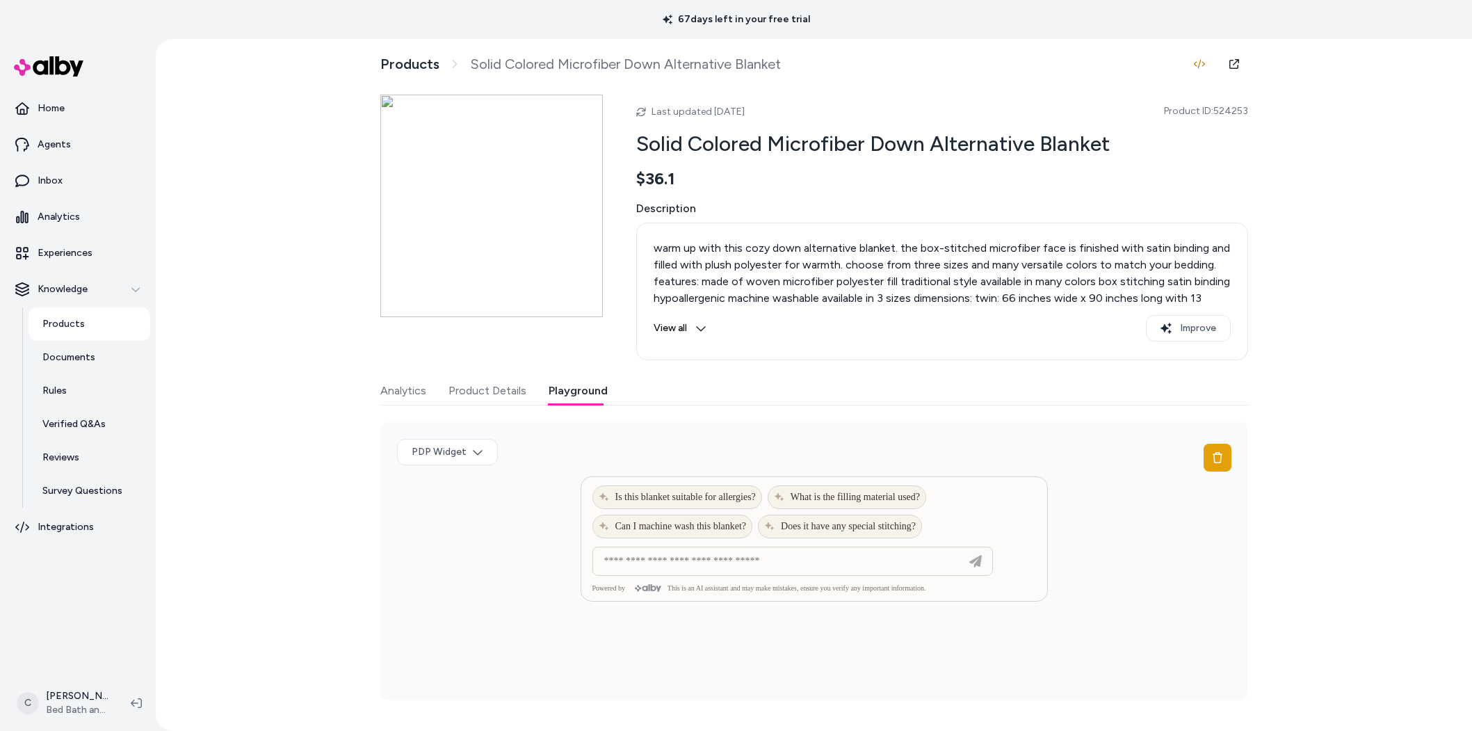
click at [58, 708] on html "67 days left in your free trial Home Agents Inbox Analytics Experiences Knowled…" at bounding box center [736, 365] width 1472 height 731
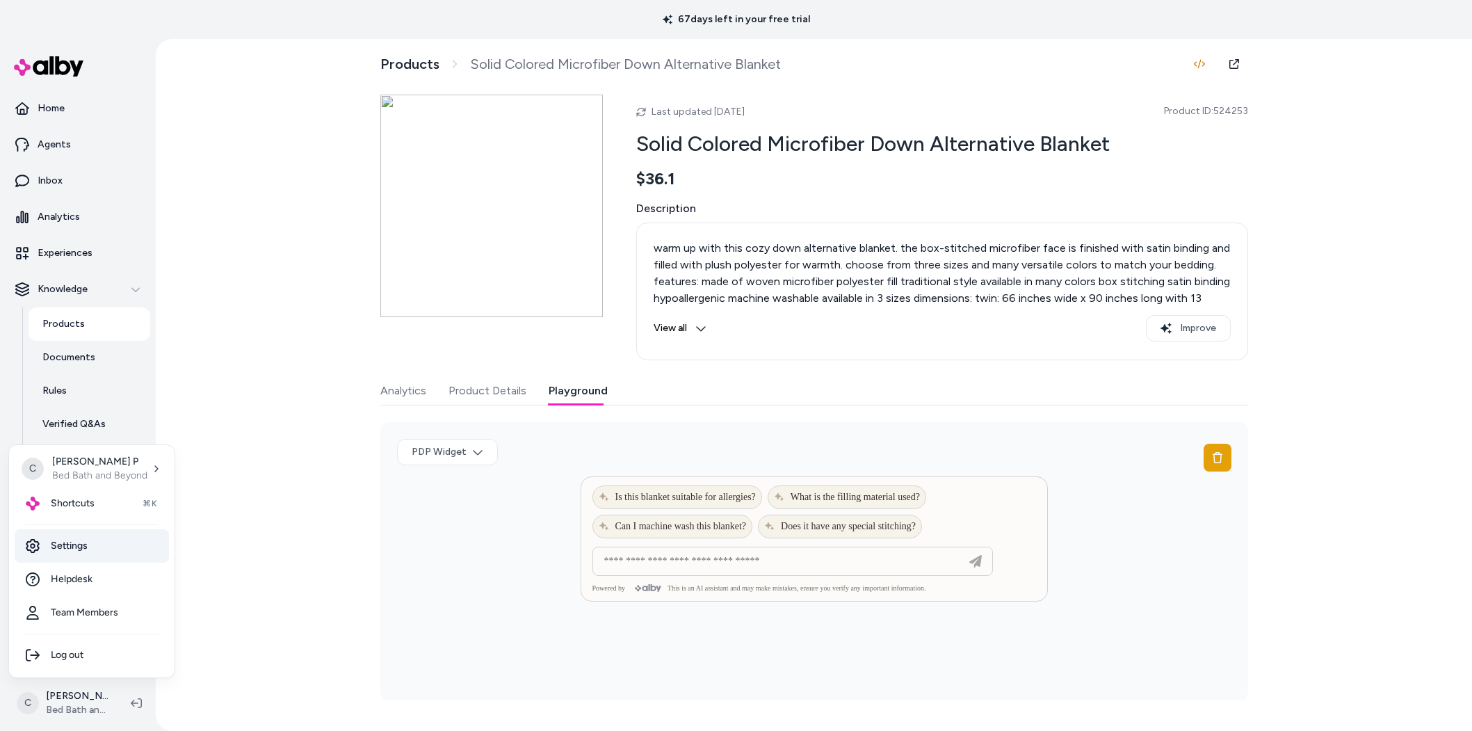
click at [86, 544] on link "Settings" at bounding box center [92, 545] width 154 height 33
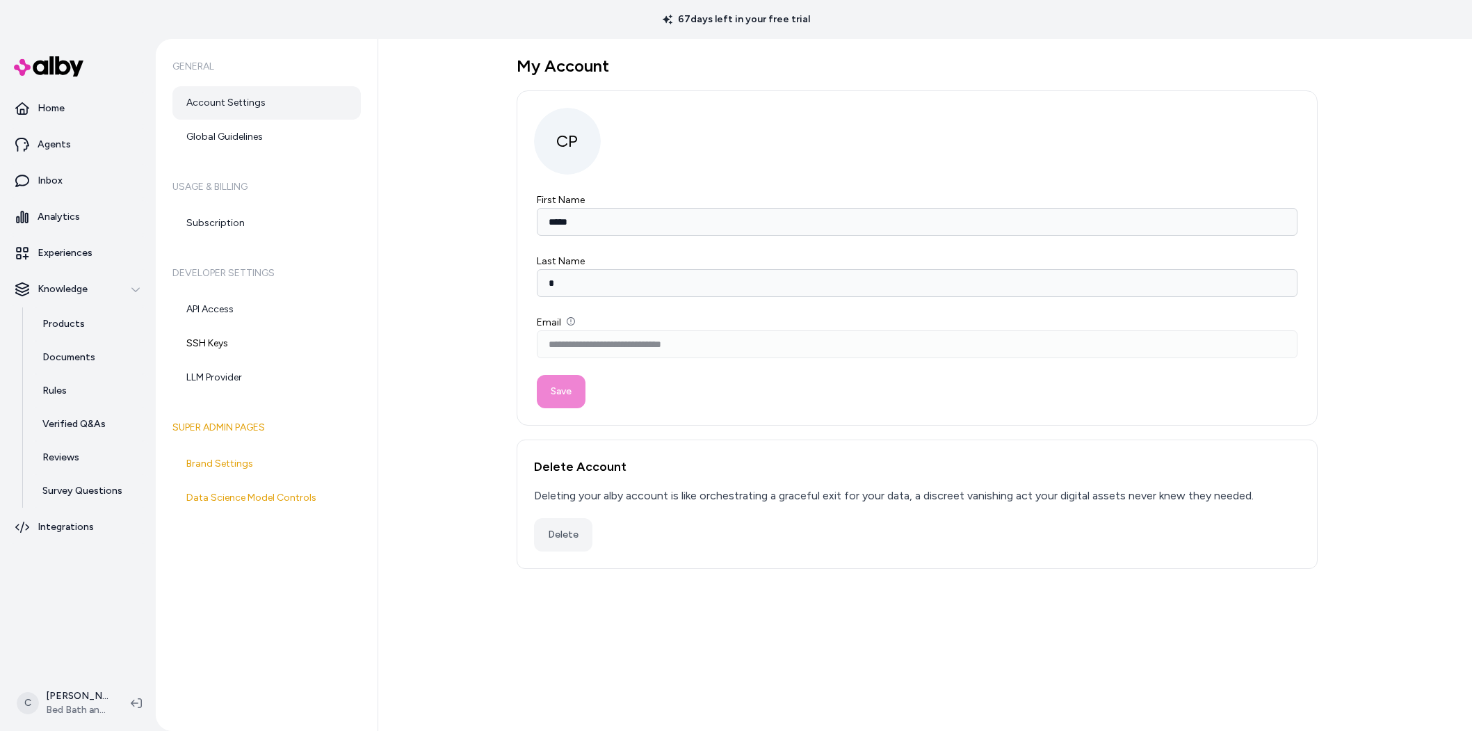
type input "*****"
type input "*"
type input "**********"
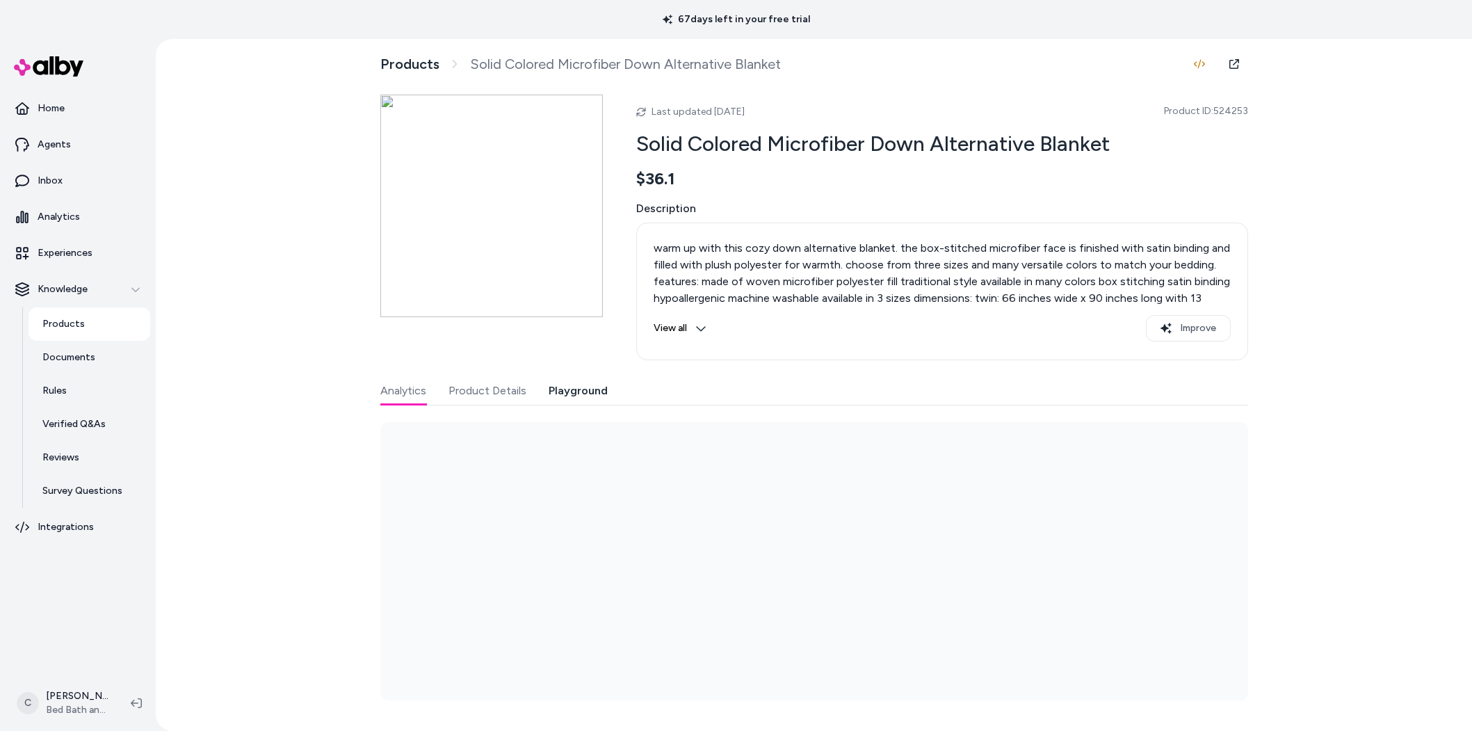
click at [562, 391] on button "Playground" at bounding box center [577, 391] width 59 height 28
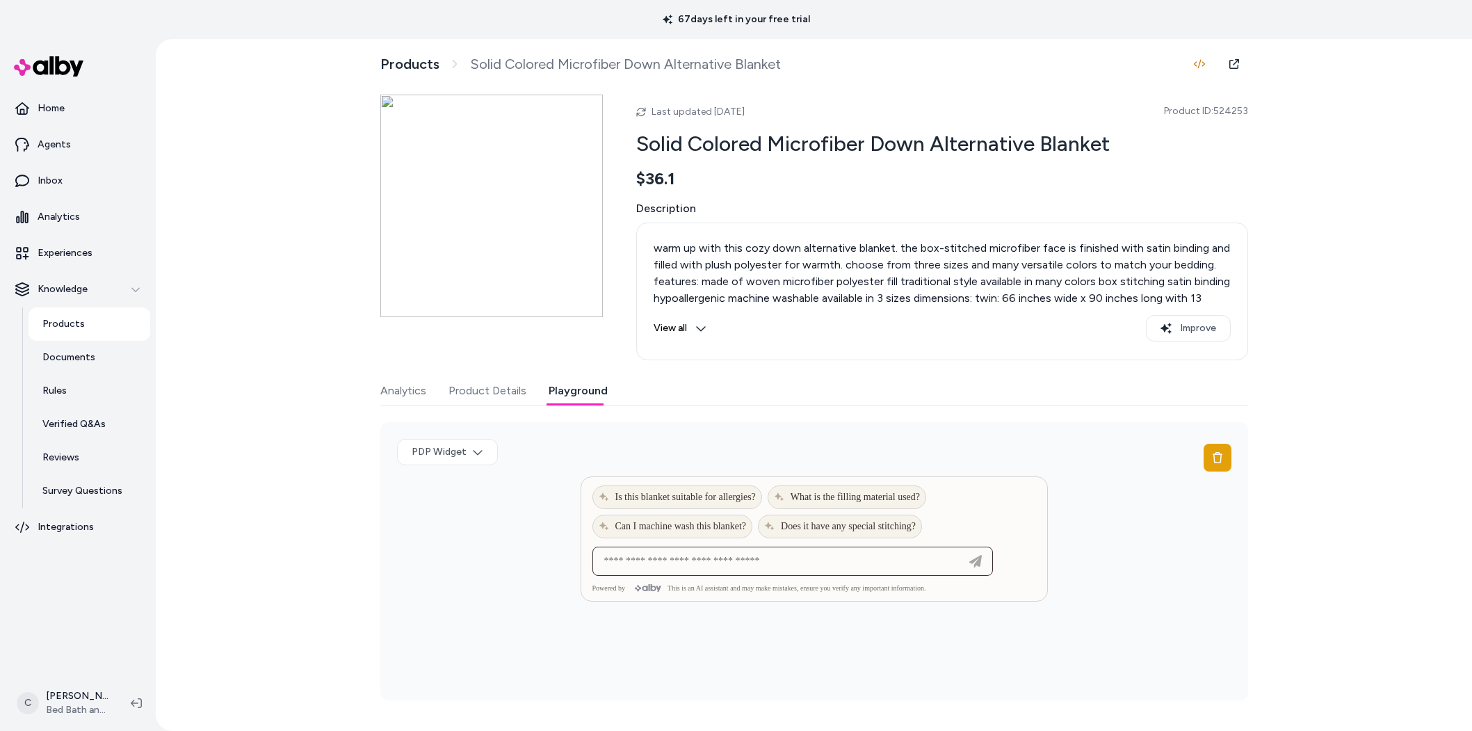
click at [699, 569] on input at bounding box center [779, 561] width 366 height 17
type input "**********"
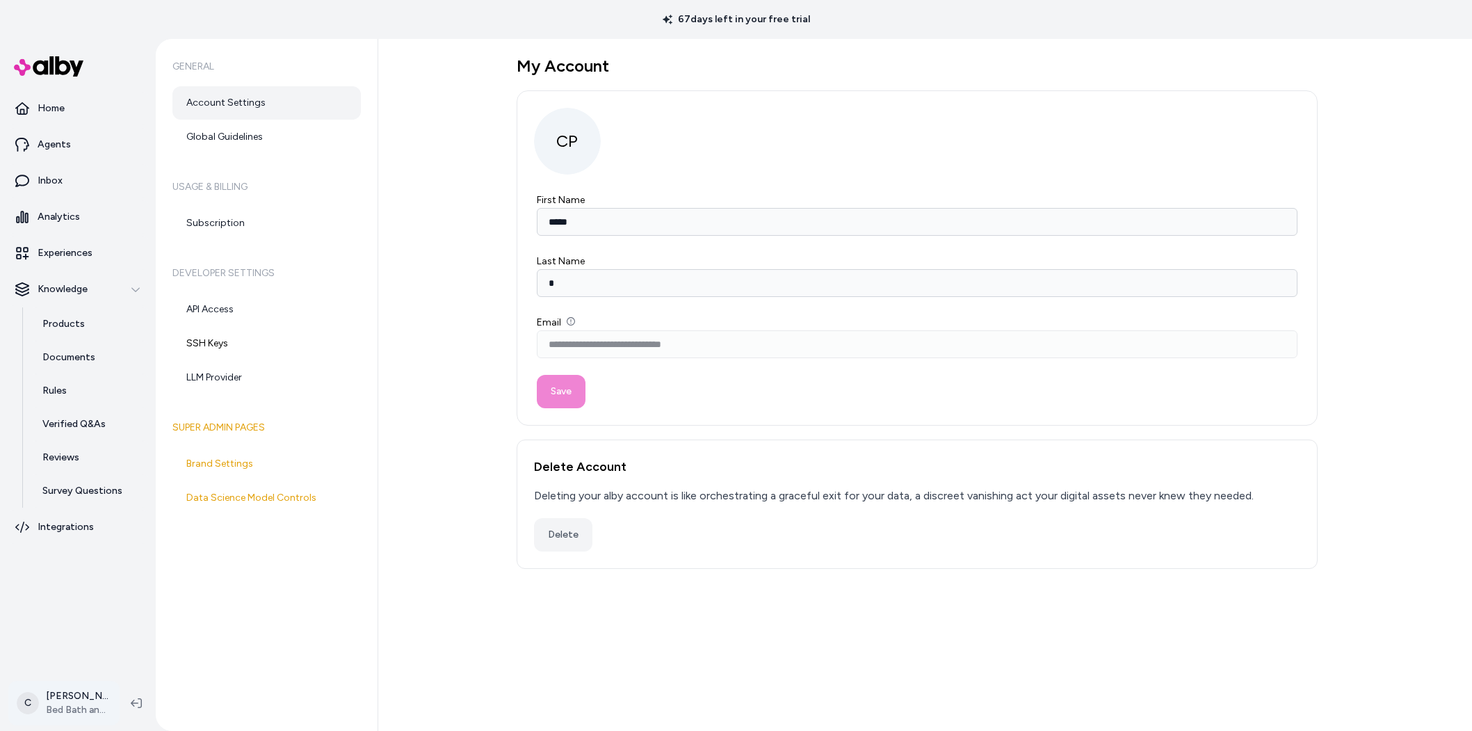
click at [89, 700] on html "**********" at bounding box center [736, 365] width 1472 height 731
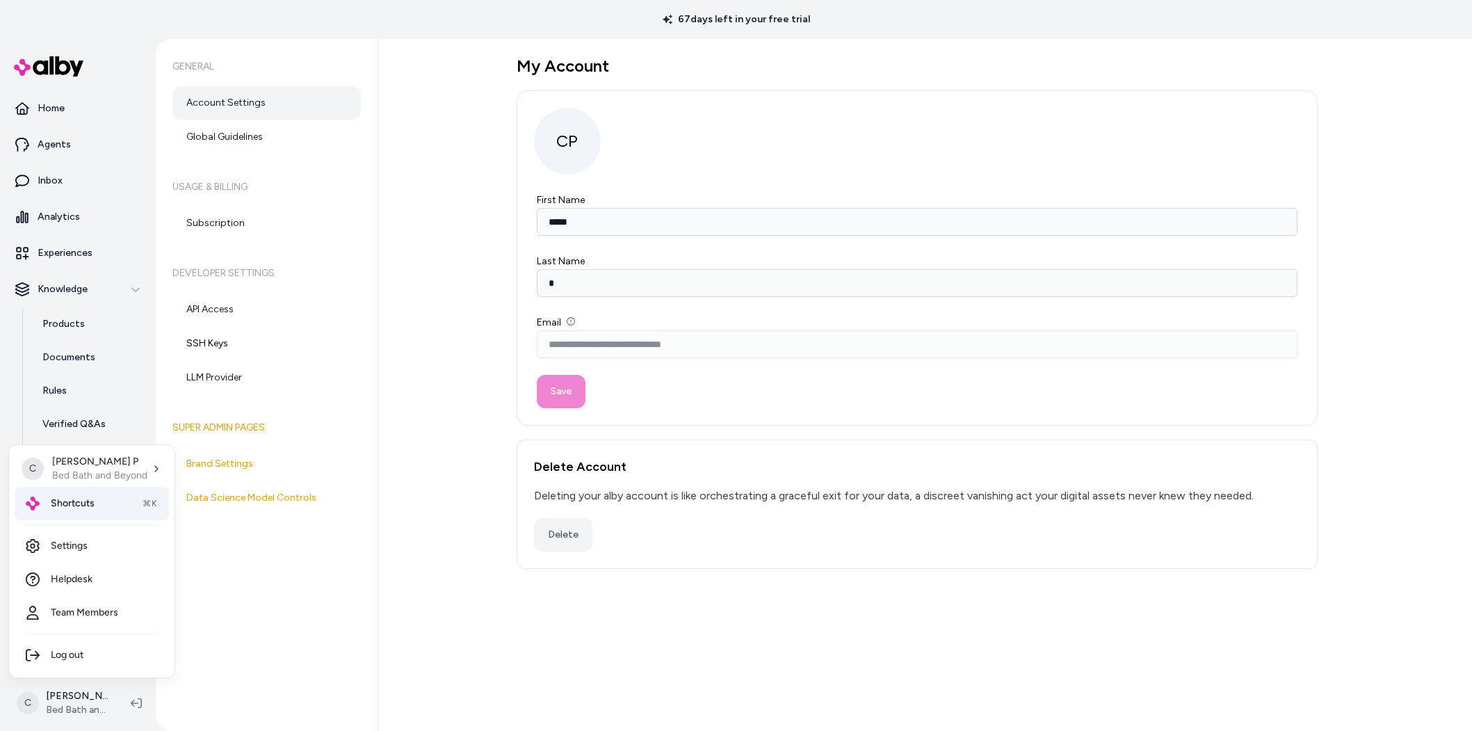
click at [86, 506] on span "Shortcuts" at bounding box center [73, 503] width 44 height 14
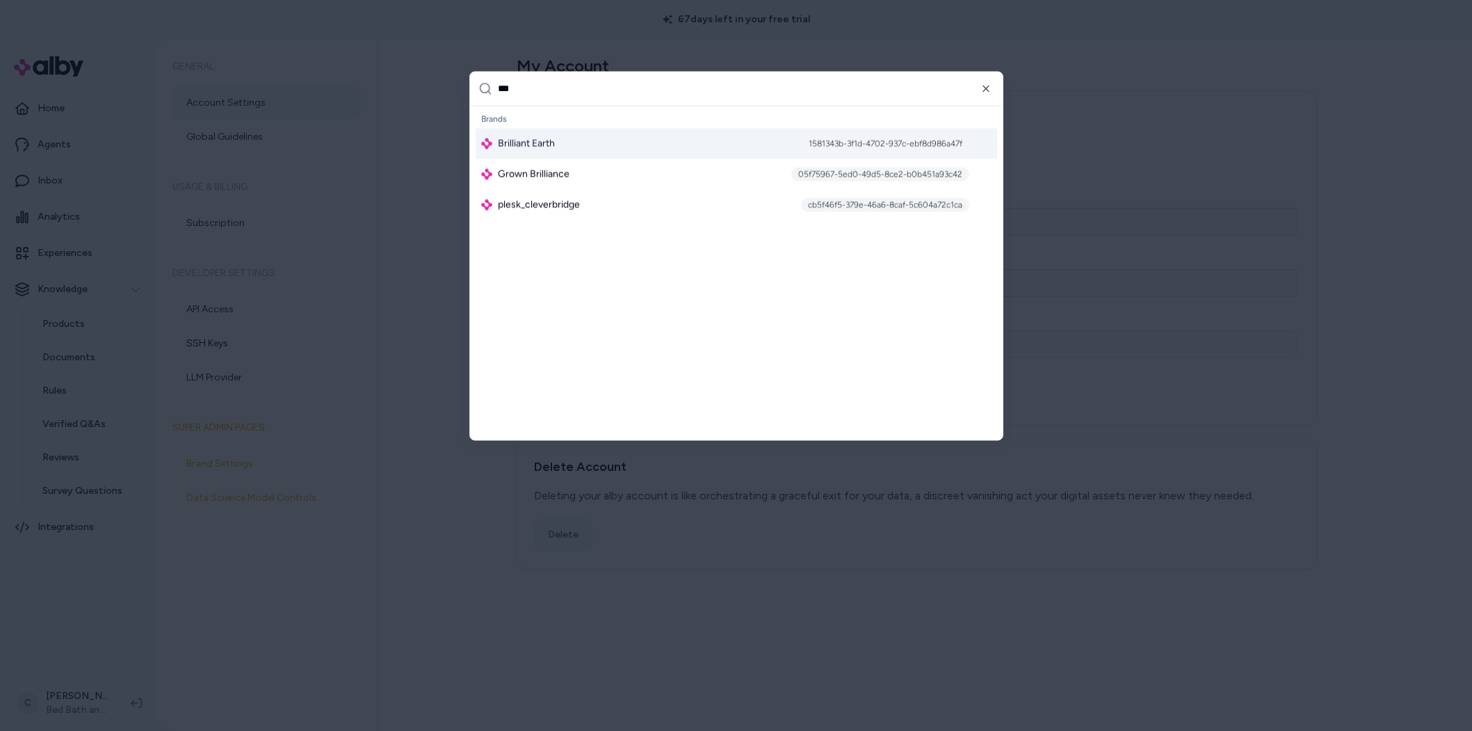
type input "****"
type input "*****"
type input "*"
type input "**********"
type input "****"
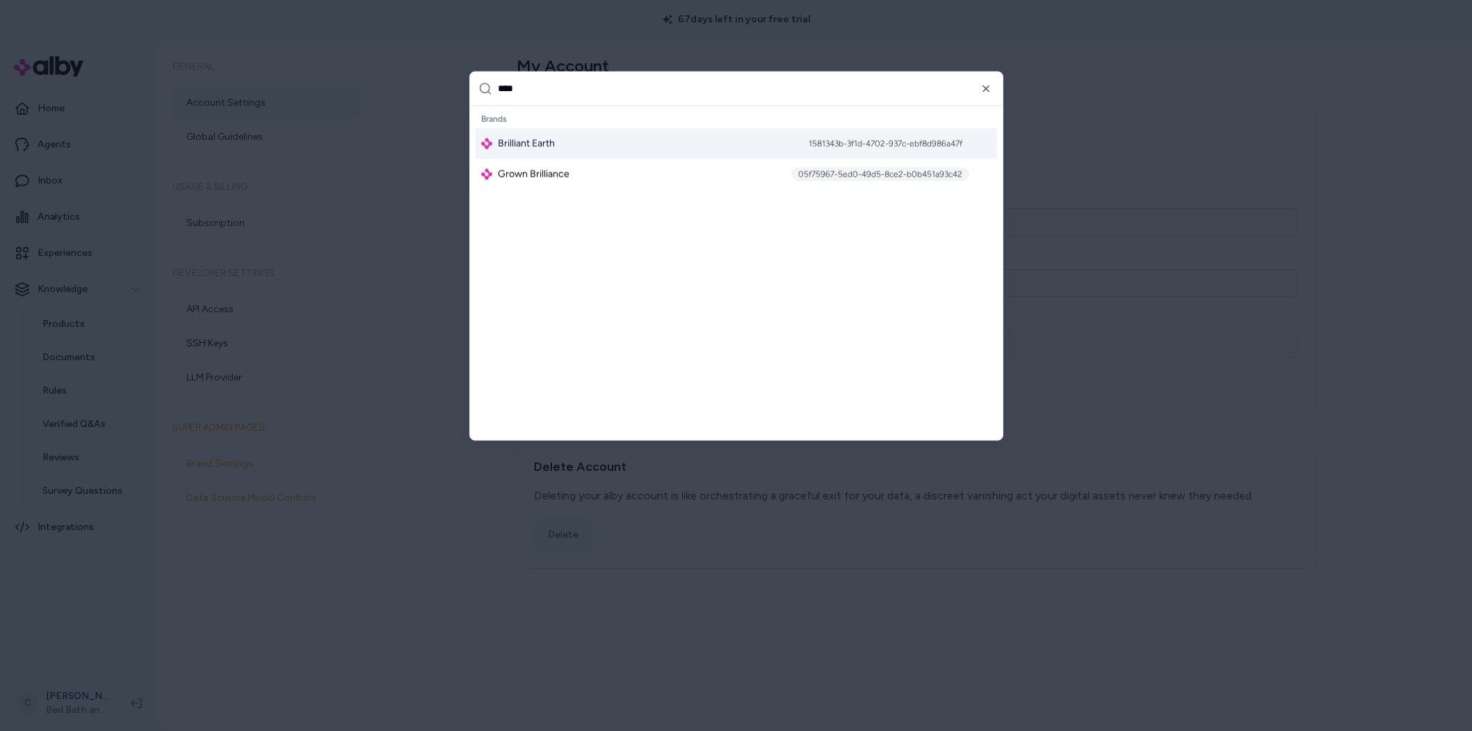
click at [571, 143] on div "Brilliant Earth 1581343b-3f1d-4702-937c-ebf8d986a47f" at bounding box center [735, 143] width 521 height 31
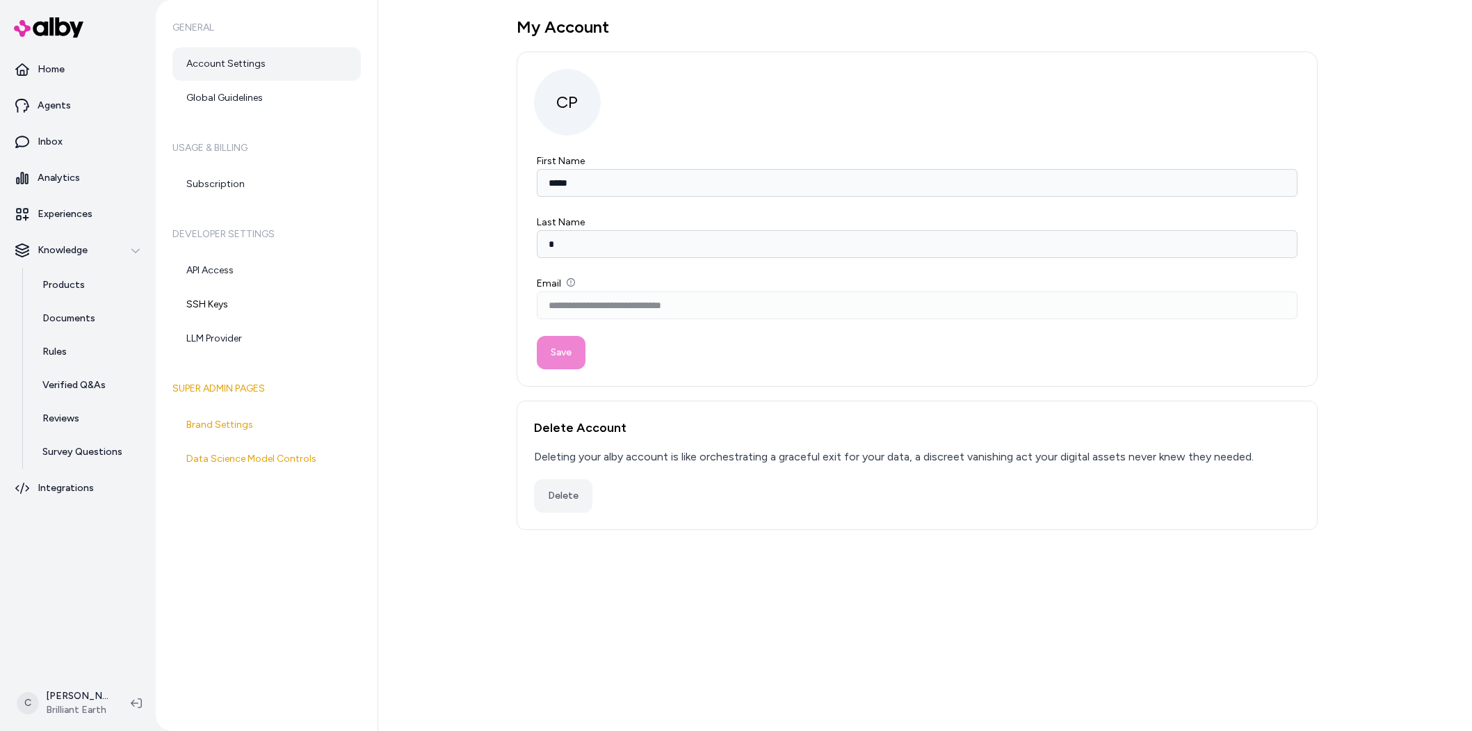
type input "*****"
type input "*"
type input "**********"
click at [40, 95] on link "Agents" at bounding box center [78, 105] width 145 height 33
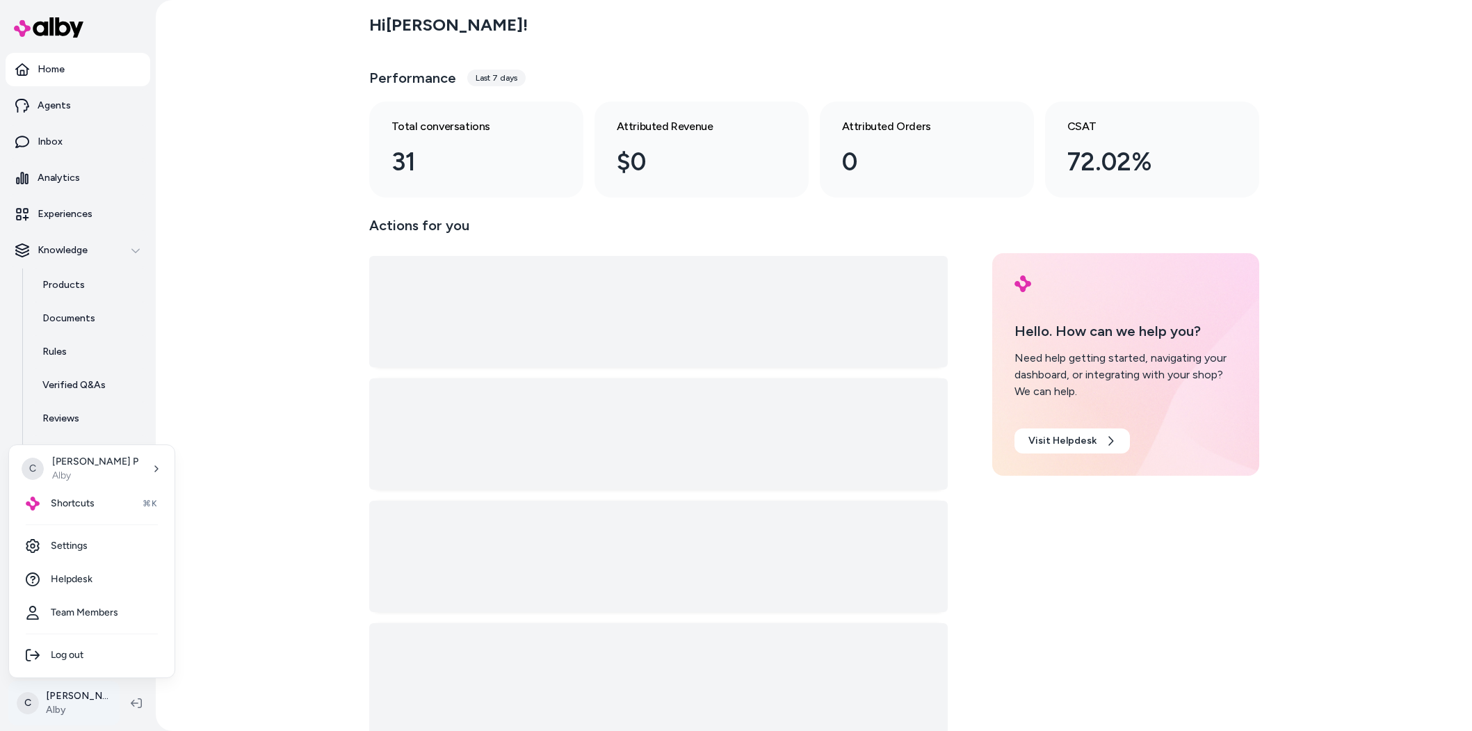
click at [79, 692] on html "Home Agents Inbox Analytics Experiences Knowledge Products Documents Rules Veri…" at bounding box center [736, 365] width 1472 height 731
click at [72, 494] on div "Shortcuts ⌘K" at bounding box center [92, 503] width 154 height 33
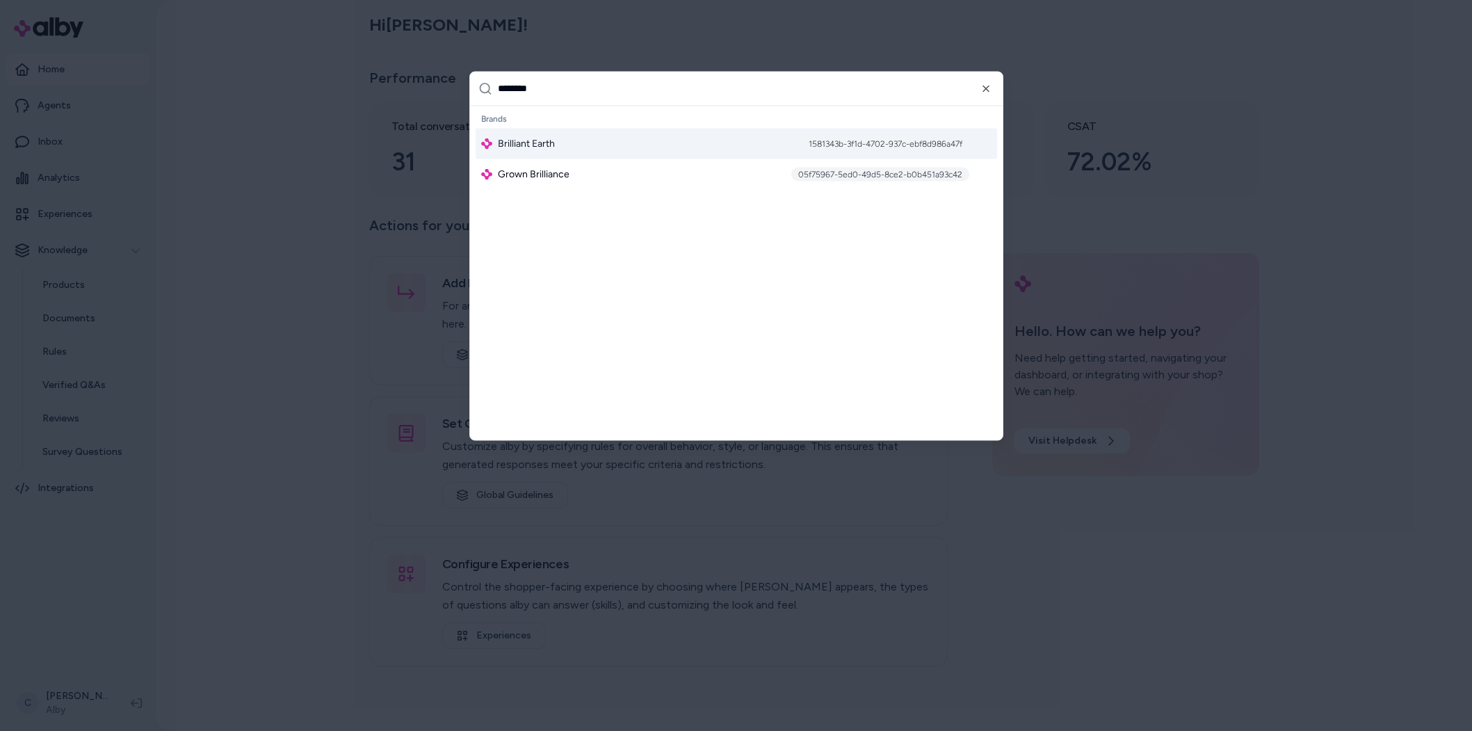
type input "********"
click at [521, 142] on span "Brilliant Earth" at bounding box center [526, 143] width 57 height 14
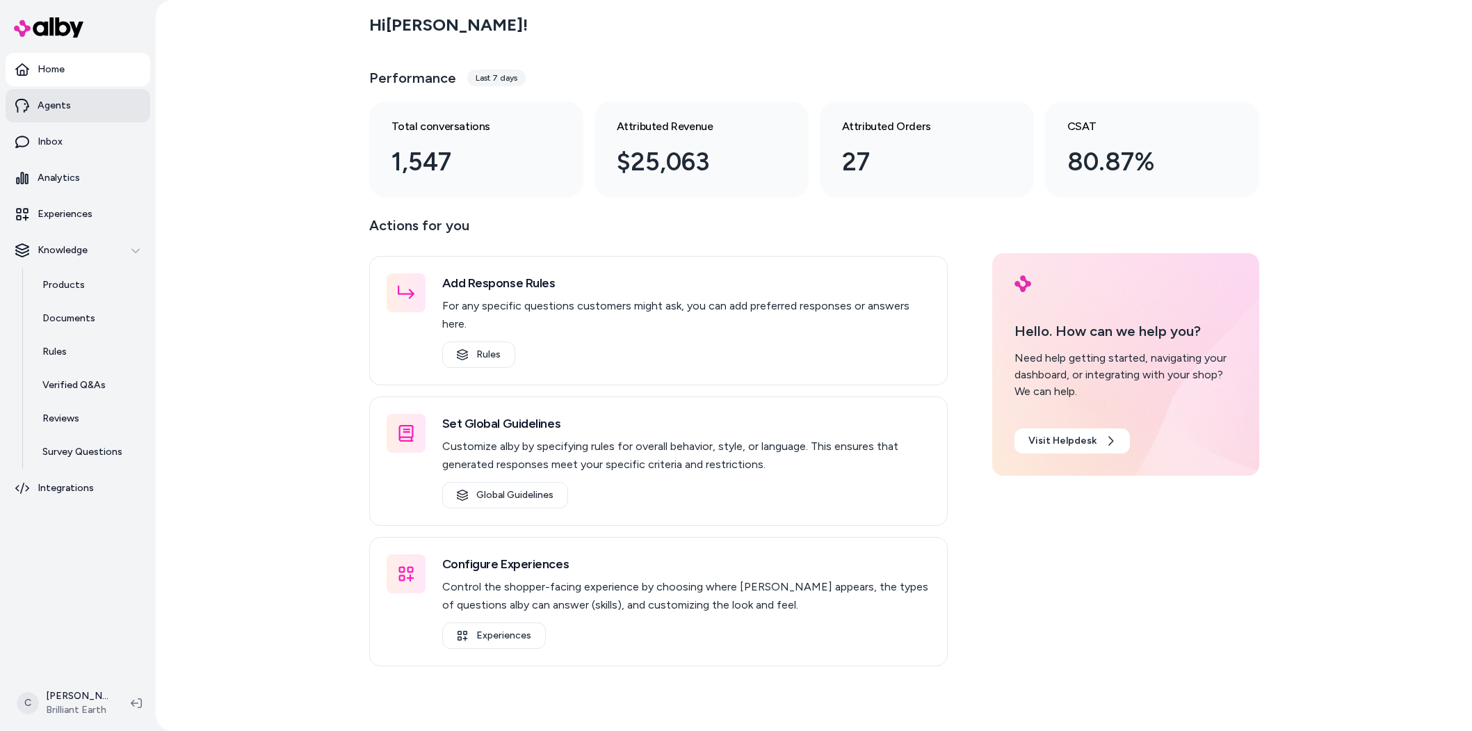
click at [73, 118] on link "Agents" at bounding box center [78, 105] width 145 height 33
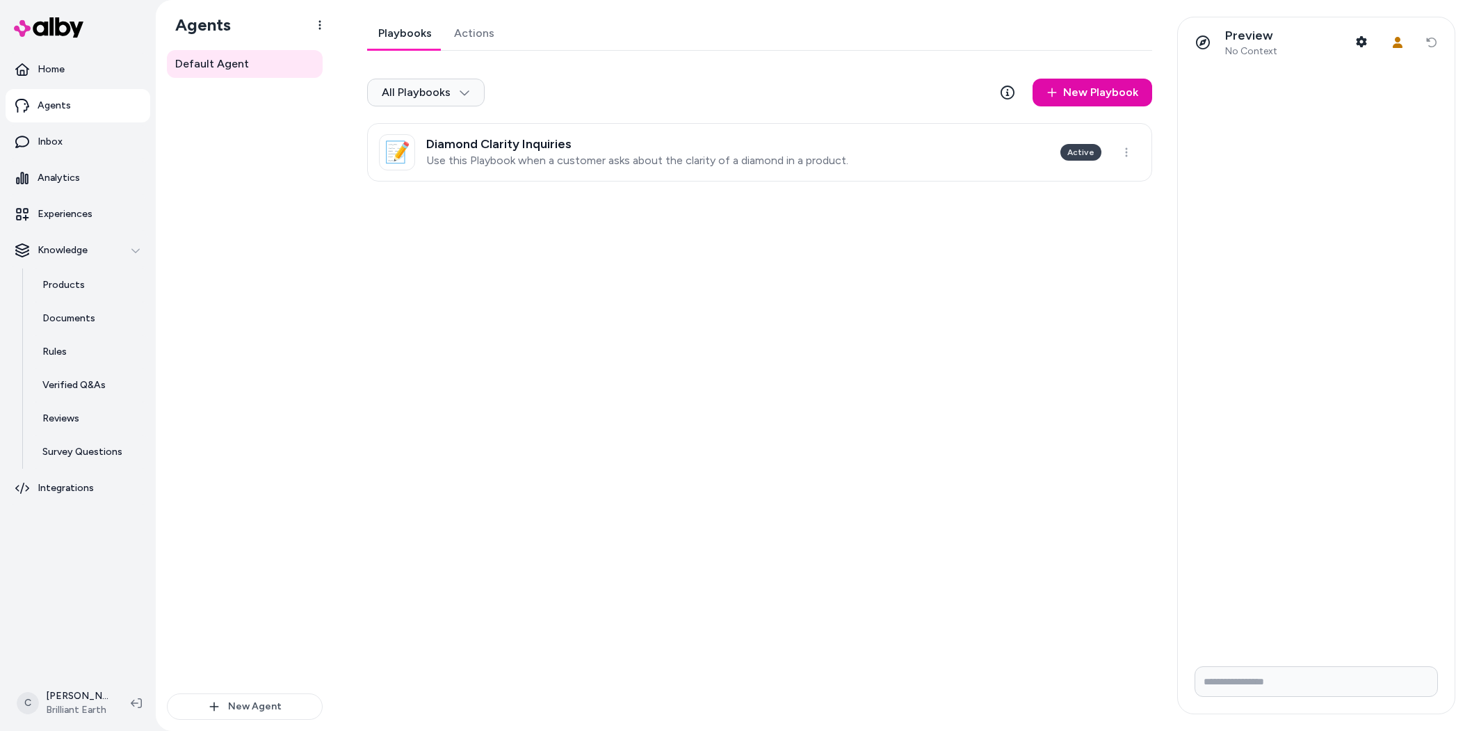
click at [603, 164] on p "Use this Playbook when a customer asks about the clarity of a diamond in a prod…" at bounding box center [637, 161] width 422 height 14
click at [610, 155] on html "Home Agents Inbox Analytics Experiences Knowledge Products Documents Rules Veri…" at bounding box center [736, 365] width 1472 height 731
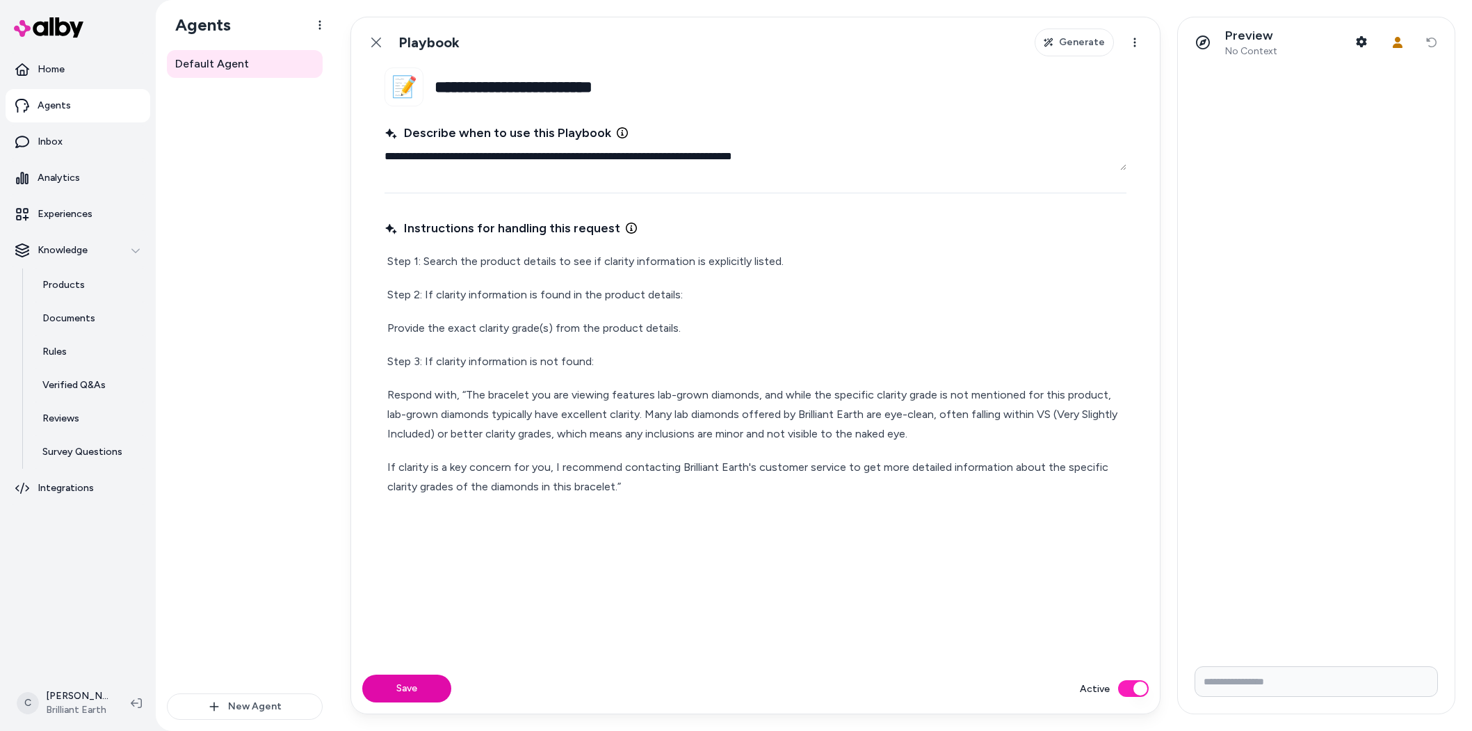
drag, startPoint x: 375, startPoint y: 320, endPoint x: 646, endPoint y: 332, distance: 270.7
click at [641, 333] on fieldset "**********" at bounding box center [755, 365] width 808 height 596
drag, startPoint x: 674, startPoint y: 327, endPoint x: 433, endPoint y: 327, distance: 240.5
click at [433, 327] on p "Provide the exact clarity grade(s) from the product details." at bounding box center [755, 327] width 736 height 19
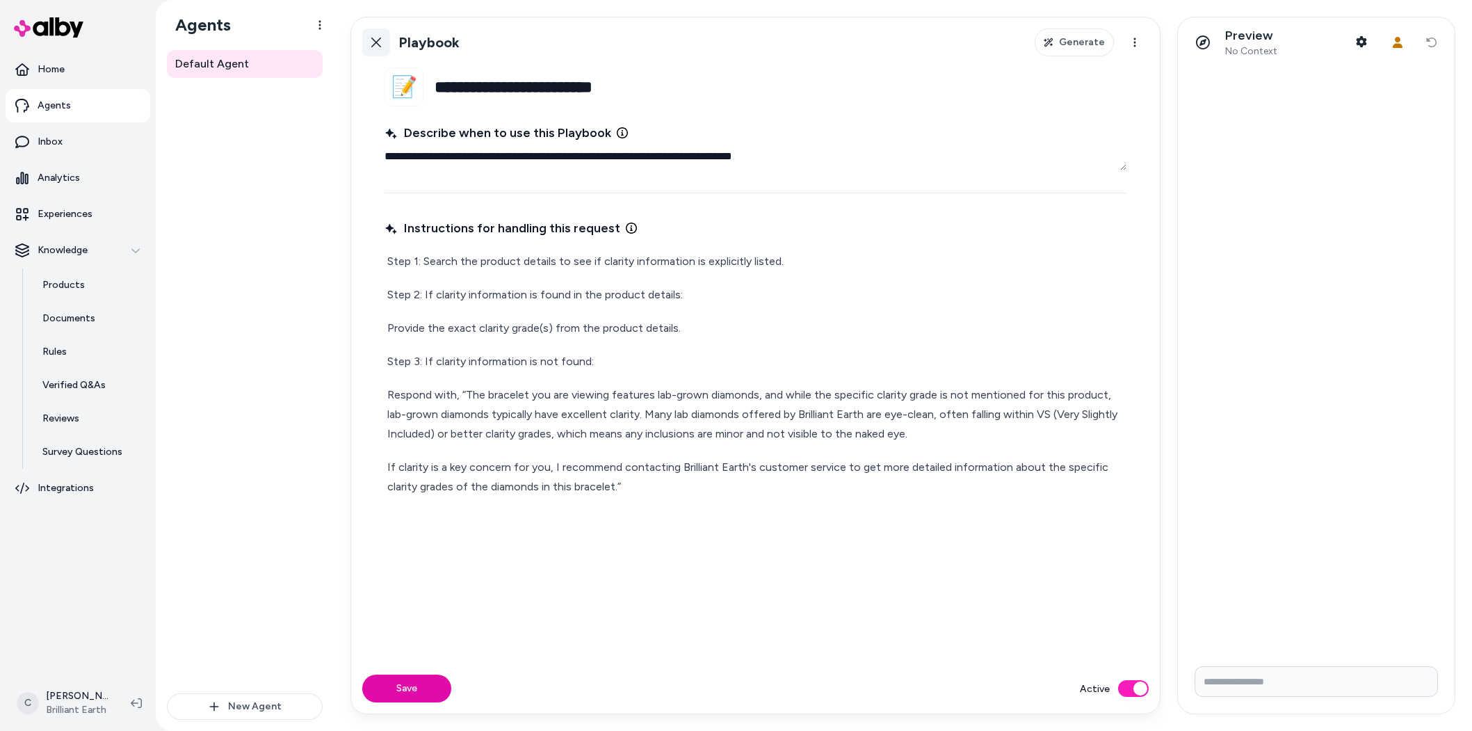
click at [371, 37] on icon at bounding box center [376, 42] width 11 height 11
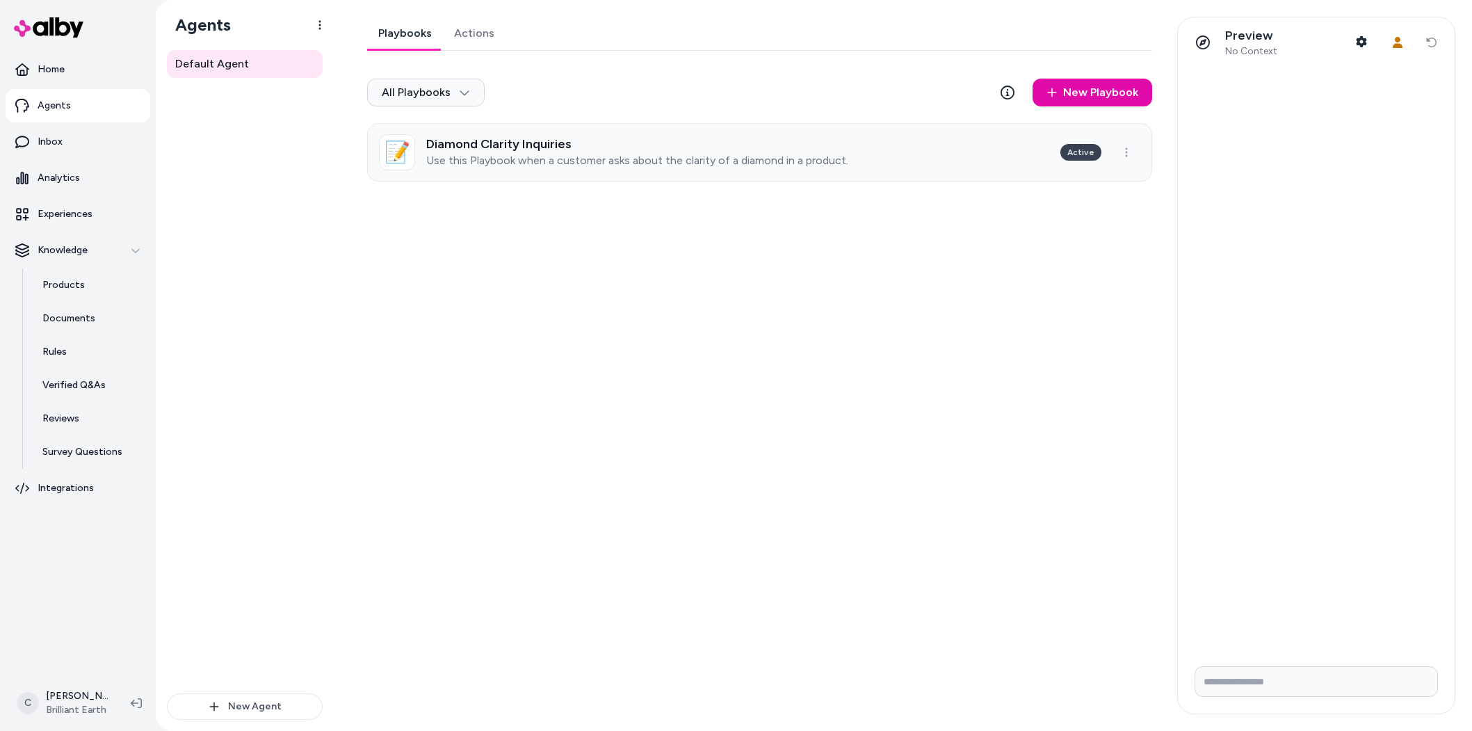
click at [617, 158] on p "Use this Playbook when a customer asks about the clarity of a diamond in a prod…" at bounding box center [637, 161] width 422 height 14
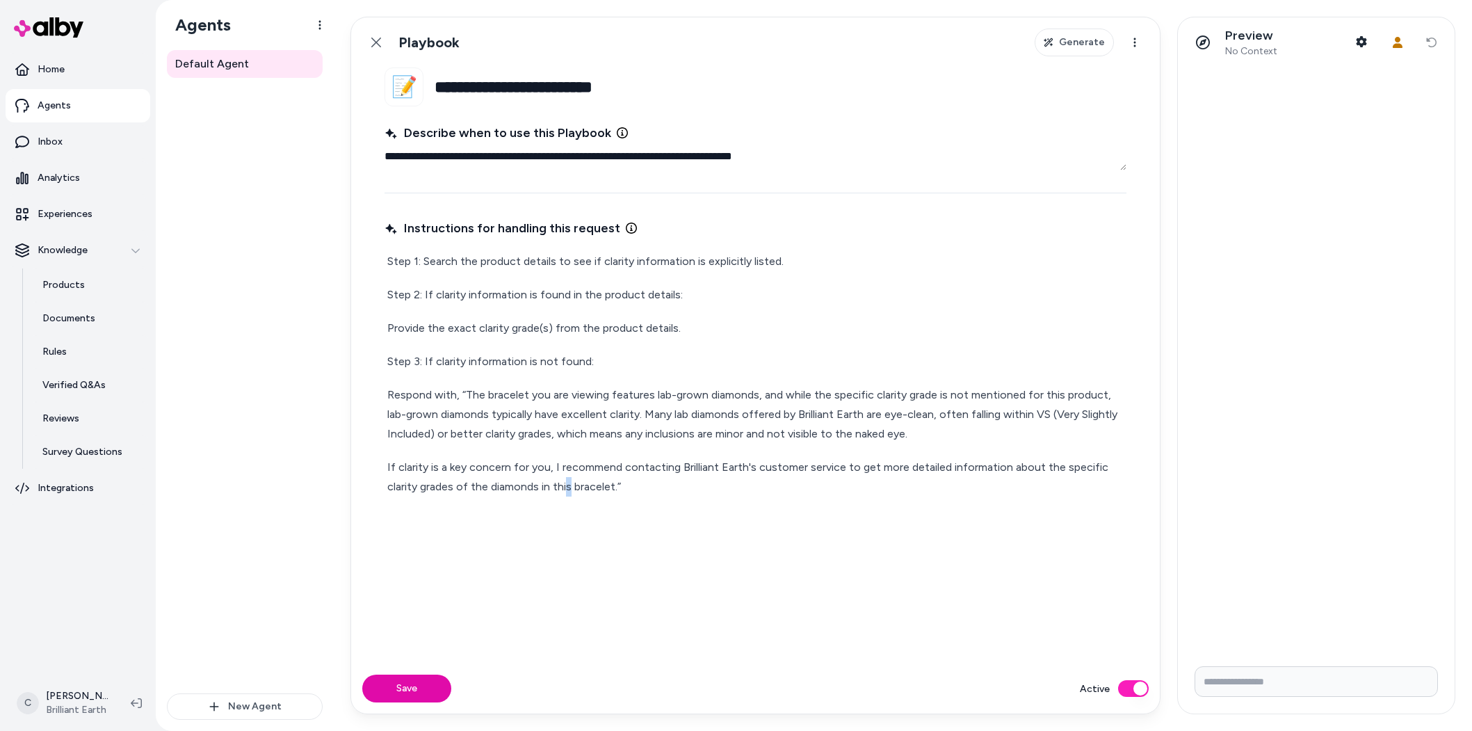
click at [568, 478] on p "If clarity is a key concern for you, I recommend contacting Brilliant Earth's c…" at bounding box center [755, 476] width 736 height 39
click at [624, 491] on p "If clarity is a key concern for you, I recommend contacting Brilliant Earth's c…" at bounding box center [755, 476] width 736 height 39
click at [384, 49] on link "Back" at bounding box center [376, 43] width 28 height 28
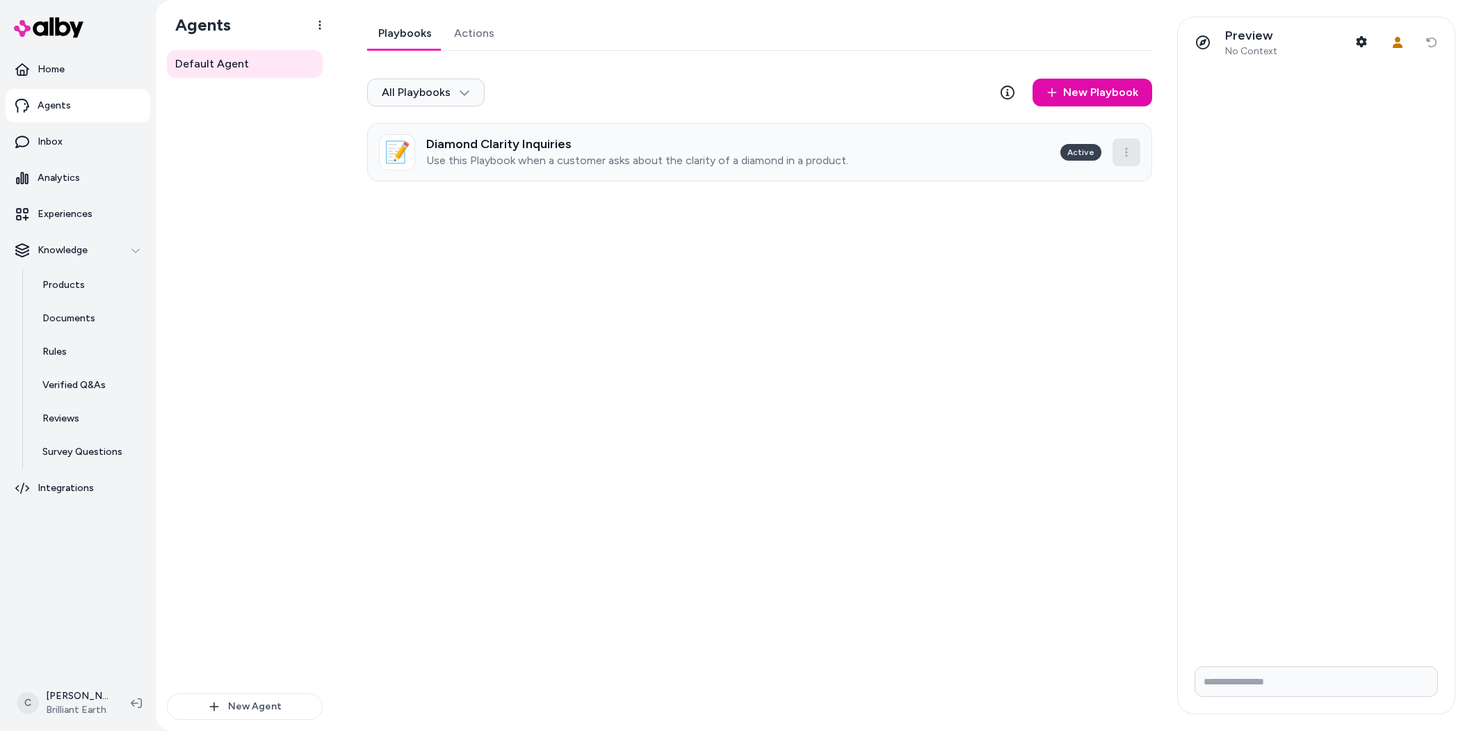
click at [1130, 147] on html "Home Agents Inbox Analytics Experiences Knowledge Products Documents Rules Veri…" at bounding box center [736, 365] width 1472 height 731
click at [710, 216] on html "Home Agents Inbox Analytics Experiences Knowledge Products Documents Rules Veri…" at bounding box center [736, 365] width 1472 height 731
click at [591, 151] on div "Diamond Clarity Inquiries Use this Playbook when a customer asks about the clar…" at bounding box center [637, 152] width 422 height 31
type textarea "*"
